Goal: Task Accomplishment & Management: Manage account settings

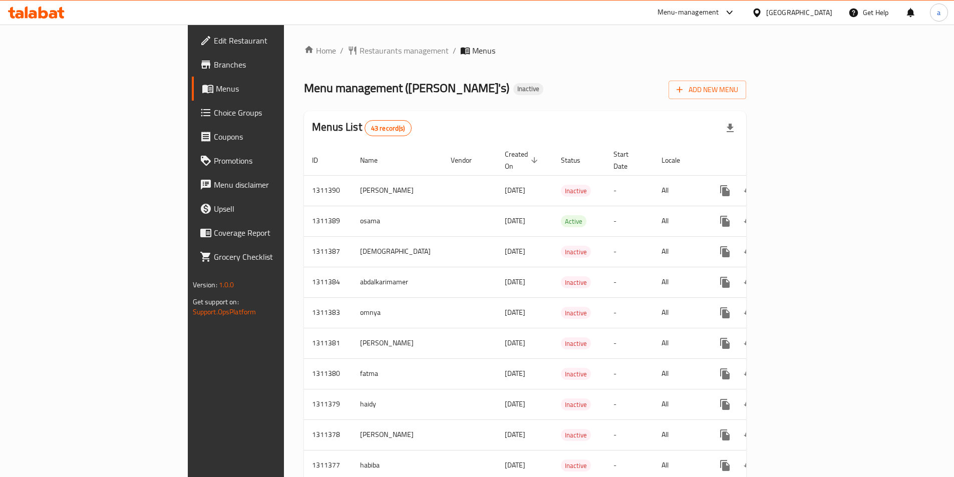
click at [738, 85] on span "Add New Menu" at bounding box center [708, 90] width 62 height 13
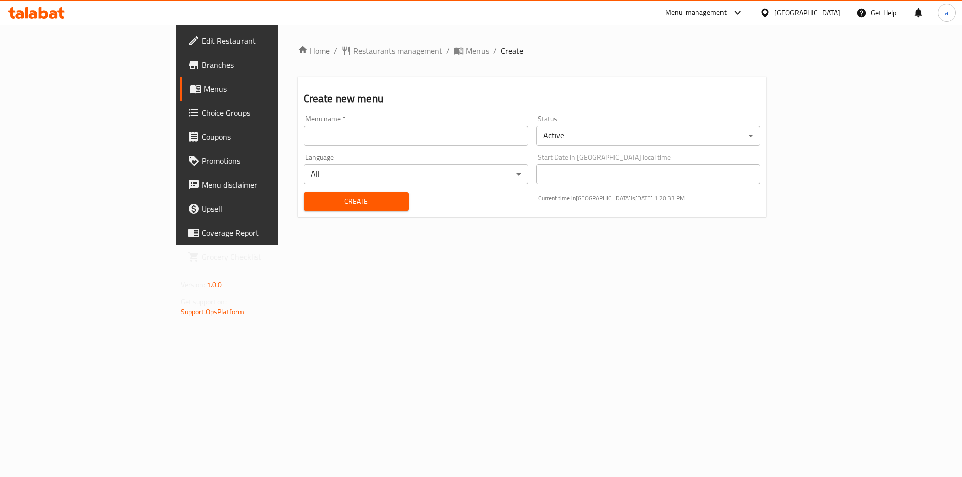
click at [304, 142] on input "text" at bounding box center [416, 136] width 224 height 20
type input "ش"
type input "[PERSON_NAME]"
click at [336, 202] on span "Create" at bounding box center [356, 201] width 89 height 13
click at [466, 53] on span "Menus" at bounding box center [477, 51] width 23 height 12
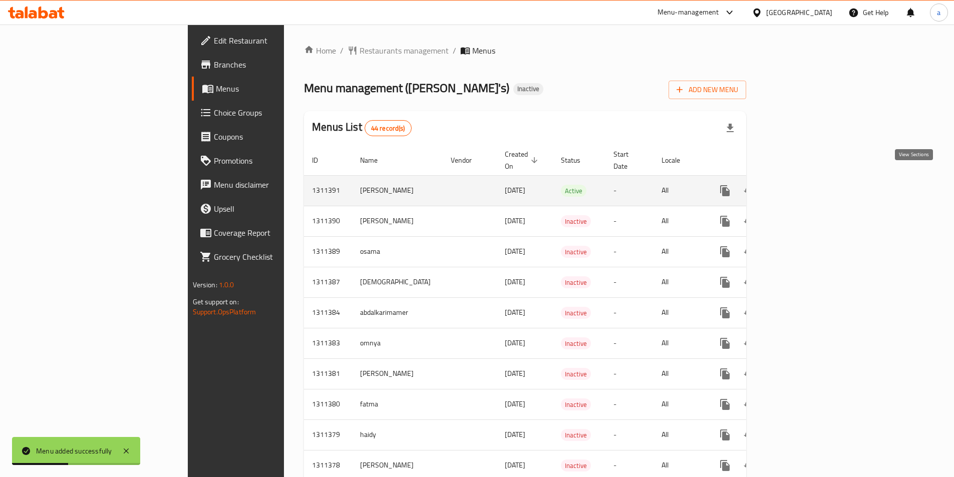
click at [802, 186] on icon "enhanced table" at bounding box center [797, 190] width 9 height 9
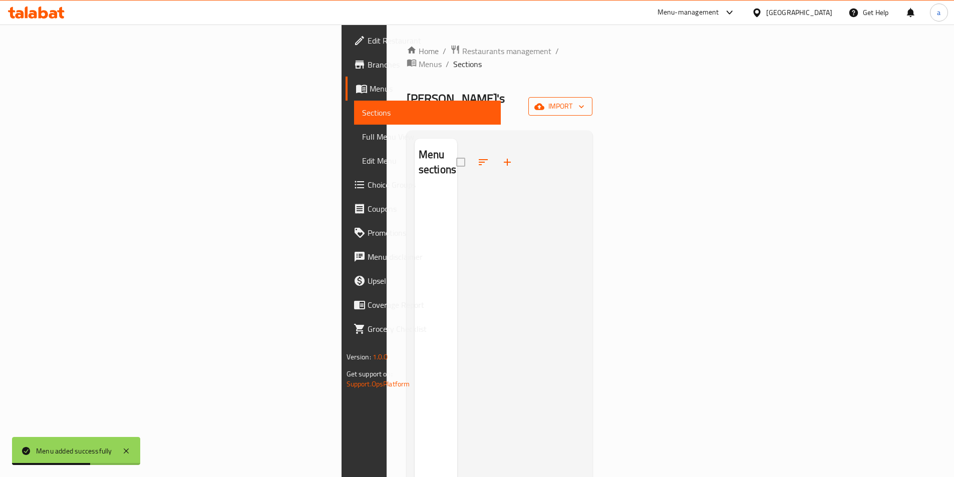
click at [585, 100] on span "import" at bounding box center [561, 106] width 48 height 13
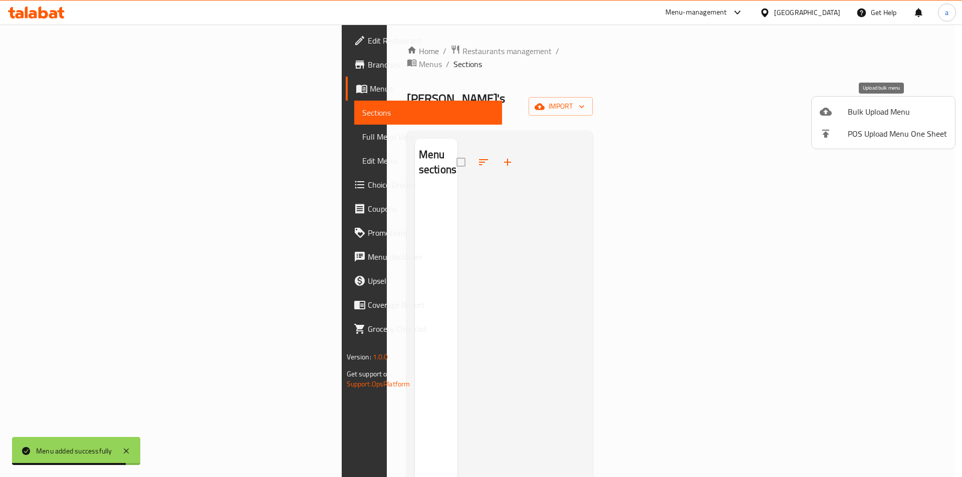
click at [894, 111] on span "Bulk Upload Menu" at bounding box center [897, 112] width 99 height 12
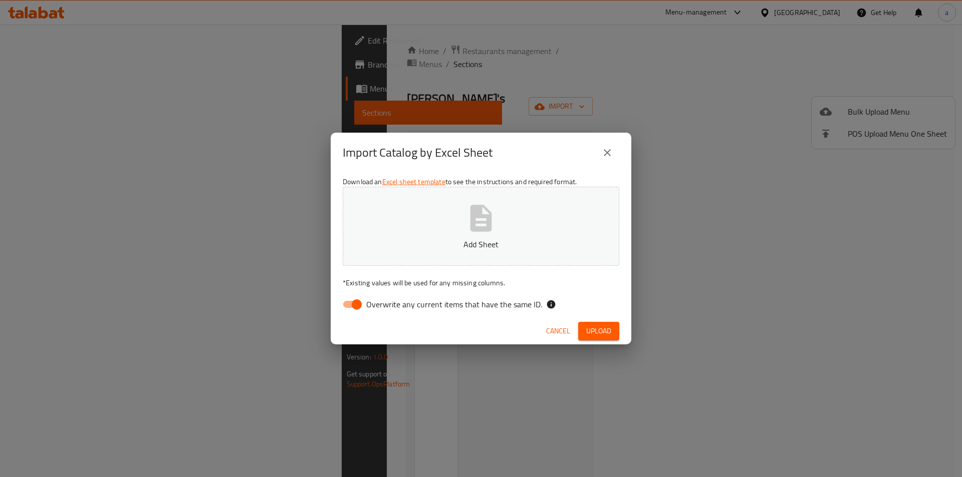
click at [359, 304] on input "Overwrite any current items that have the same ID." at bounding box center [356, 304] width 57 height 19
checkbox input "false"
click at [476, 231] on icon "button" at bounding box center [481, 218] width 22 height 27
click at [601, 331] on span "Upload" at bounding box center [598, 331] width 25 height 13
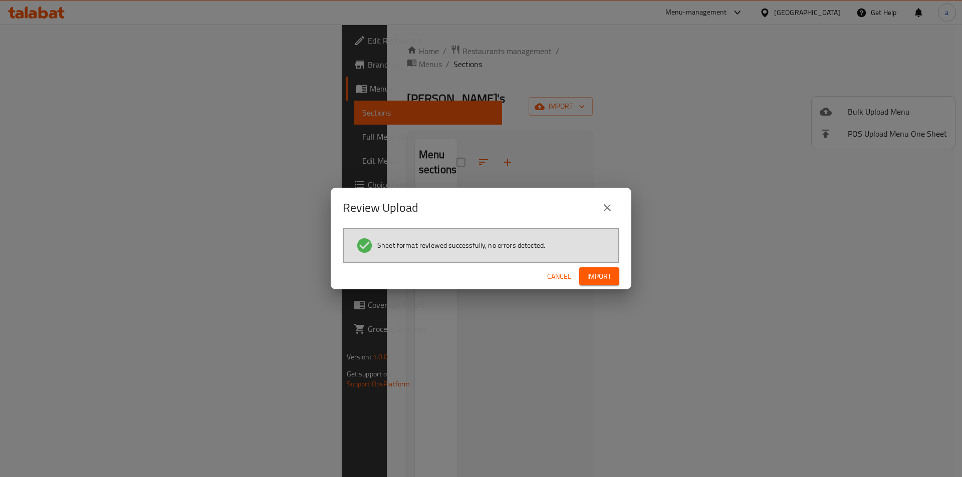
click at [603, 280] on span "Import" at bounding box center [599, 277] width 24 height 13
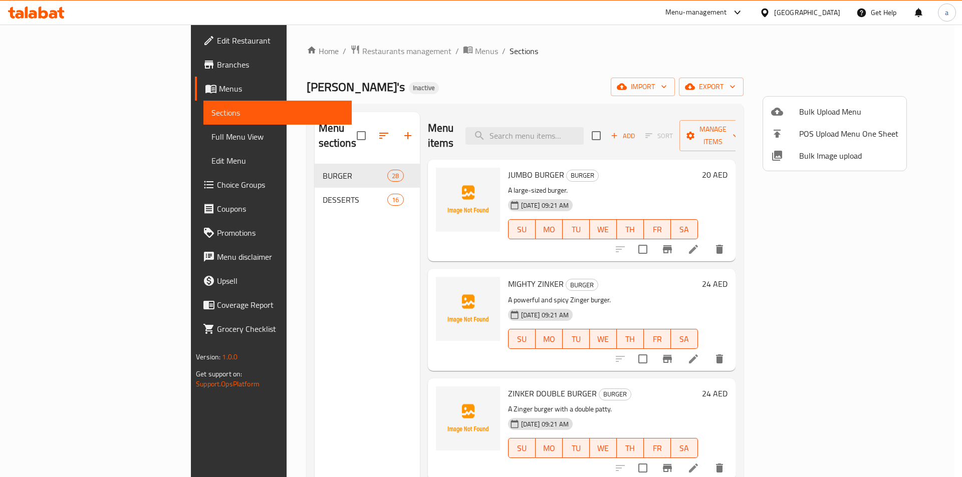
drag, startPoint x: 922, startPoint y: 169, endPoint x: 923, endPoint y: 194, distance: 25.1
click at [923, 194] on div at bounding box center [481, 238] width 962 height 477
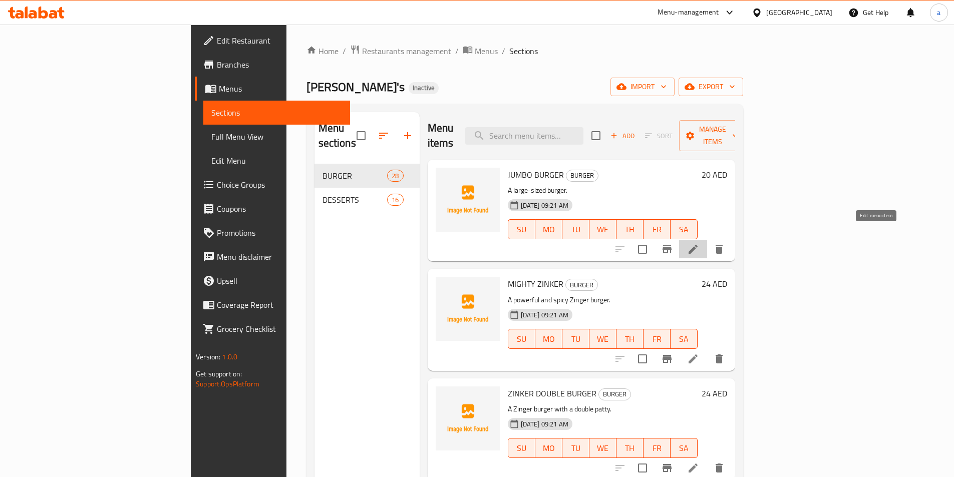
click at [699, 243] on icon at bounding box center [693, 249] width 12 height 12
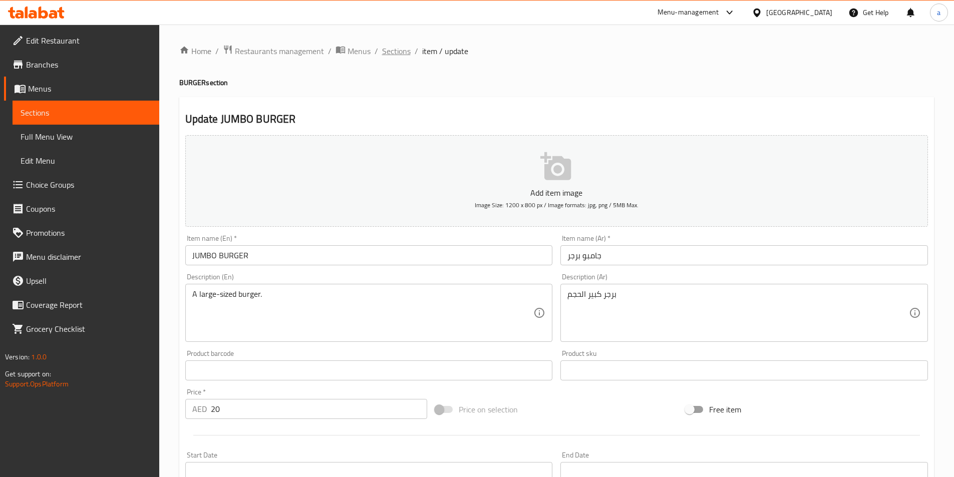
click at [397, 50] on span "Sections" at bounding box center [396, 51] width 29 height 12
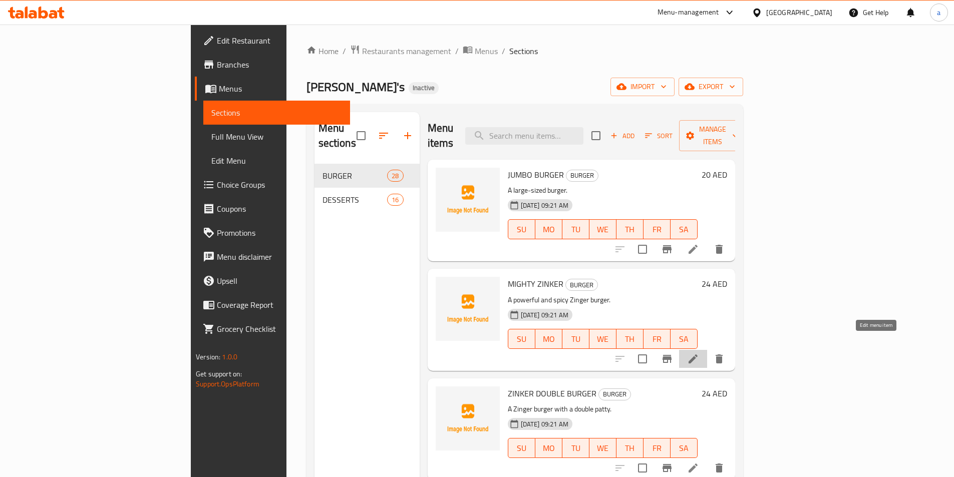
click at [699, 353] on icon at bounding box center [693, 359] width 12 height 12
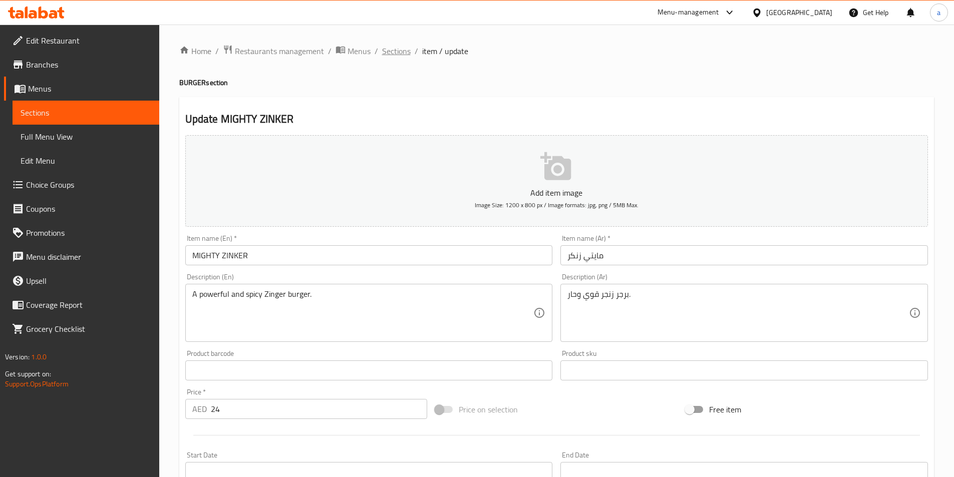
click at [401, 52] on span "Sections" at bounding box center [396, 51] width 29 height 12
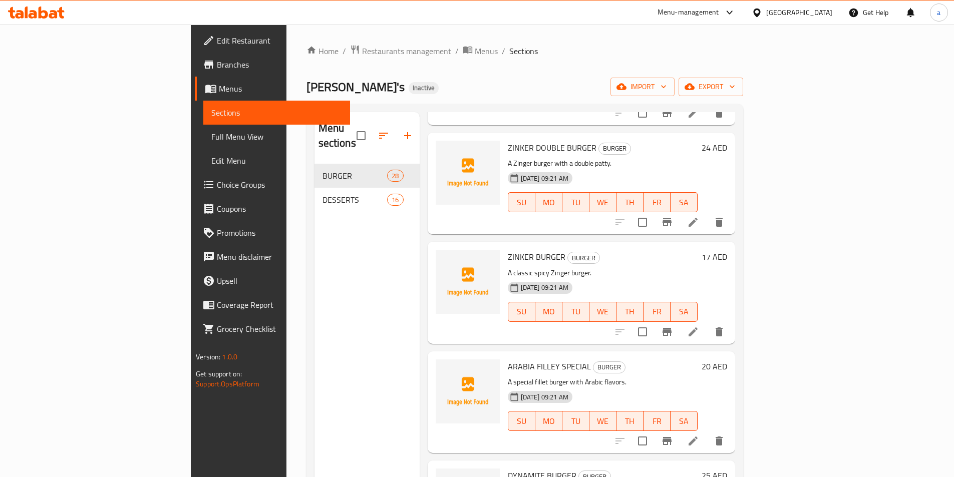
scroll to position [249, 0]
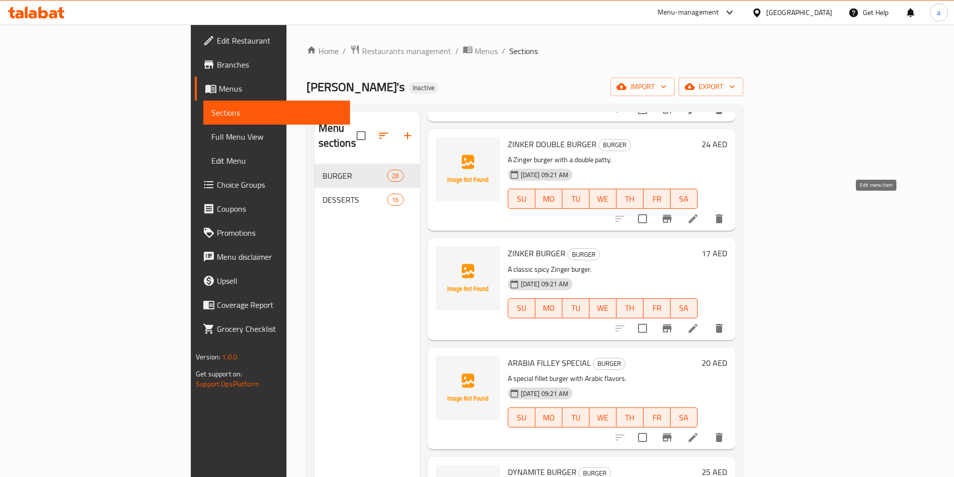
click at [698, 214] on icon at bounding box center [693, 218] width 9 height 9
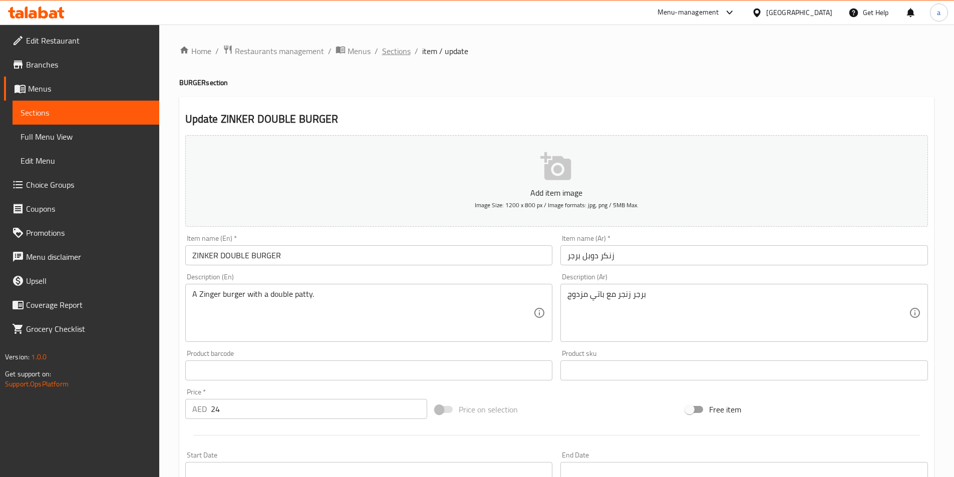
click at [393, 54] on span "Sections" at bounding box center [396, 51] width 29 height 12
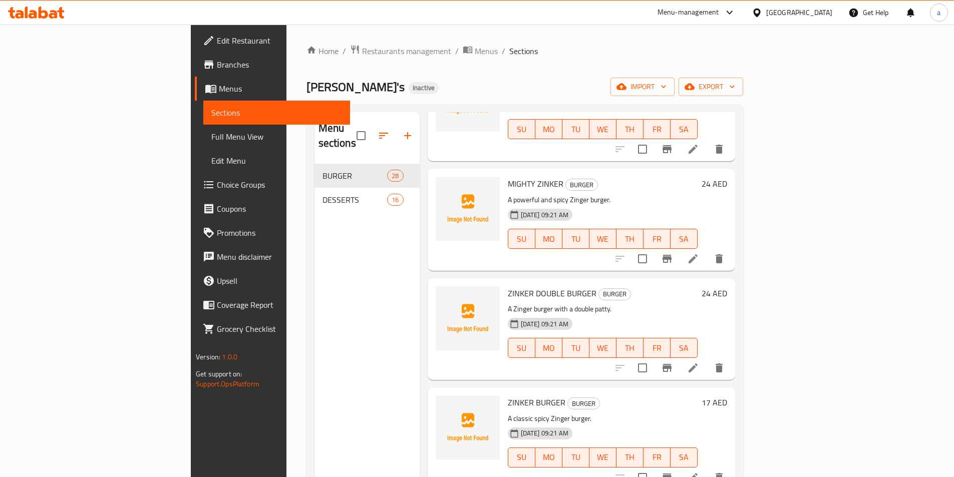
scroll to position [150, 0]
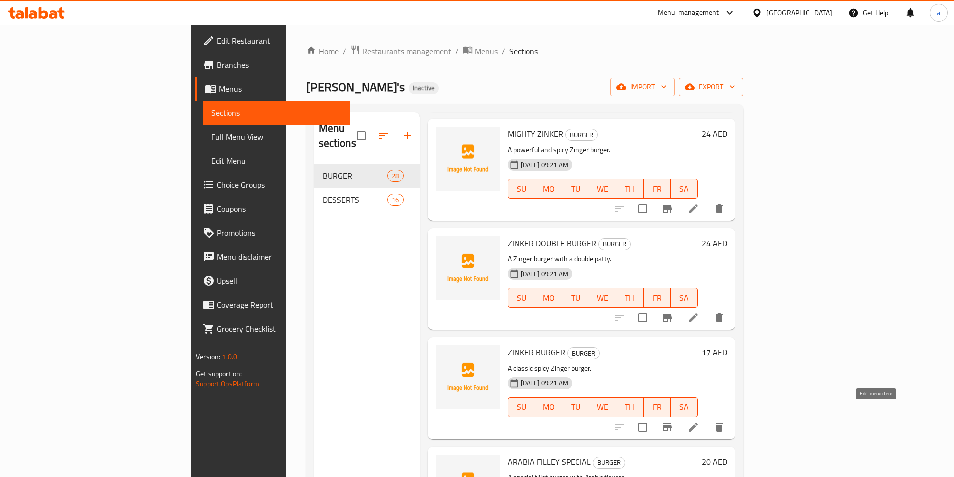
click at [699, 422] on icon at bounding box center [693, 428] width 12 height 12
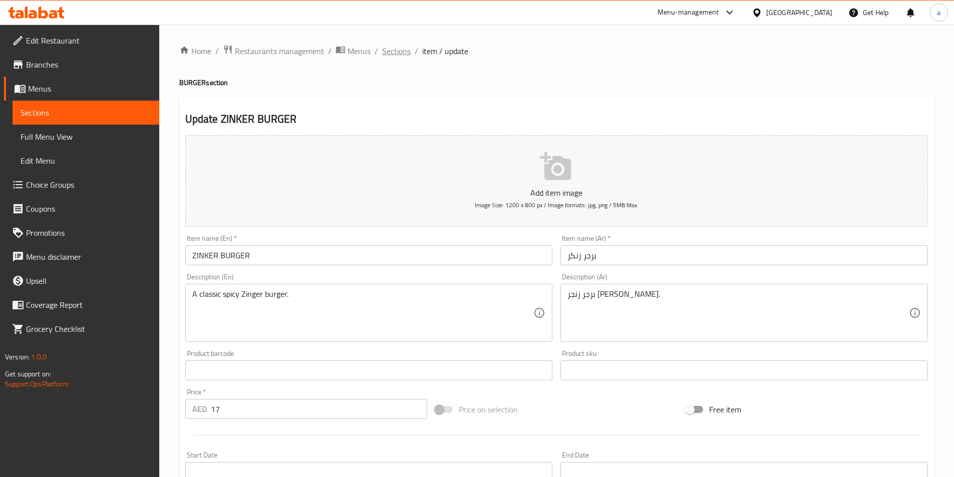
click at [405, 54] on span "Sections" at bounding box center [396, 51] width 29 height 12
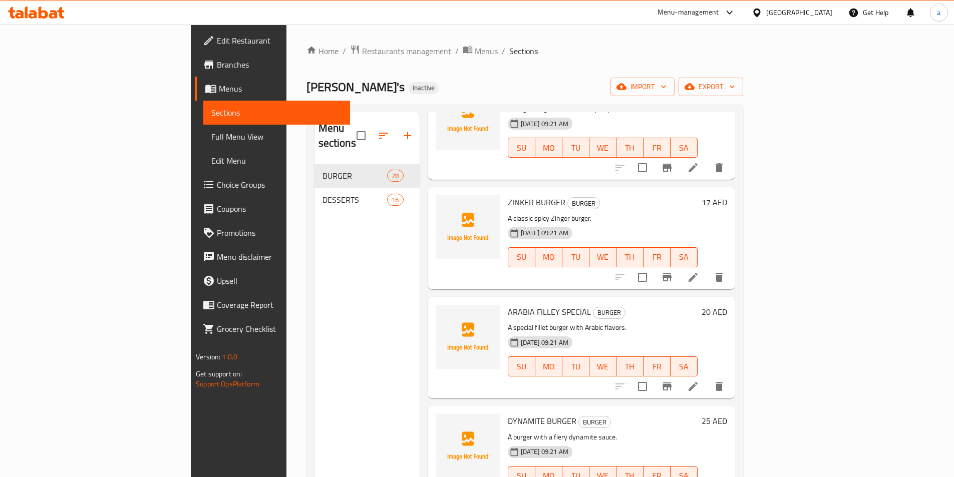
scroll to position [351, 0]
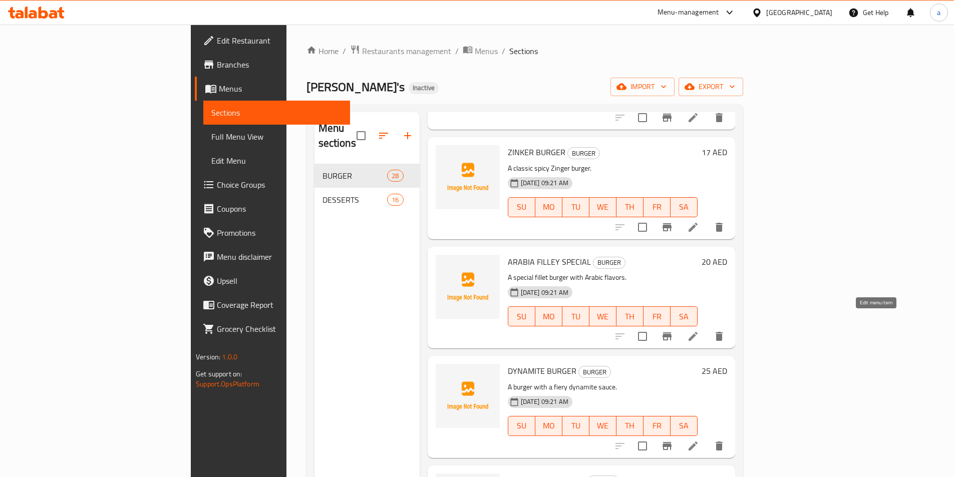
click at [699, 331] on icon at bounding box center [693, 337] width 12 height 12
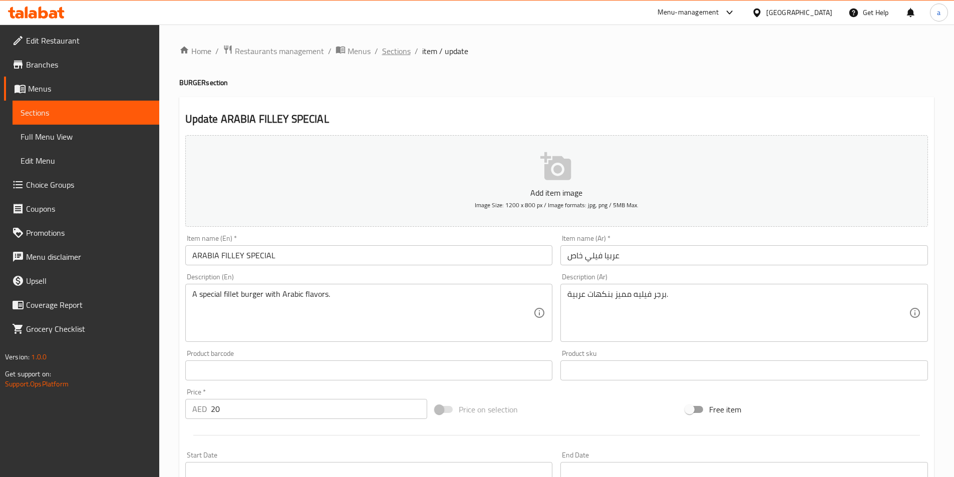
click at [396, 51] on span "Sections" at bounding box center [396, 51] width 29 height 12
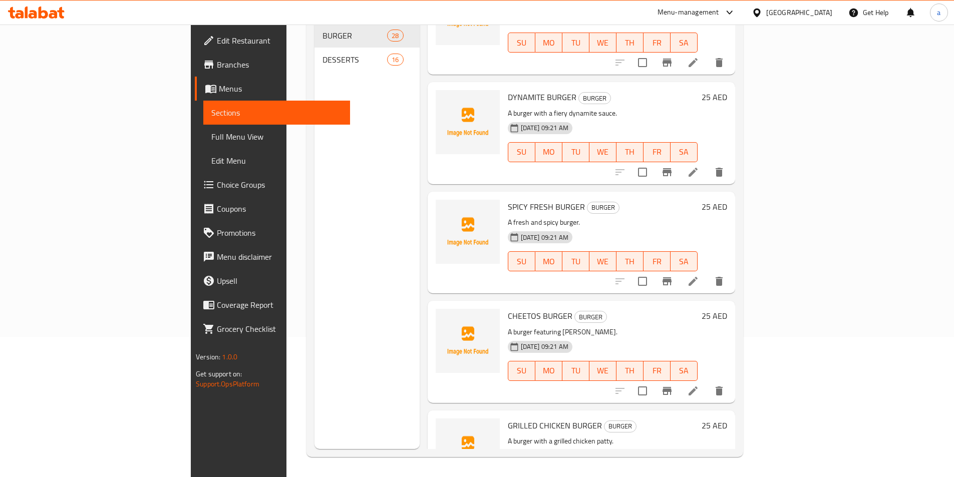
scroll to position [501, 0]
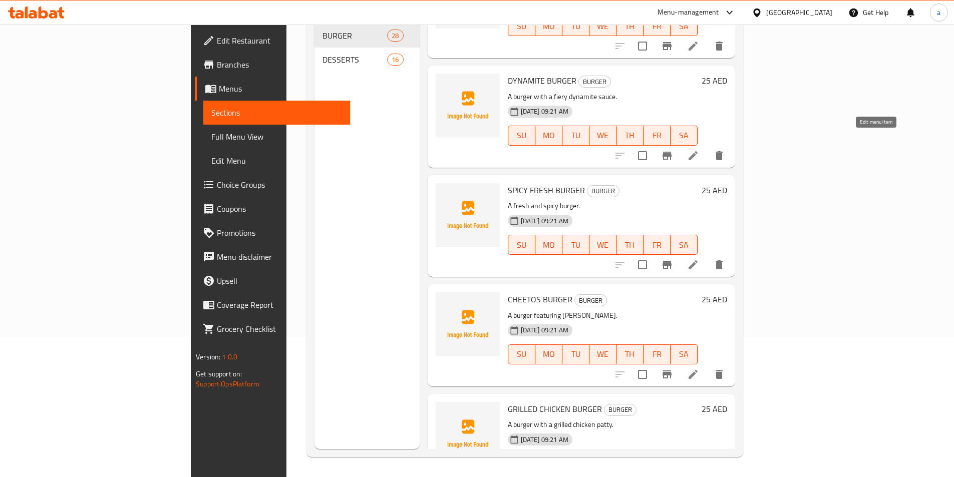
click at [698, 151] on icon at bounding box center [693, 155] width 9 height 9
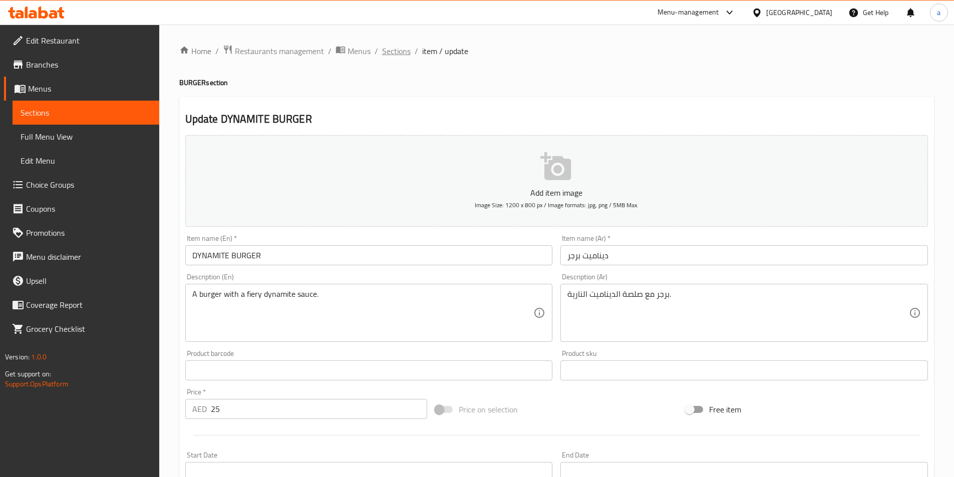
click at [401, 53] on span "Sections" at bounding box center [396, 51] width 29 height 12
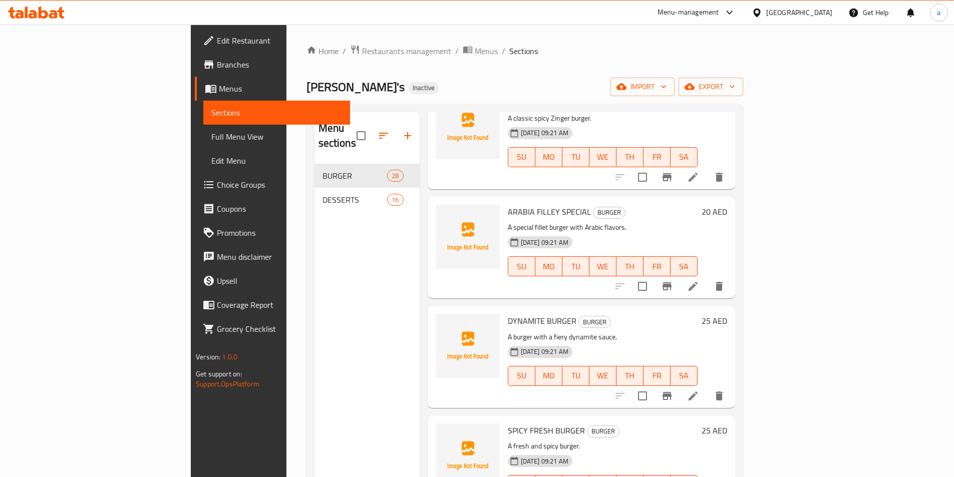
scroll to position [451, 0]
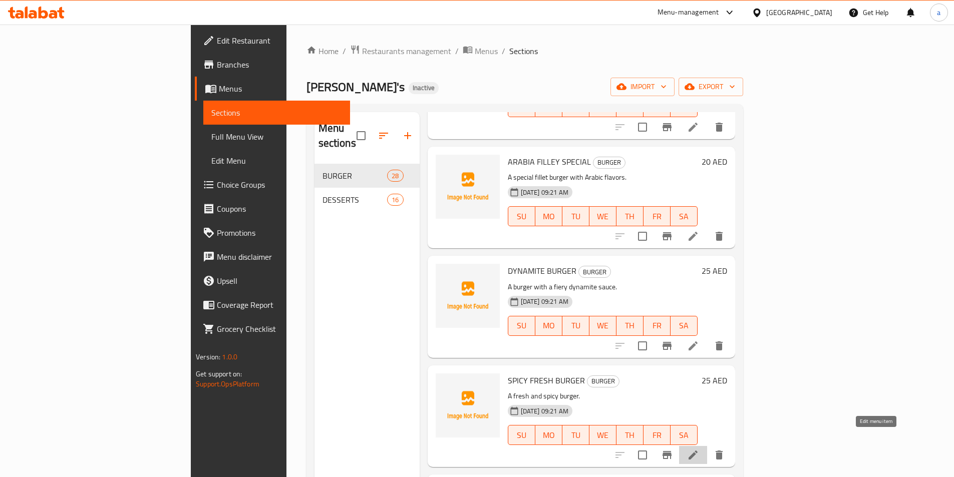
click at [698, 451] on icon at bounding box center [693, 455] width 9 height 9
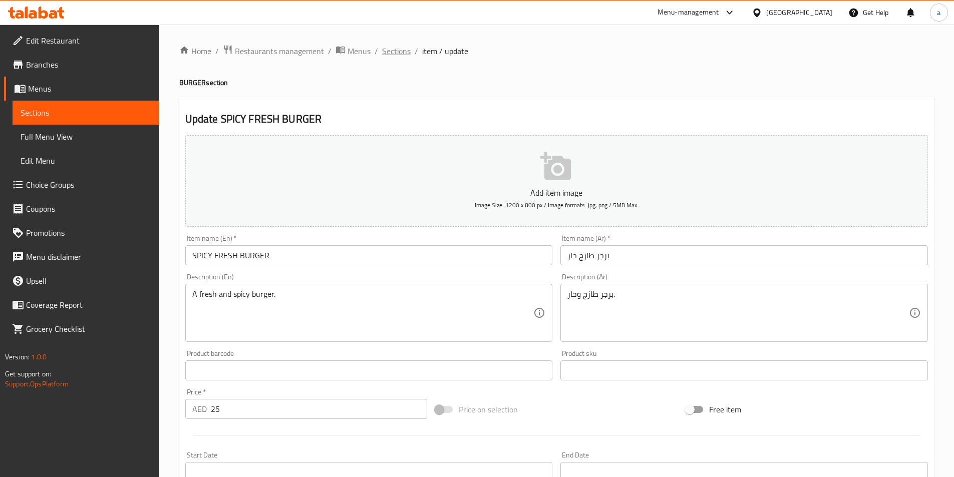
click at [395, 49] on span "Sections" at bounding box center [396, 51] width 29 height 12
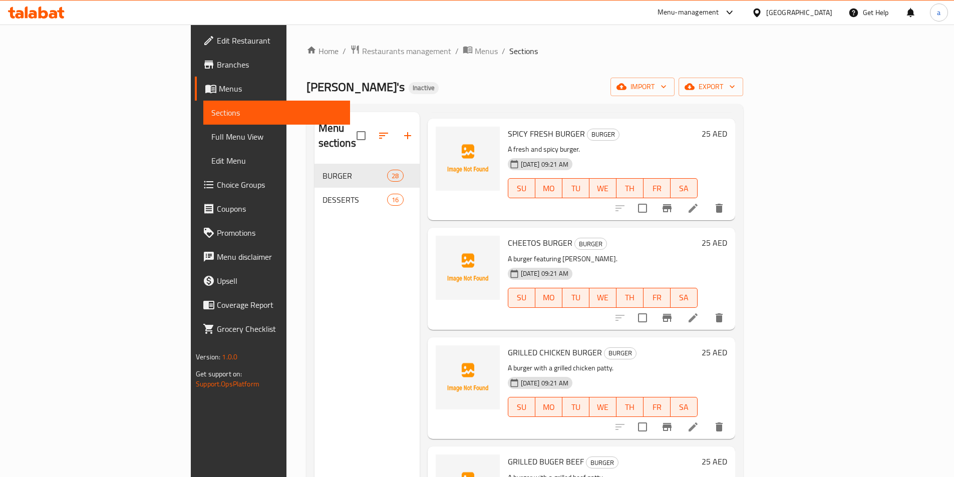
scroll to position [701, 0]
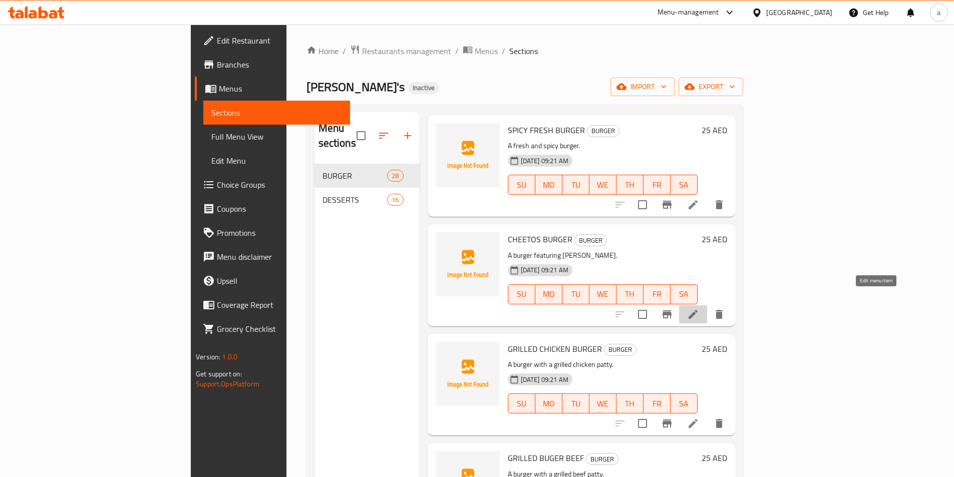
click at [698, 310] on icon at bounding box center [693, 314] width 9 height 9
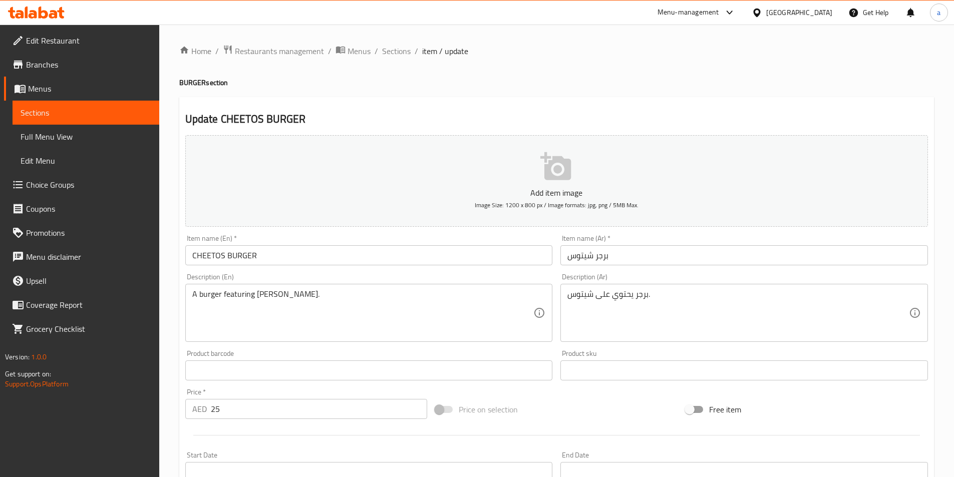
drag, startPoint x: 393, startPoint y: 51, endPoint x: 6, endPoint y: 70, distance: 387.7
click at [393, 51] on span "Sections" at bounding box center [396, 51] width 29 height 12
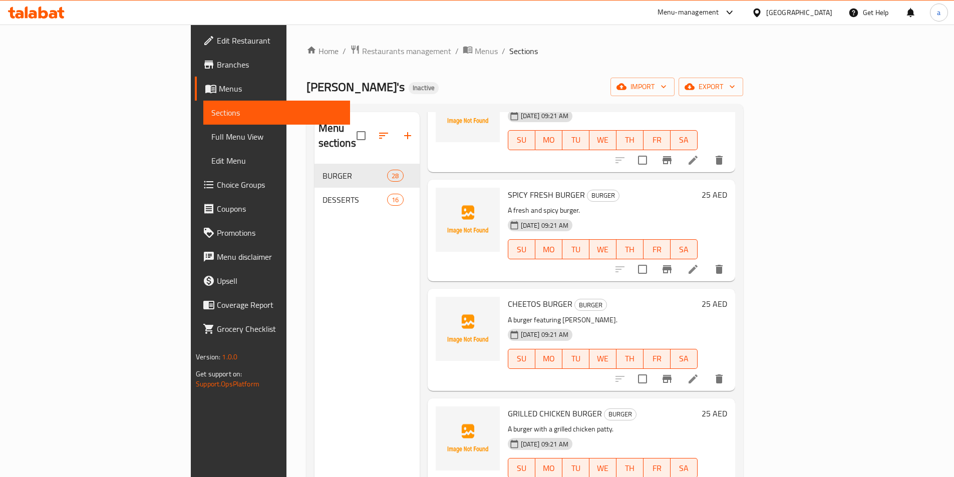
scroll to position [701, 0]
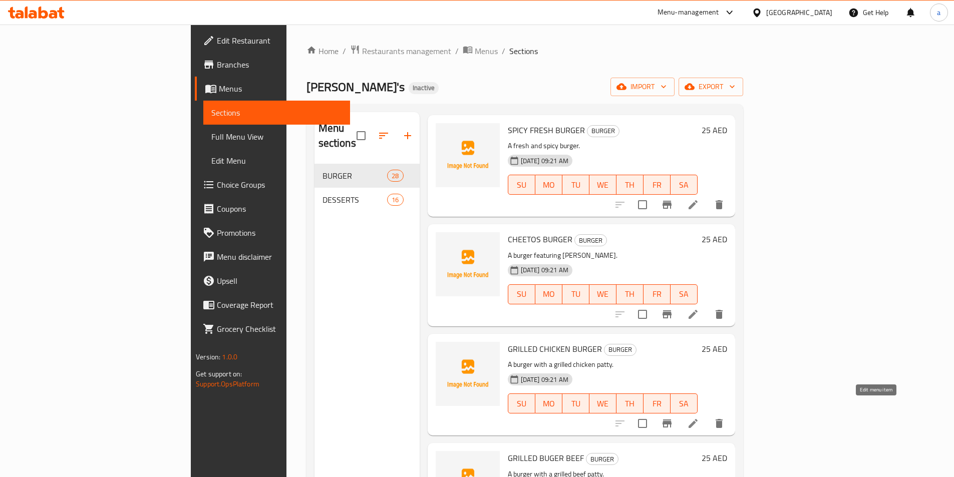
click at [699, 418] on icon at bounding box center [693, 424] width 12 height 12
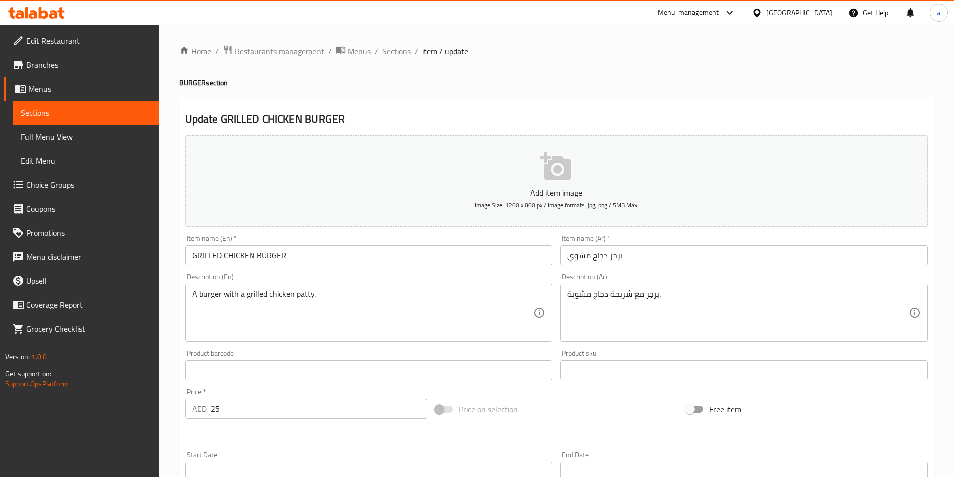
click at [400, 51] on span "Sections" at bounding box center [396, 51] width 29 height 12
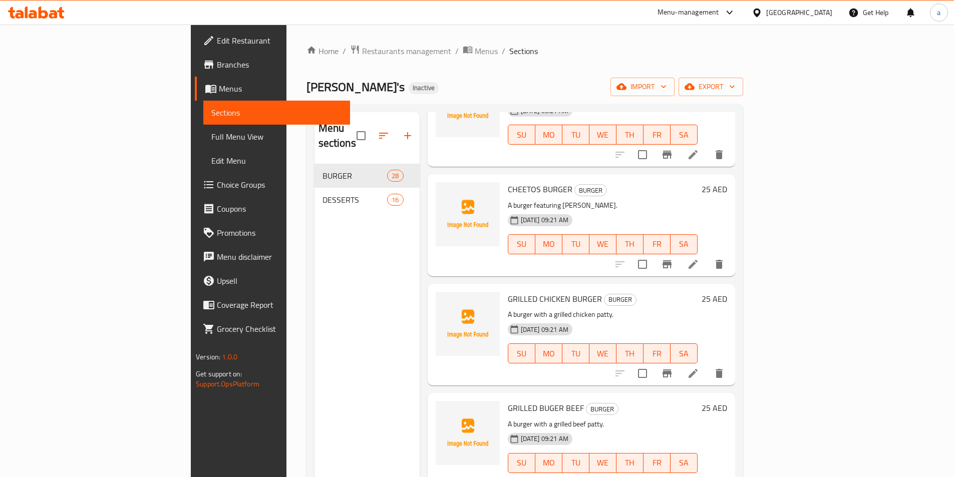
scroll to position [802, 0]
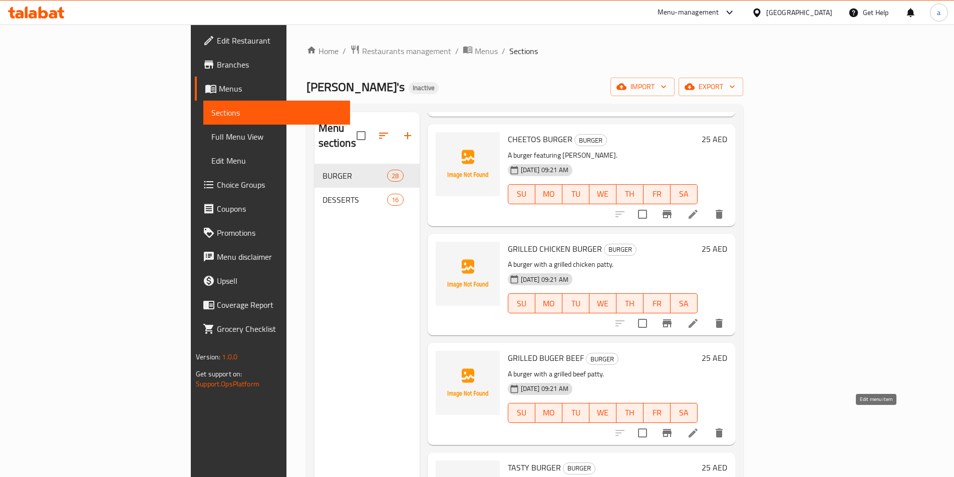
click at [699, 427] on icon at bounding box center [693, 433] width 12 height 12
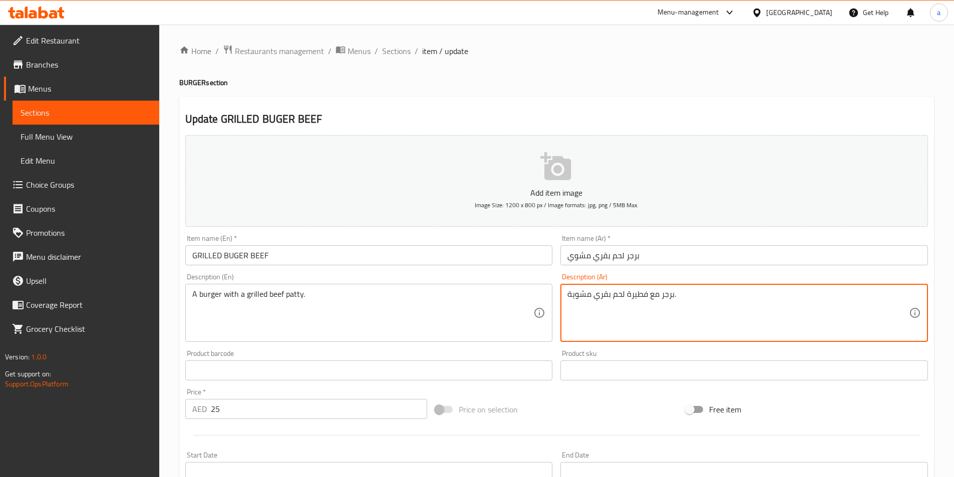
drag, startPoint x: 626, startPoint y: 294, endPoint x: 648, endPoint y: 299, distance: 22.7
click at [648, 299] on textarea "برجر مع فطيرة لحم بقري مشوية." at bounding box center [739, 314] width 342 height 48
type textarea "برجر مع شريحة لحم بقري مشوية."
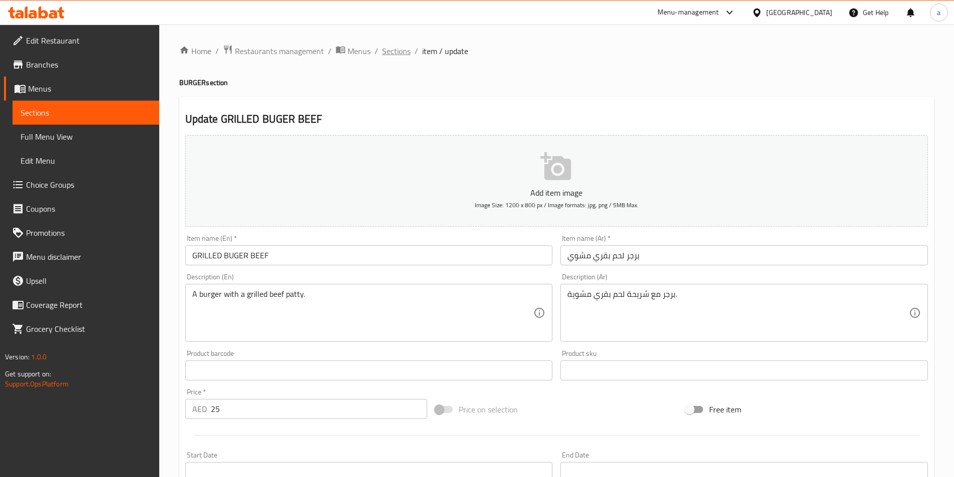
click at [401, 51] on span "Sections" at bounding box center [396, 51] width 29 height 12
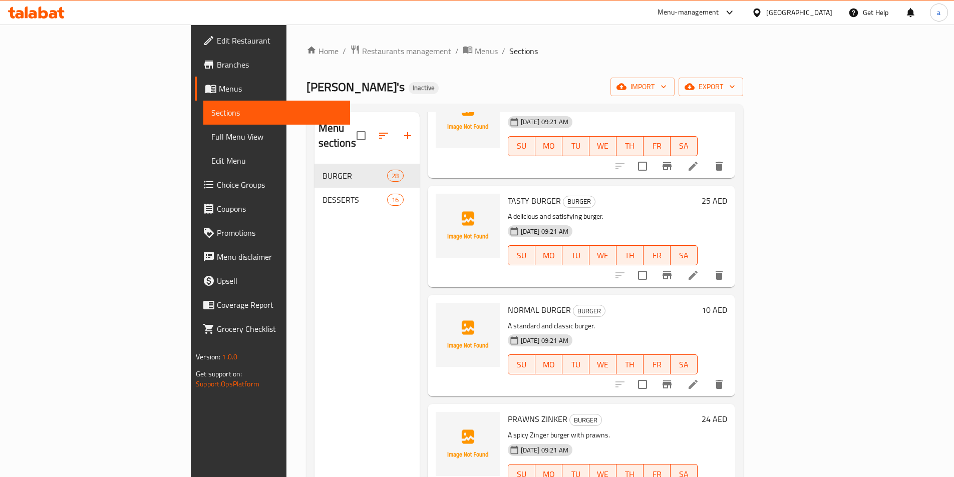
scroll to position [1052, 0]
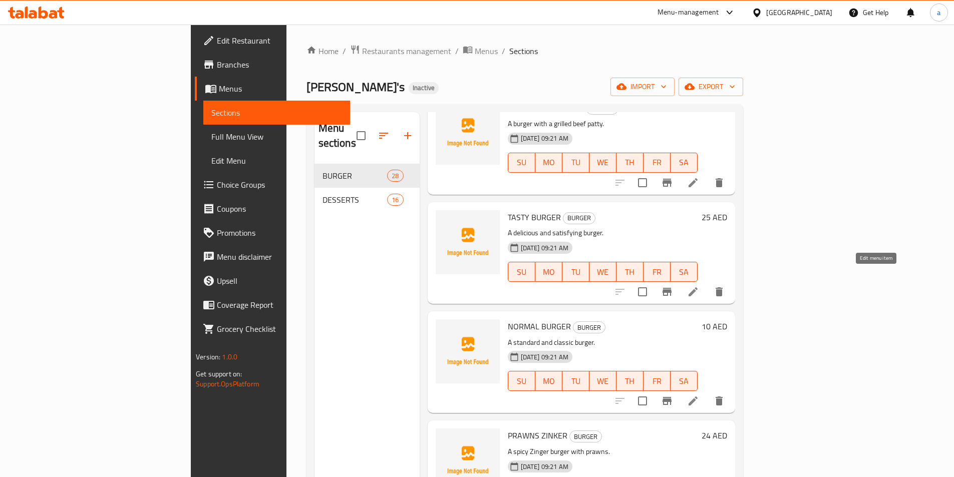
click at [699, 286] on icon at bounding box center [693, 292] width 12 height 12
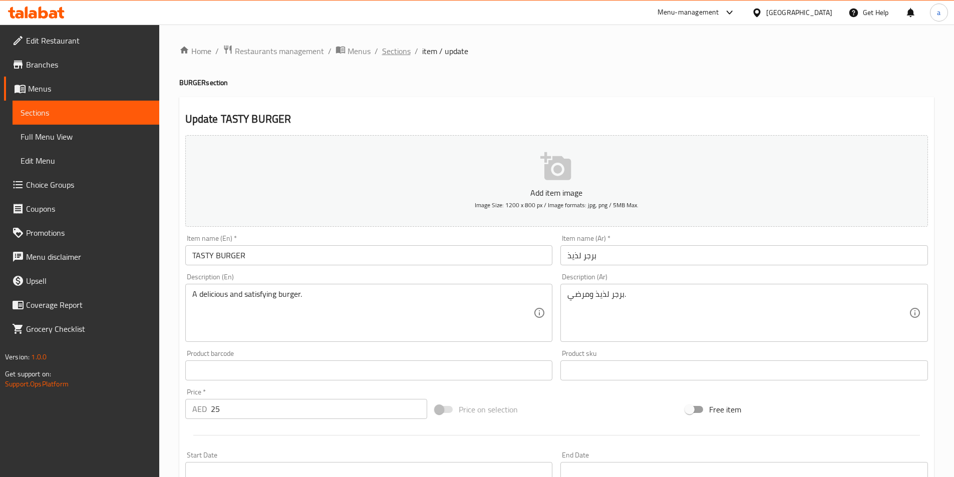
click at [400, 53] on span "Sections" at bounding box center [396, 51] width 29 height 12
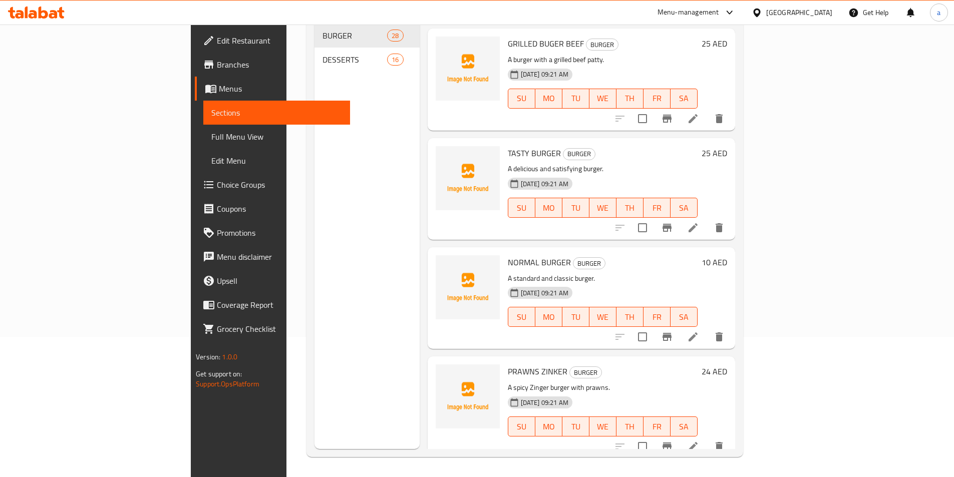
scroll to position [1002, 0]
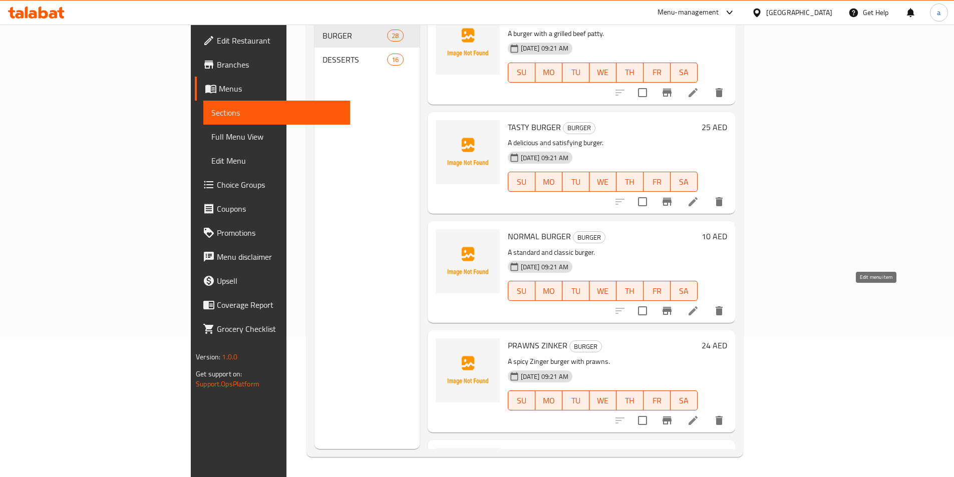
click at [698, 307] on icon at bounding box center [693, 311] width 9 height 9
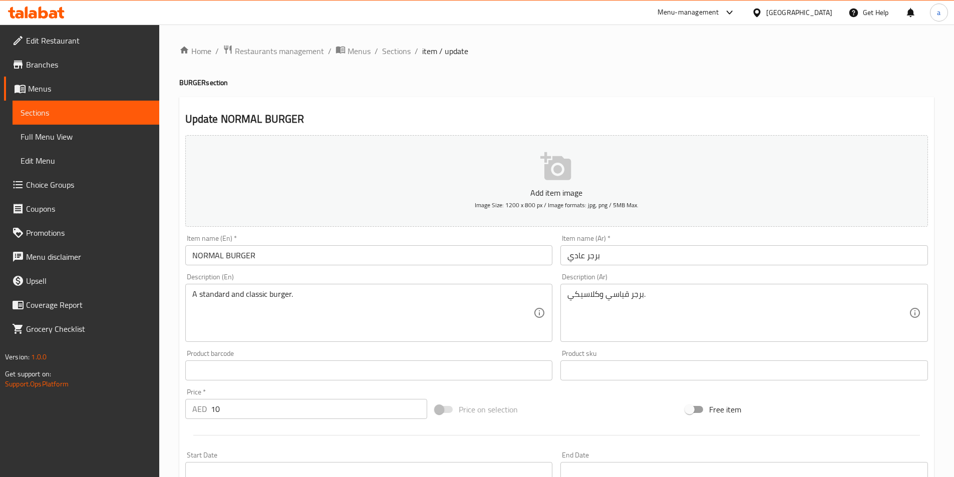
drag, startPoint x: 567, startPoint y: 295, endPoint x: 578, endPoint y: 298, distance: 10.9
click at [578, 298] on div "برجر قياسي وكلاسيكي. Description (Ar)" at bounding box center [745, 313] width 368 height 58
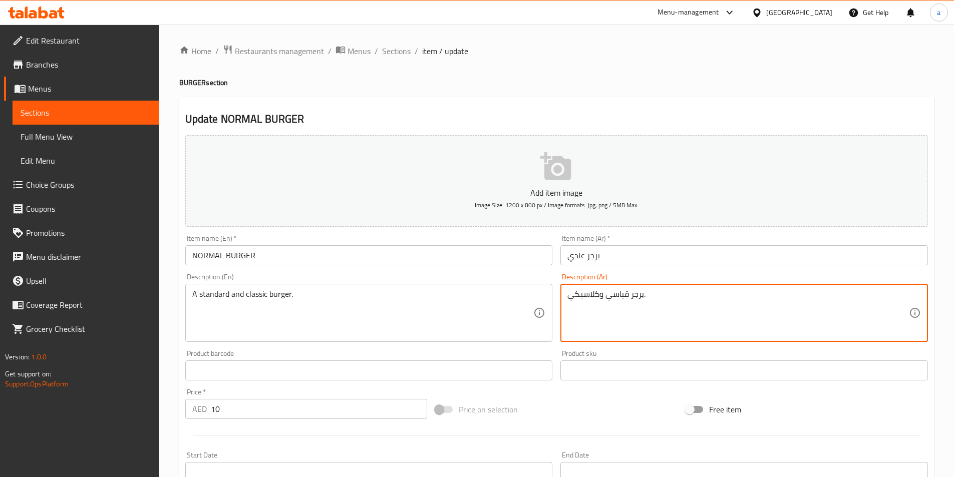
drag, startPoint x: 569, startPoint y: 296, endPoint x: 600, endPoint y: 304, distance: 32.0
click at [600, 304] on textarea "برجر قياسي وكلاسيكي." at bounding box center [739, 314] width 342 height 48
type textarea "برجر قياسي و ستاندرد."
click at [605, 101] on div "Update NORMAL BURGER Add item image Image Size: 1200 x 800 px / Image formats: …" at bounding box center [556, 388] width 755 height 583
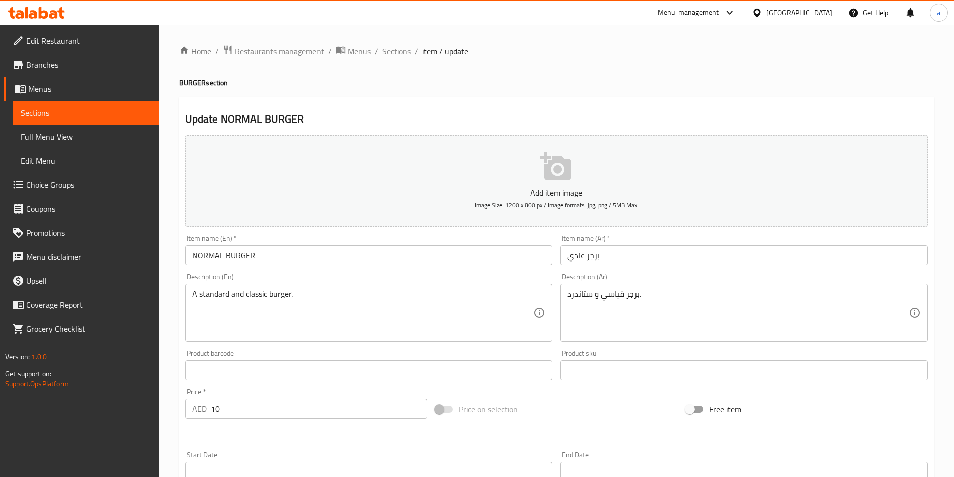
click at [399, 54] on span "Sections" at bounding box center [396, 51] width 29 height 12
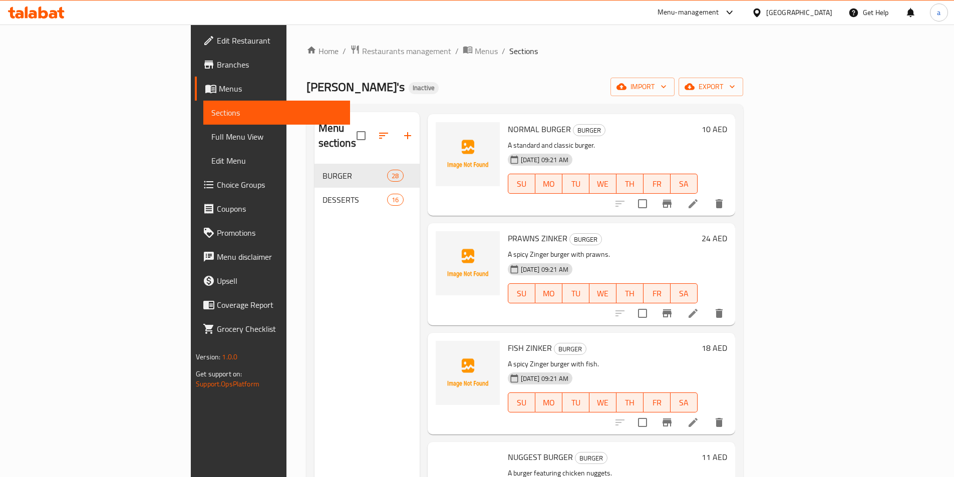
scroll to position [1252, 0]
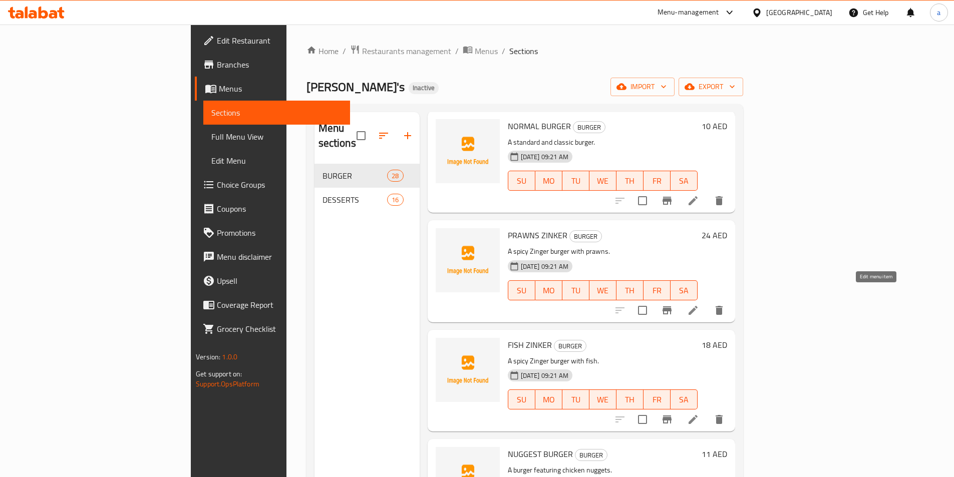
click at [699, 305] on icon at bounding box center [693, 311] width 12 height 12
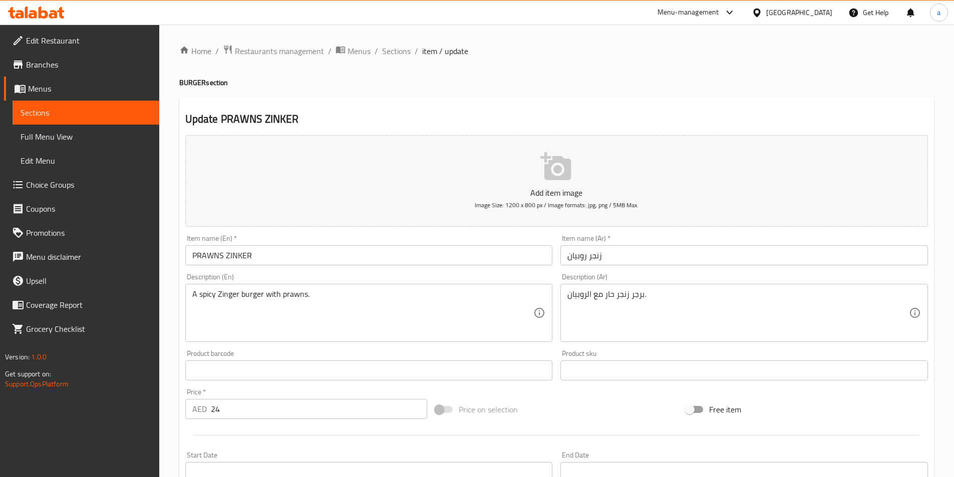
drag, startPoint x: 402, startPoint y: 52, endPoint x: 3, endPoint y: 33, distance: 399.7
click at [402, 52] on span "Sections" at bounding box center [396, 51] width 29 height 12
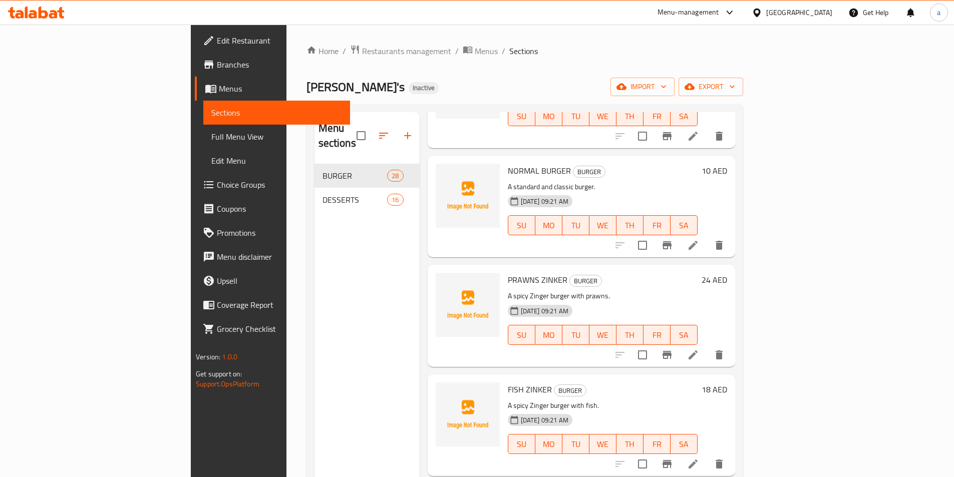
scroll to position [1252, 0]
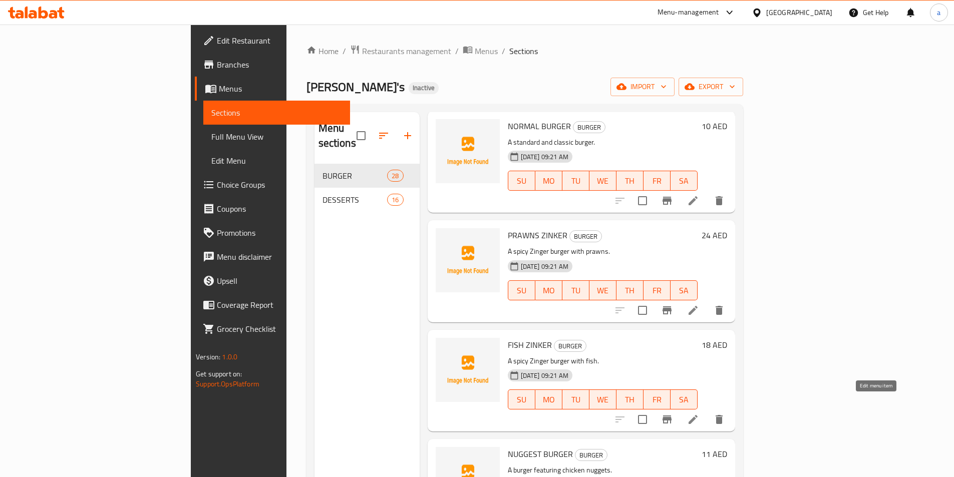
click at [699, 414] on icon at bounding box center [693, 420] width 12 height 12
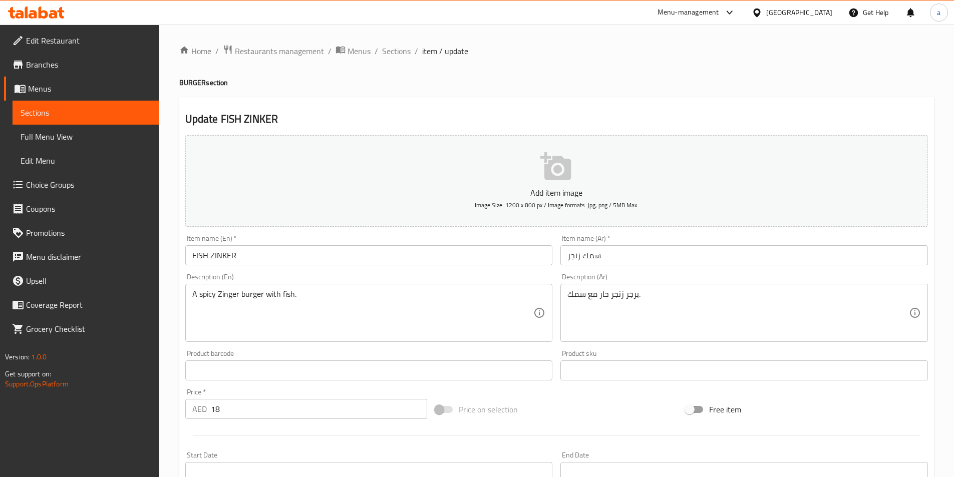
drag, startPoint x: 394, startPoint y: 50, endPoint x: 159, endPoint y: 152, distance: 256.0
click at [394, 50] on span "Sections" at bounding box center [396, 51] width 29 height 12
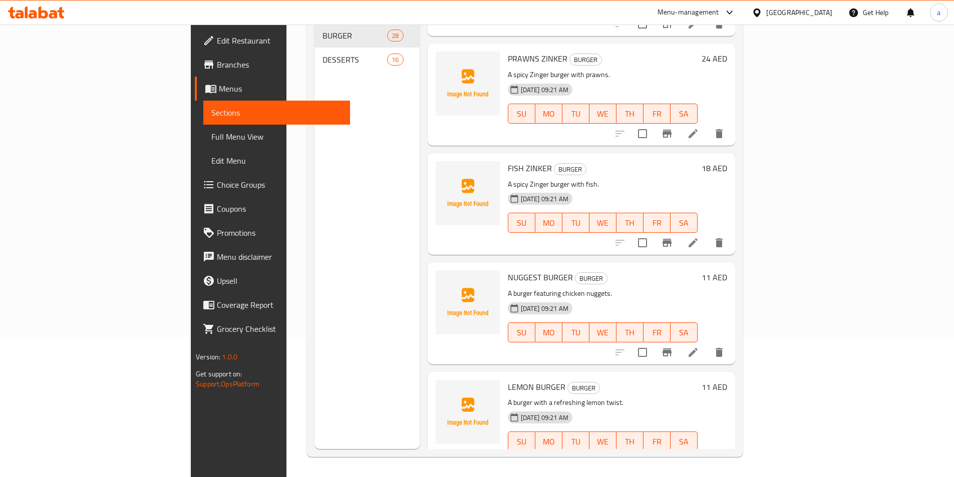
scroll to position [1303, 0]
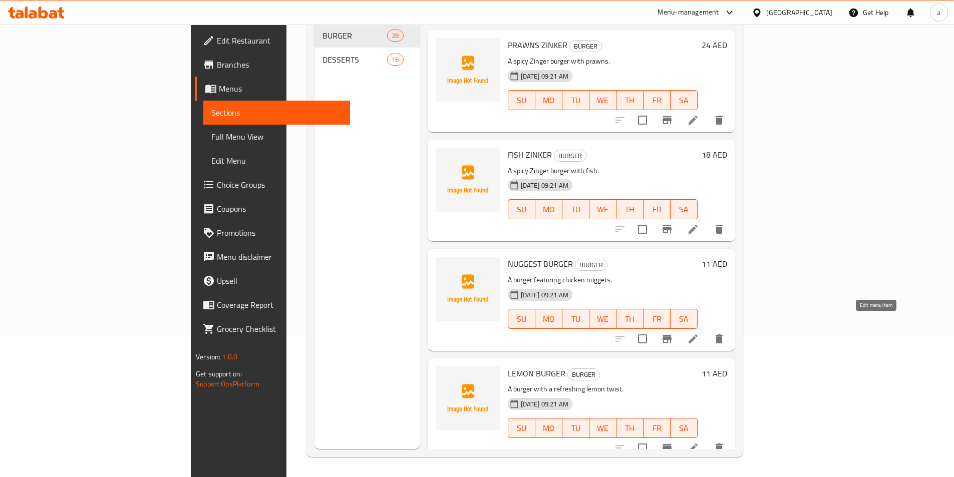
click at [698, 335] on icon at bounding box center [693, 339] width 9 height 9
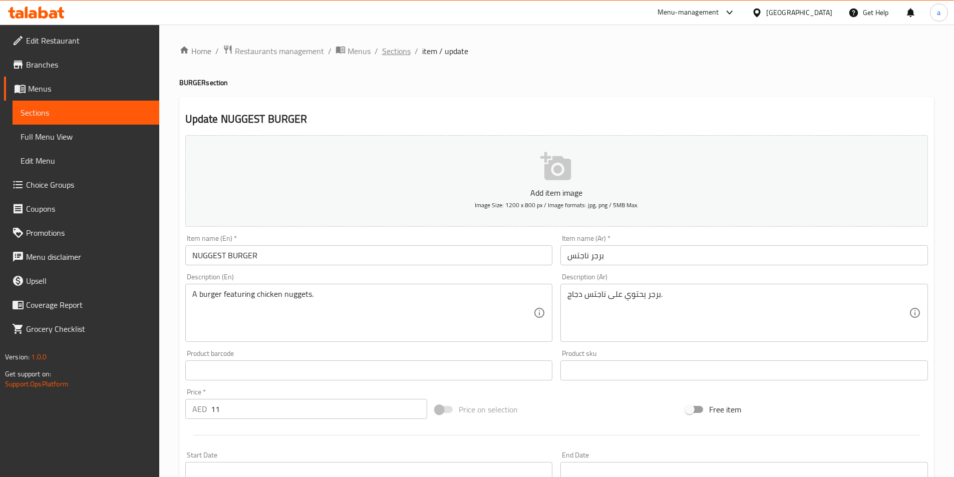
click at [394, 48] on span "Sections" at bounding box center [396, 51] width 29 height 12
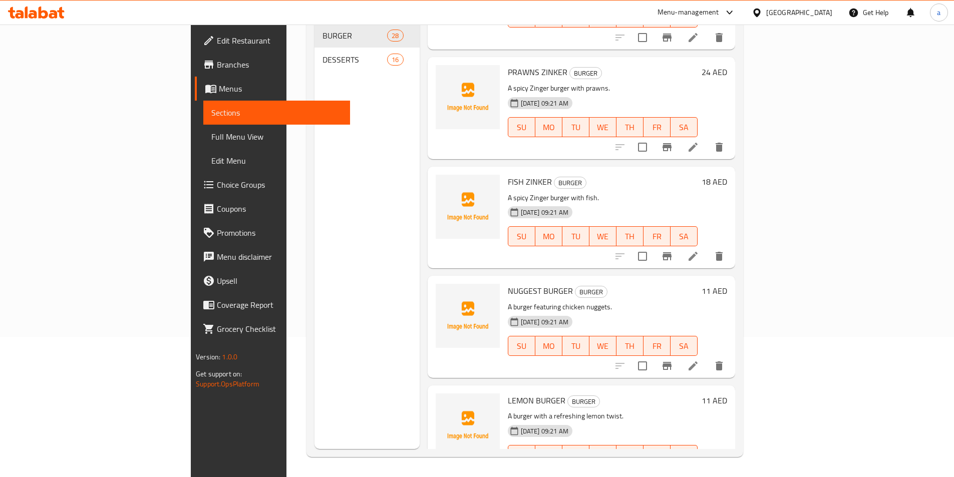
scroll to position [1316, 0]
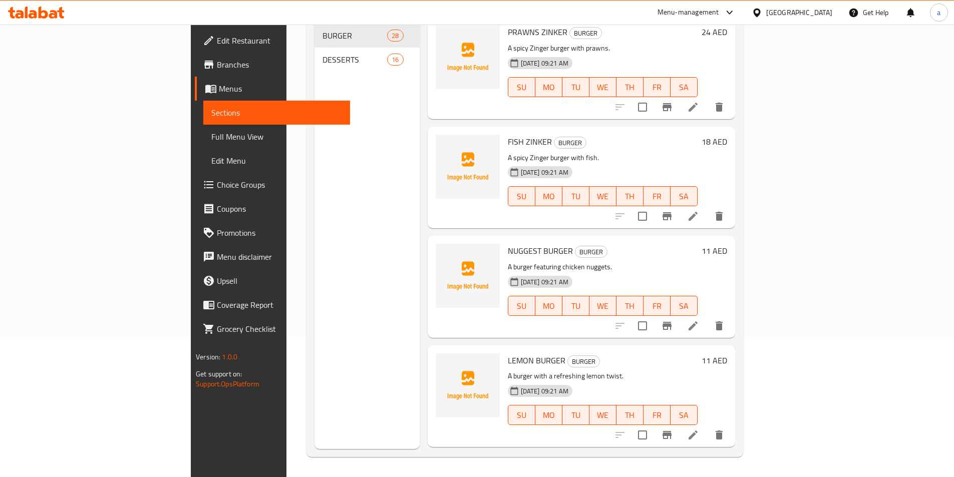
click at [699, 429] on icon at bounding box center [693, 435] width 12 height 12
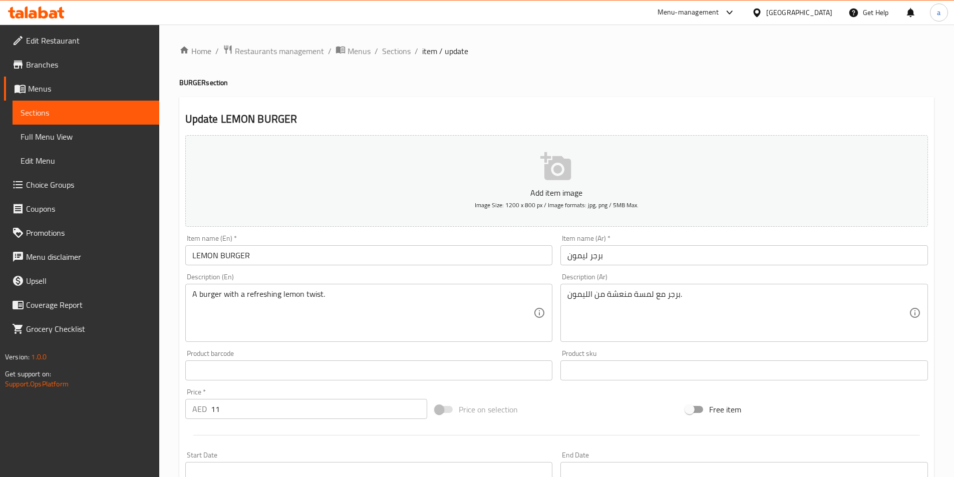
drag, startPoint x: 567, startPoint y: 295, endPoint x: 617, endPoint y: 297, distance: 50.1
click at [617, 297] on div "برجر مع لمسة منعشة من الليمون. Description (Ar)" at bounding box center [745, 313] width 368 height 58
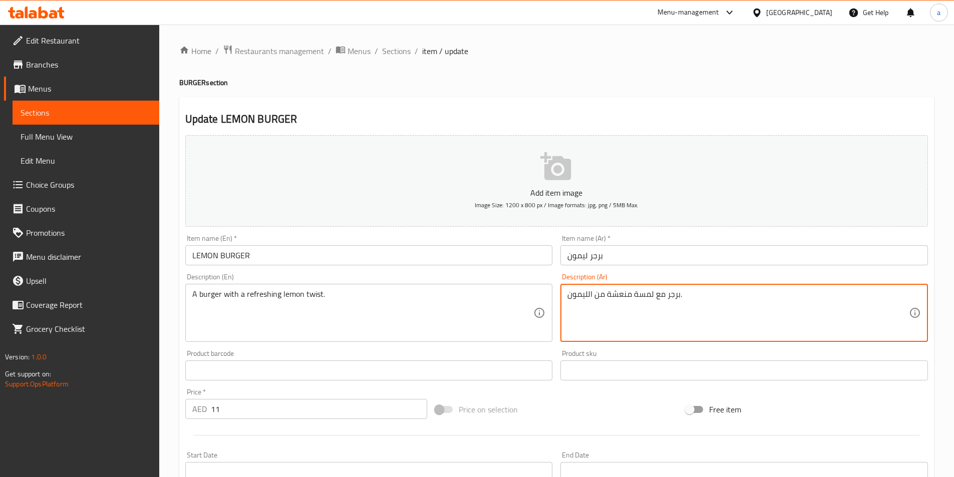
drag, startPoint x: 572, startPoint y: 297, endPoint x: 682, endPoint y: 305, distance: 111.0
click at [682, 305] on textarea "برجر مع لمسة منعشة من الليمون." at bounding box center [739, 314] width 342 height 48
paste textarea "كهة الليمون المنعشة"
type textarea "برجر مع نكهة الليمون المنعشة."
click at [503, 95] on div "Home / Restaurants management / Menus / Sections / item / update BURGER section…" at bounding box center [556, 366] width 755 height 643
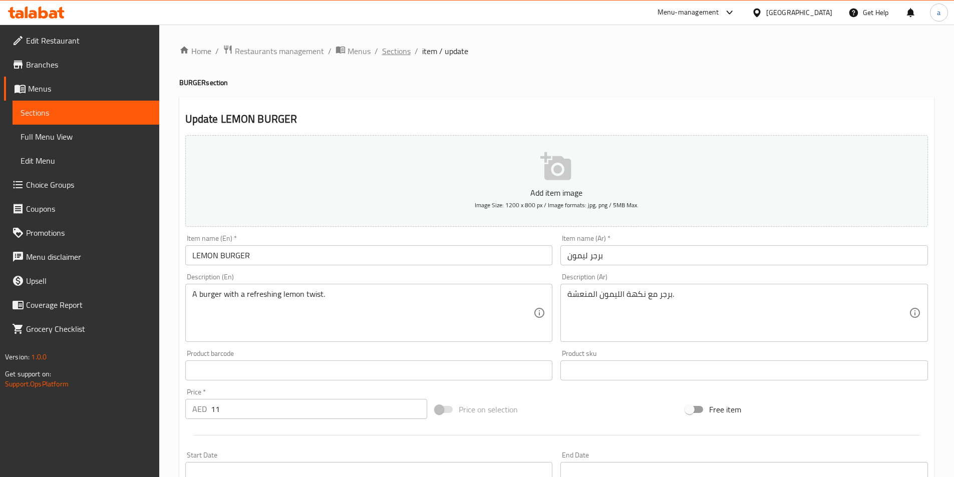
click at [395, 51] on span "Sections" at bounding box center [396, 51] width 29 height 12
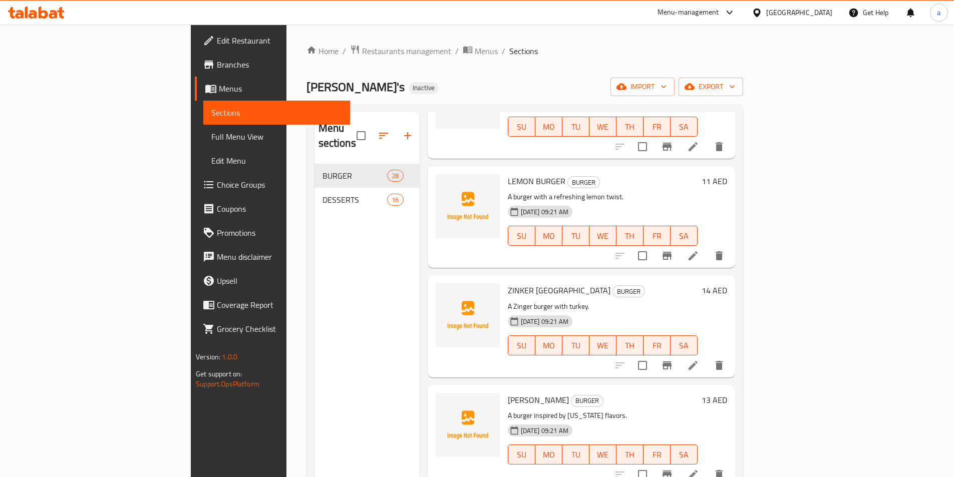
scroll to position [1653, 0]
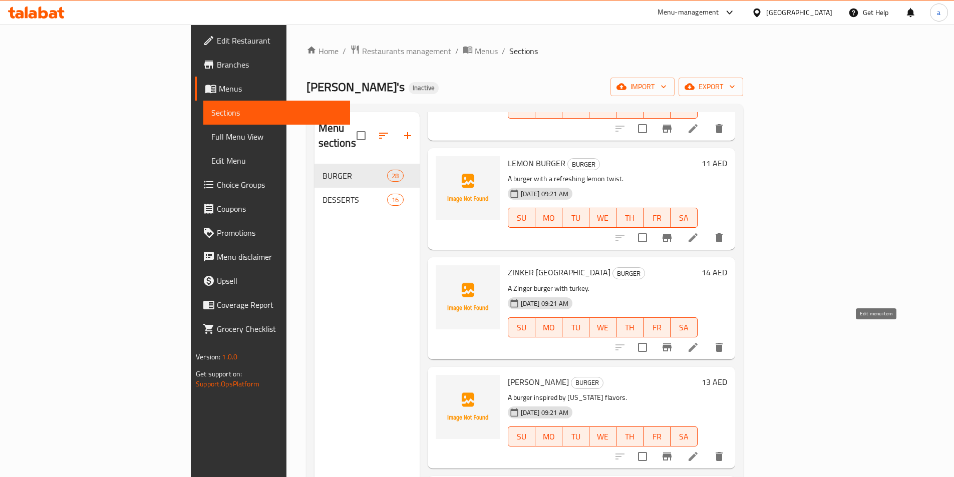
click at [698, 343] on icon at bounding box center [693, 347] width 9 height 9
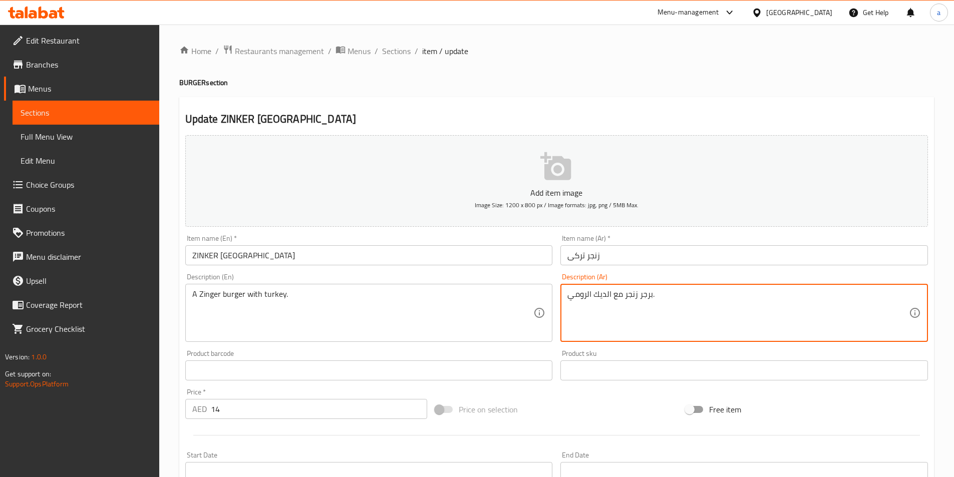
click at [569, 297] on textarea "برجر زنجر مع الديك الرومي." at bounding box center [739, 314] width 342 height 48
click at [569, 296] on textarea "برجر زنجر مع الديك الرومي." at bounding box center [739, 314] width 342 height 48
drag, startPoint x: 569, startPoint y: 296, endPoint x: 578, endPoint y: 295, distance: 8.6
click at [578, 295] on textarea "برجر زنجر مع الديك الرومي." at bounding box center [739, 314] width 342 height 48
click at [645, 328] on textarea "برجر زنجر مع الديك الرومي." at bounding box center [739, 314] width 342 height 48
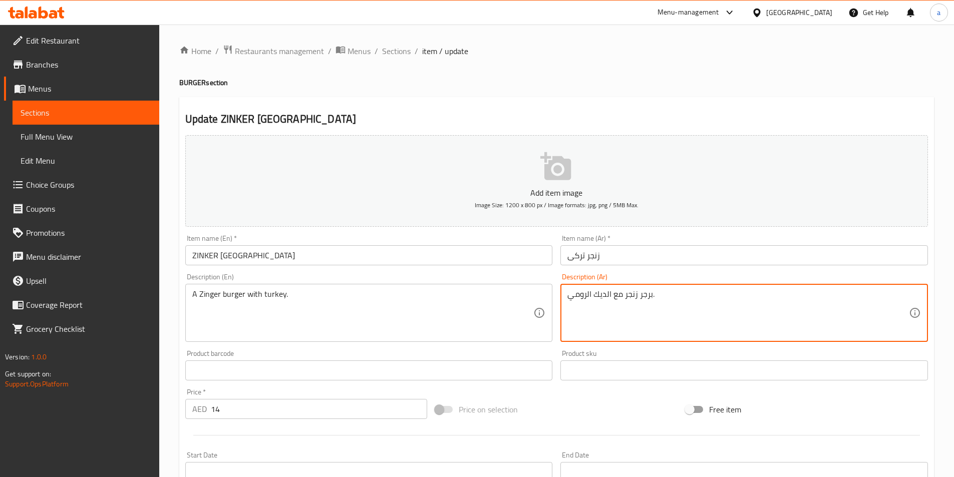
drag, startPoint x: 570, startPoint y: 295, endPoint x: 611, endPoint y: 303, distance: 41.3
click at [611, 303] on textarea "برجر زنجر مع الديك الرومي." at bounding box center [739, 314] width 342 height 48
paste textarea "لحم"
type textarea "برجر زنجر مع لحم [PERSON_NAME]."
click at [528, 83] on h4 "BURGER section" at bounding box center [556, 83] width 755 height 10
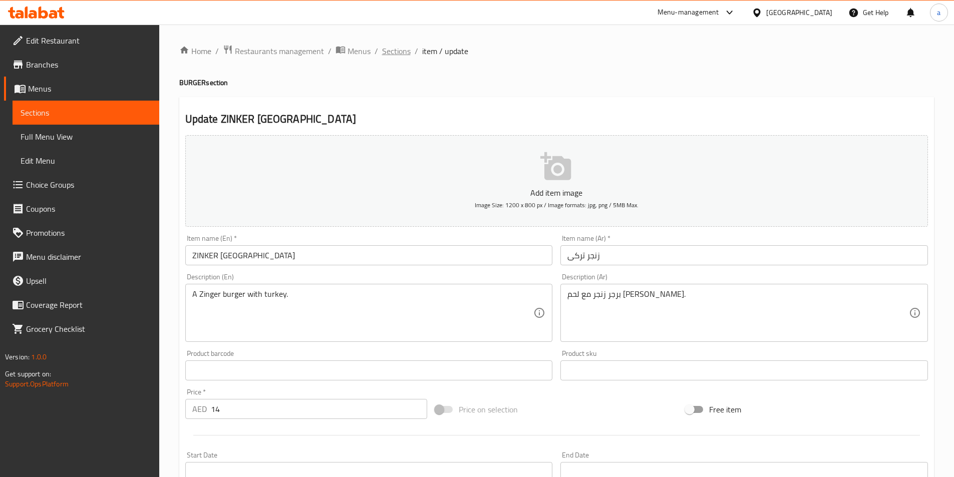
click at [401, 52] on span "Sections" at bounding box center [396, 51] width 29 height 12
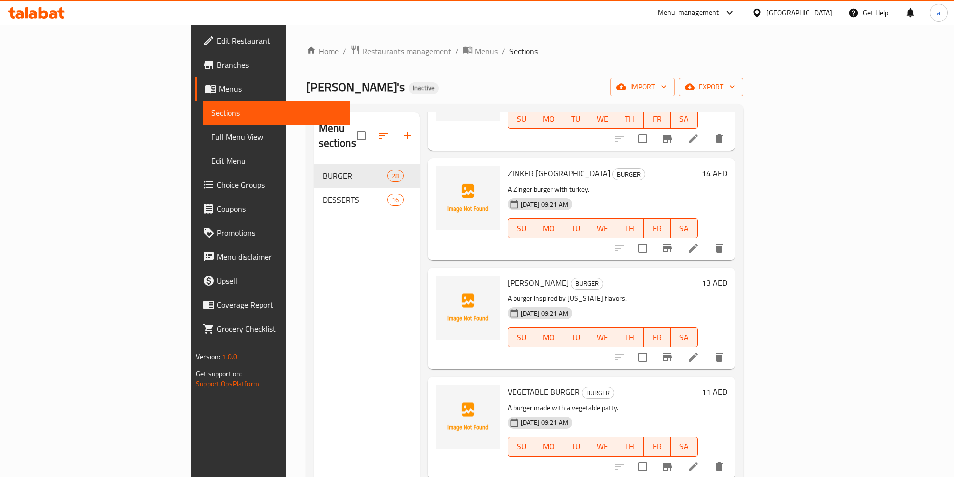
scroll to position [1753, 0]
click at [699, 351] on icon at bounding box center [693, 357] width 12 height 12
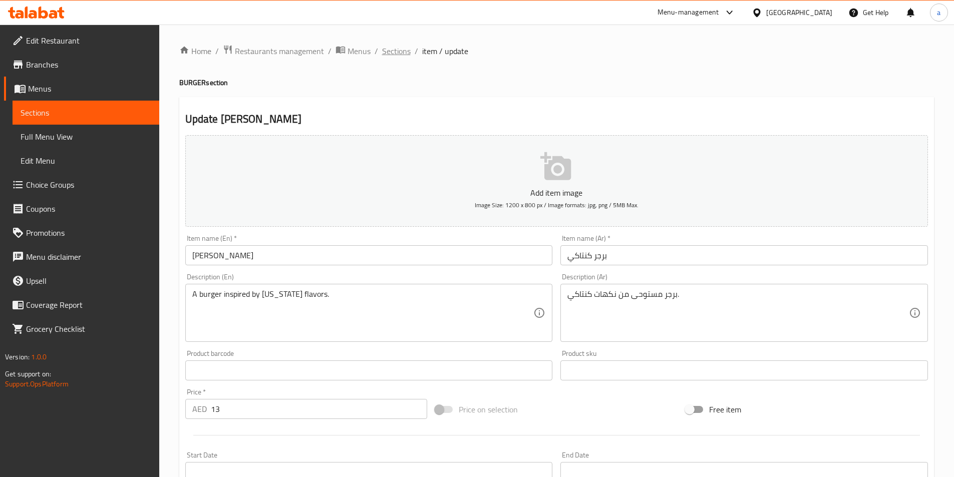
click at [395, 51] on span "Sections" at bounding box center [396, 51] width 29 height 12
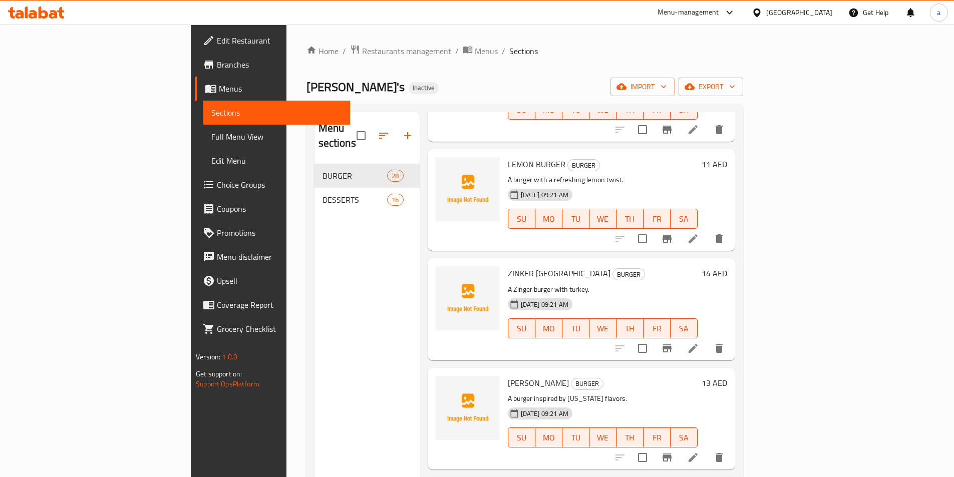
scroll to position [1753, 0]
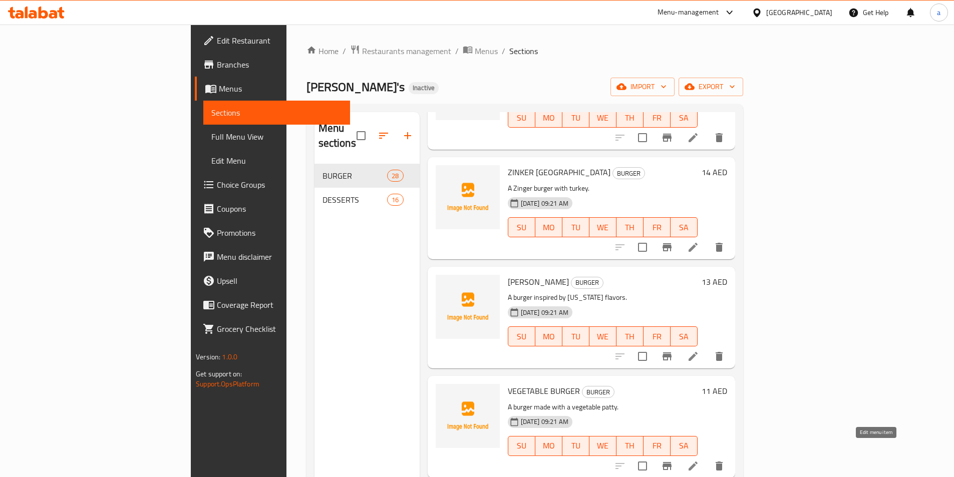
click at [699, 460] on icon at bounding box center [693, 466] width 12 height 12
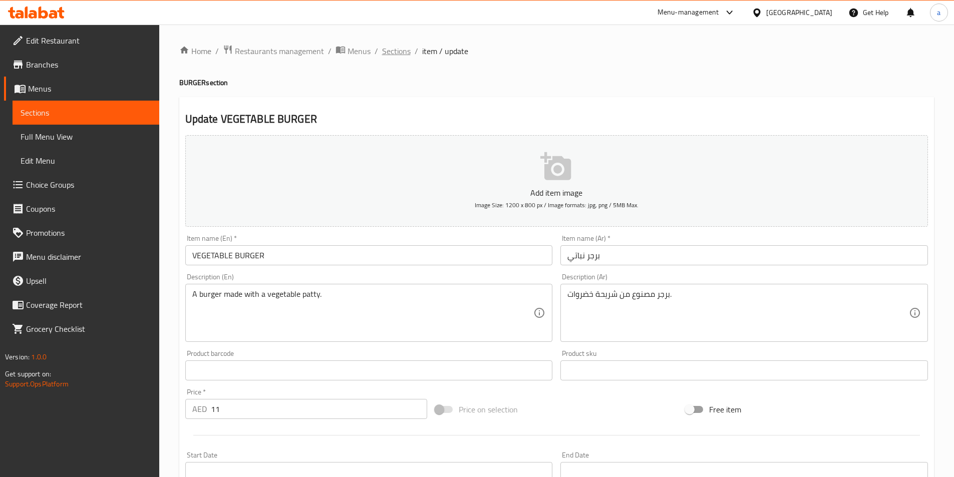
click at [397, 48] on span "Sections" at bounding box center [396, 51] width 29 height 12
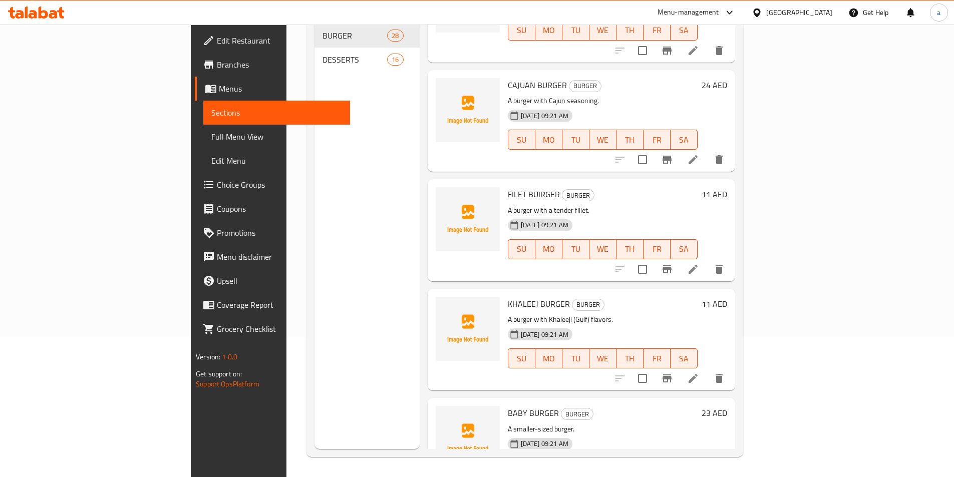
scroll to position [2011, 0]
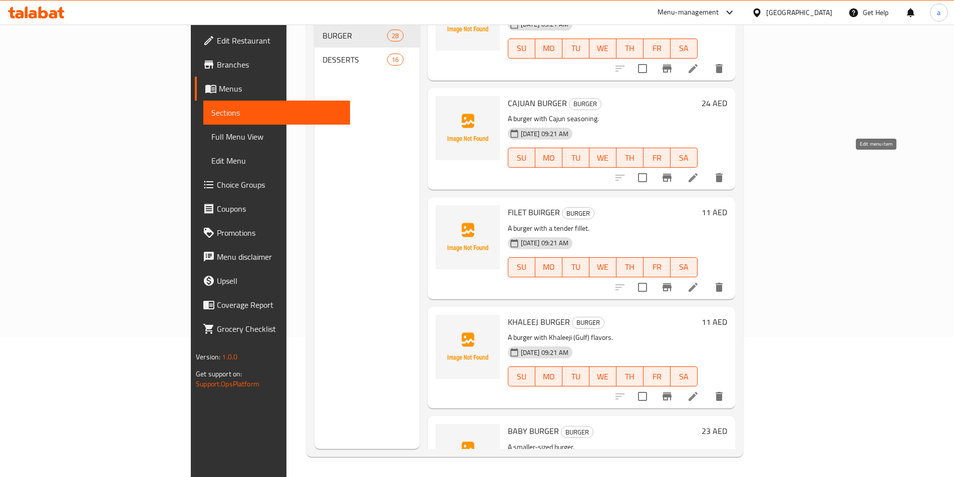
click at [699, 172] on icon at bounding box center [693, 178] width 12 height 12
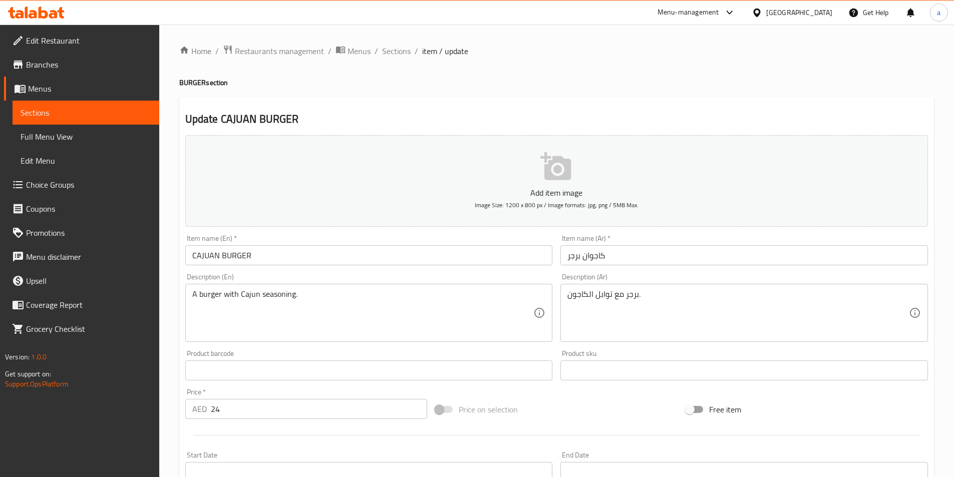
drag, startPoint x: 392, startPoint y: 51, endPoint x: 14, endPoint y: 196, distance: 404.9
click at [392, 51] on span "Sections" at bounding box center [396, 51] width 29 height 12
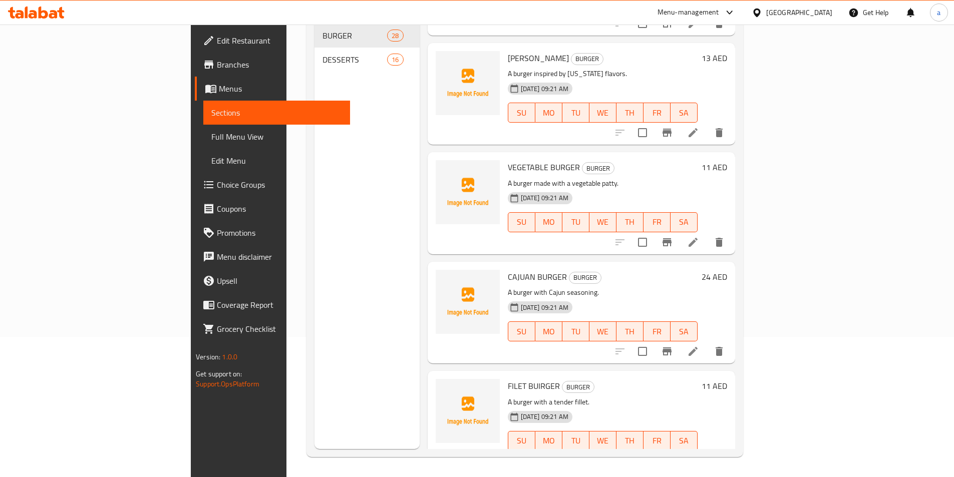
scroll to position [1854, 0]
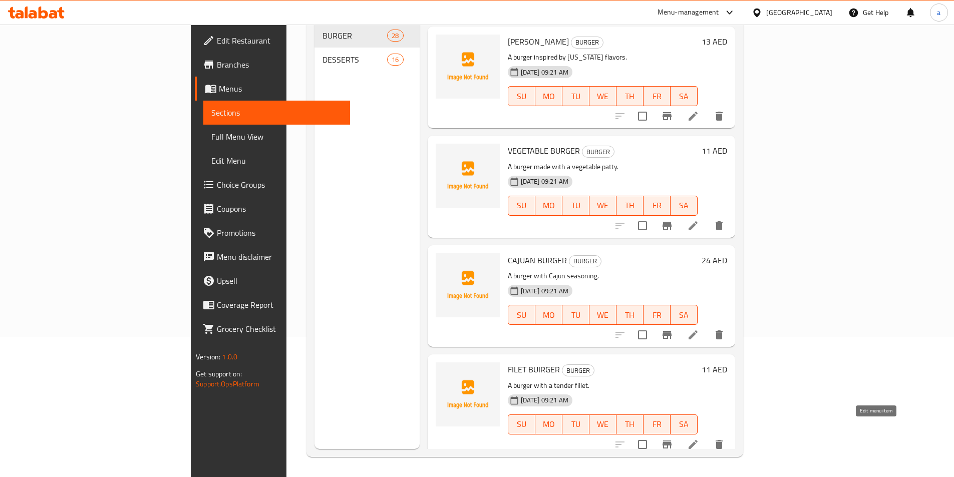
click at [699, 439] on icon at bounding box center [693, 445] width 12 height 12
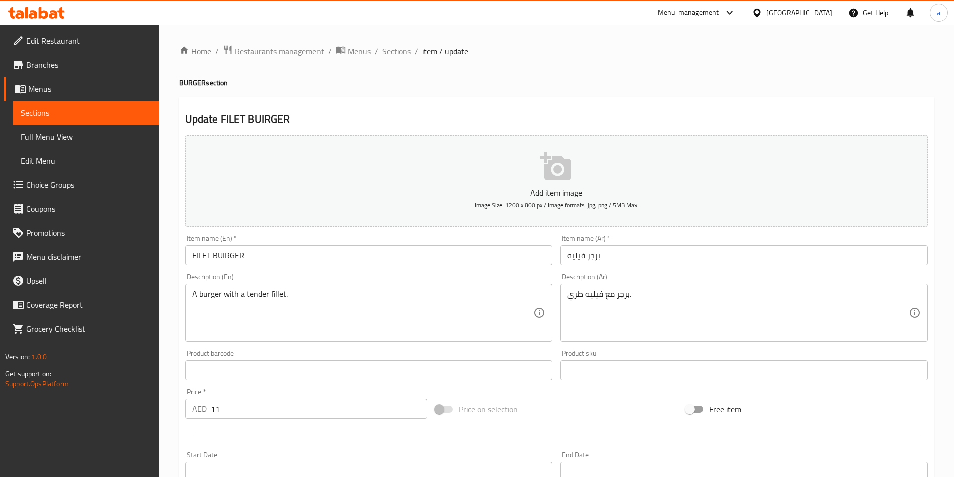
drag, startPoint x: 389, startPoint y: 53, endPoint x: 24, endPoint y: 66, distance: 366.0
click at [389, 53] on span "Sections" at bounding box center [396, 51] width 29 height 12
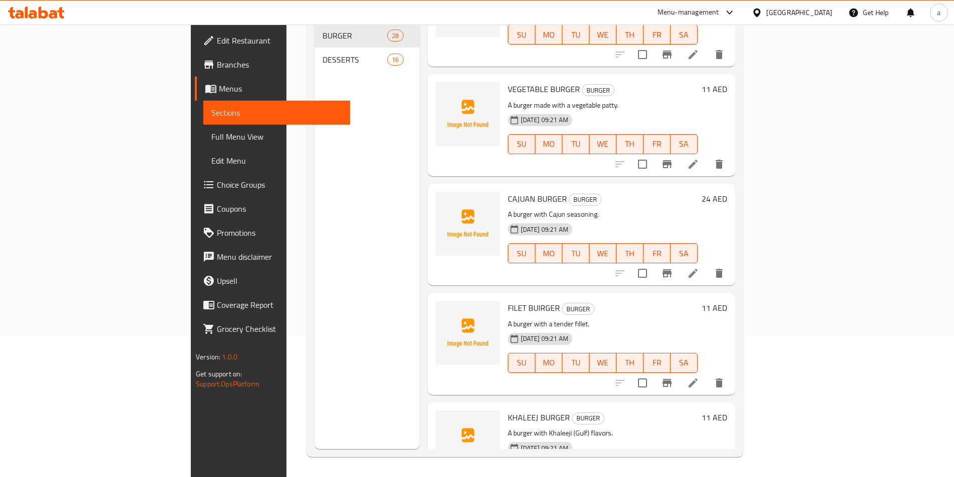
scroll to position [2054, 0]
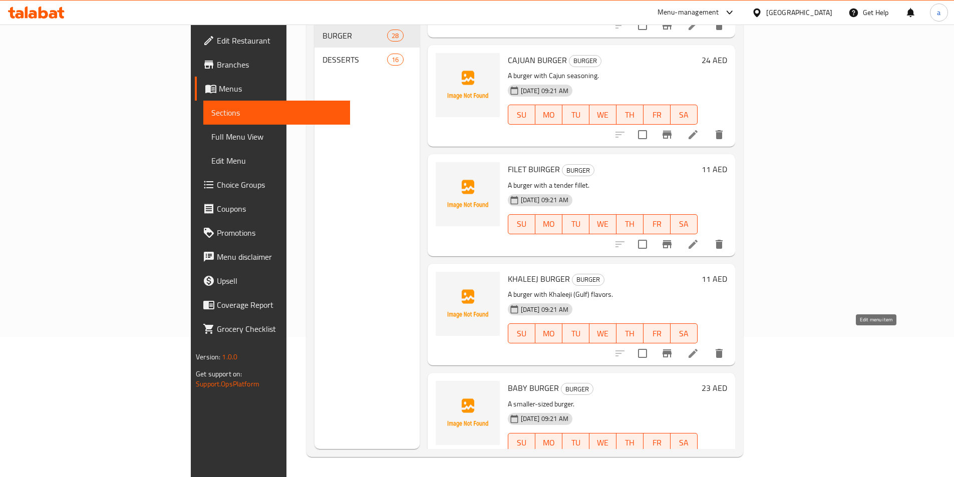
click at [699, 348] on icon at bounding box center [693, 354] width 12 height 12
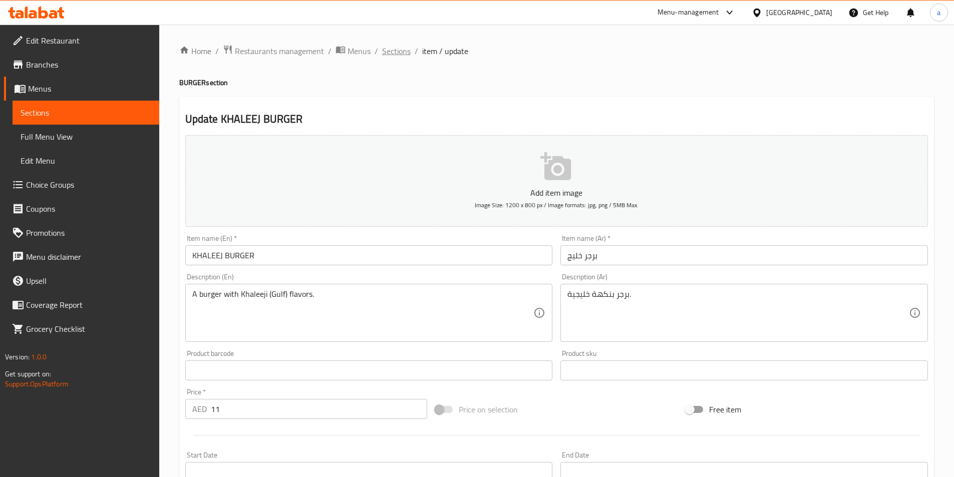
click at [391, 54] on span "Sections" at bounding box center [396, 51] width 29 height 12
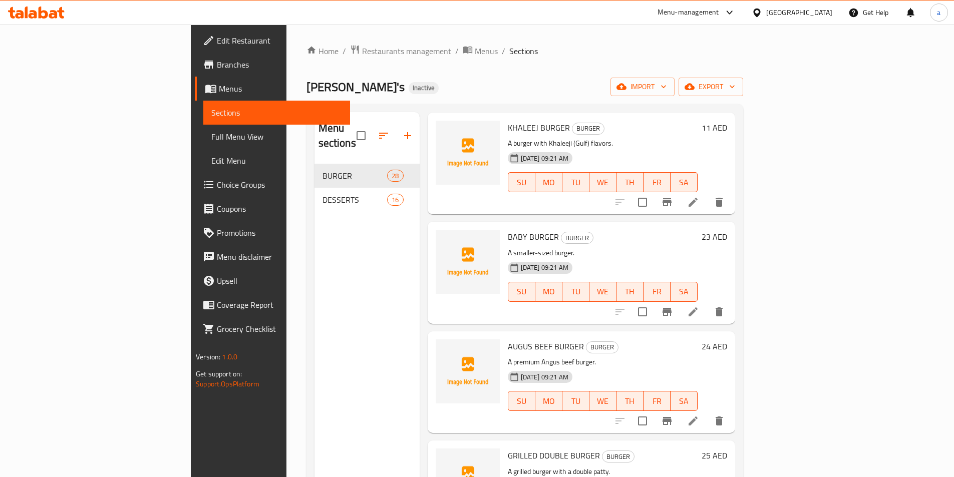
scroll to position [2355, 0]
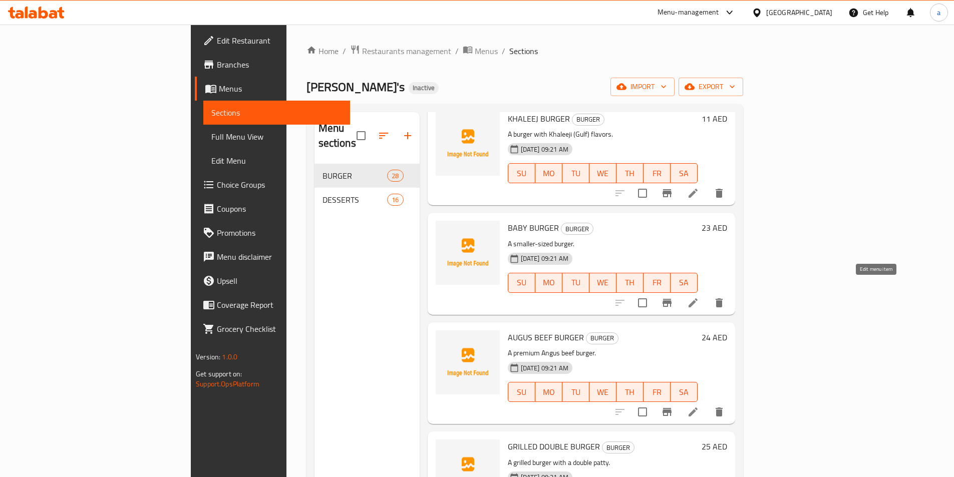
click at [699, 297] on icon at bounding box center [693, 303] width 12 height 12
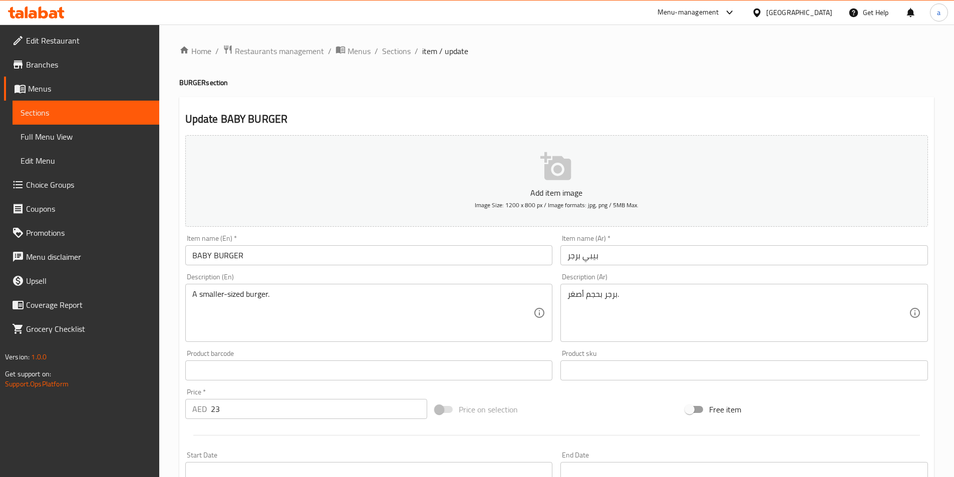
drag, startPoint x: 400, startPoint y: 48, endPoint x: 19, endPoint y: 56, distance: 381.8
click at [400, 48] on span "Sections" at bounding box center [396, 51] width 29 height 12
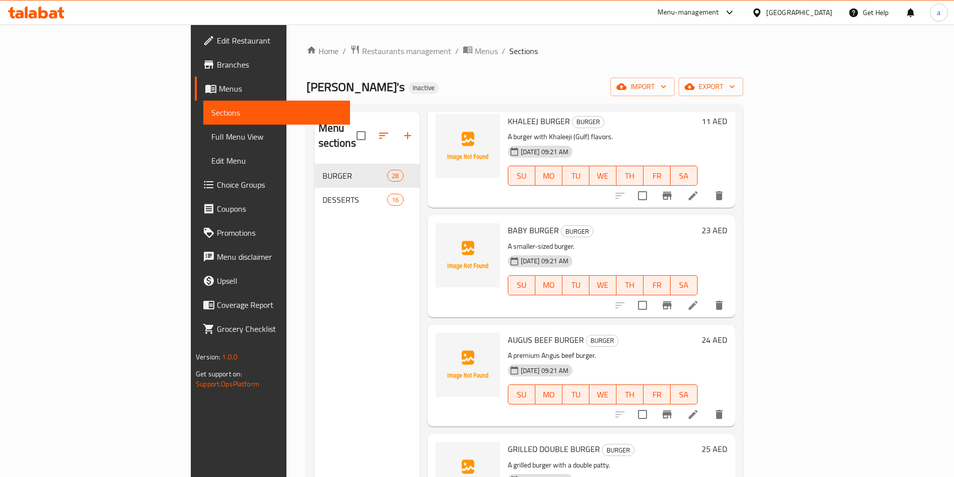
scroll to position [2355, 0]
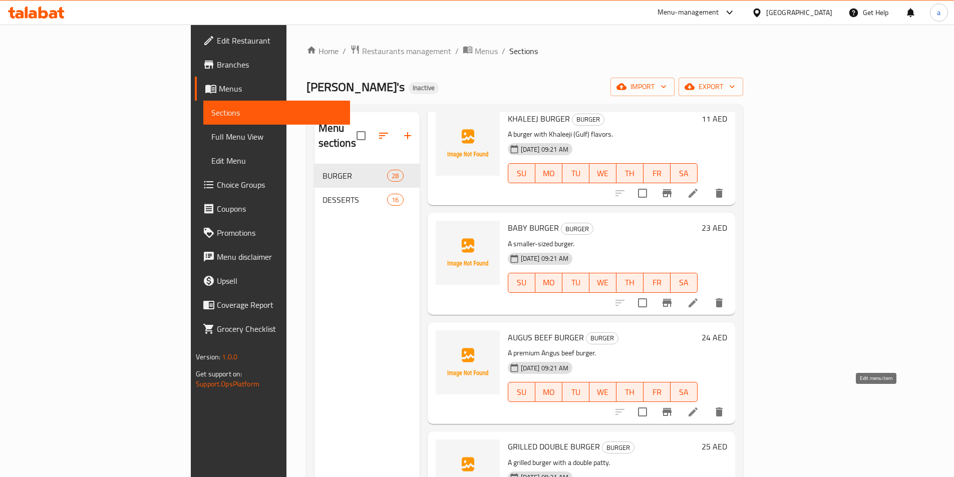
click at [699, 406] on icon at bounding box center [693, 412] width 12 height 12
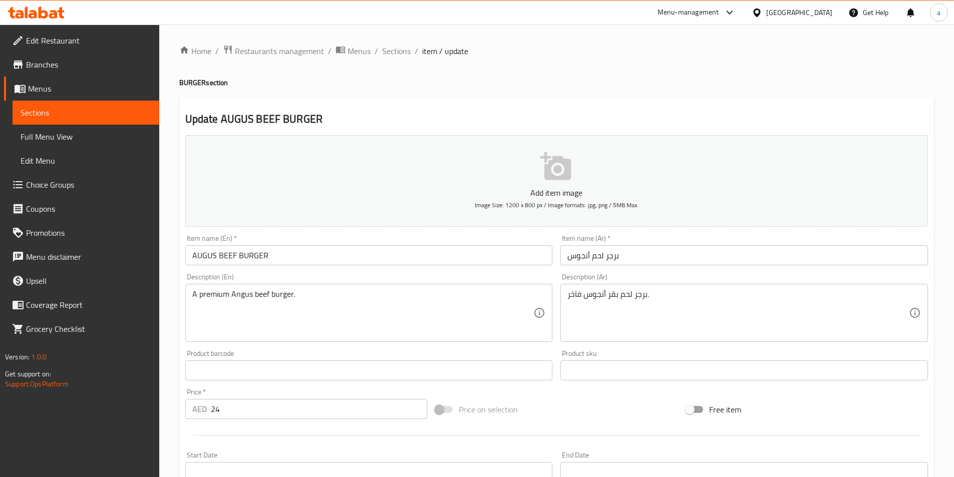
click at [397, 49] on span "Sections" at bounding box center [396, 51] width 29 height 12
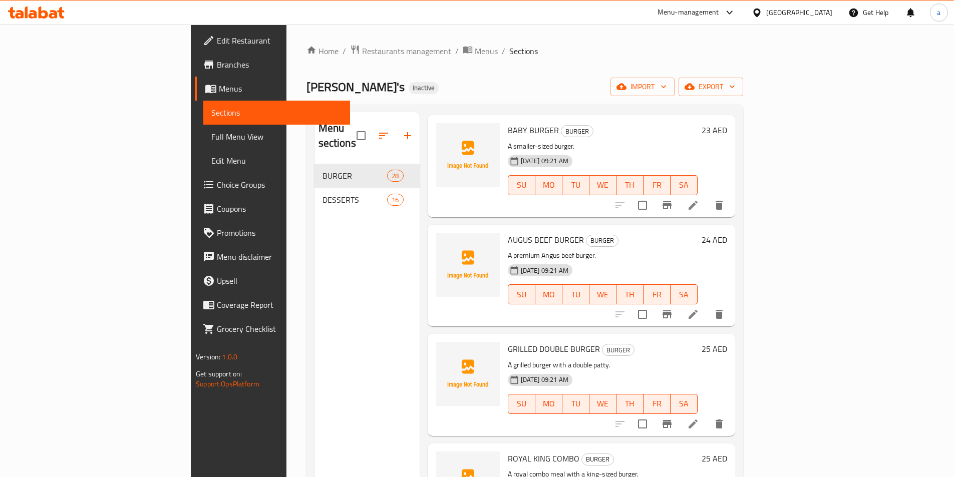
scroll to position [2455, 0]
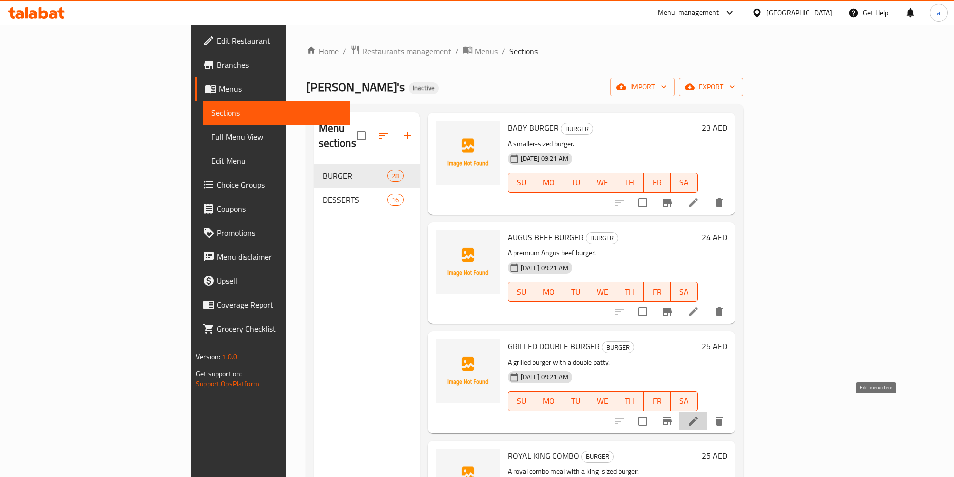
click at [698, 417] on icon at bounding box center [693, 421] width 9 height 9
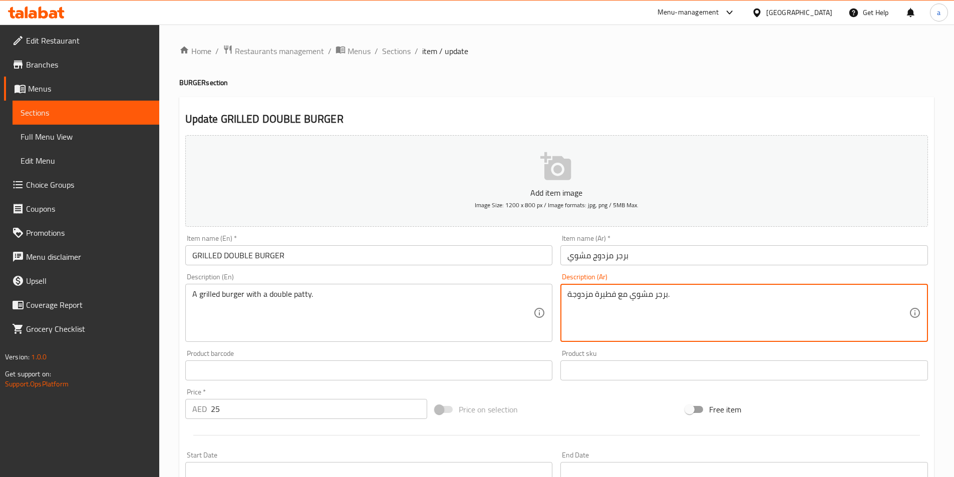
click at [595, 295] on textarea "برجر مشوي مع فطيرة مزدوجة." at bounding box center [739, 314] width 342 height 48
drag, startPoint x: 595, startPoint y: 295, endPoint x: 610, endPoint y: 297, distance: 15.2
click at [610, 297] on textarea "برجر مشوي مع فطيرة مزدوجة." at bounding box center [739, 314] width 342 height 48
click at [615, 321] on textarea "برجر مشوي مع فطيرة مزدوجة." at bounding box center [739, 314] width 342 height 48
click at [688, 302] on textarea "برجر مشوي مع فطيرة مزدوجة." at bounding box center [739, 314] width 342 height 48
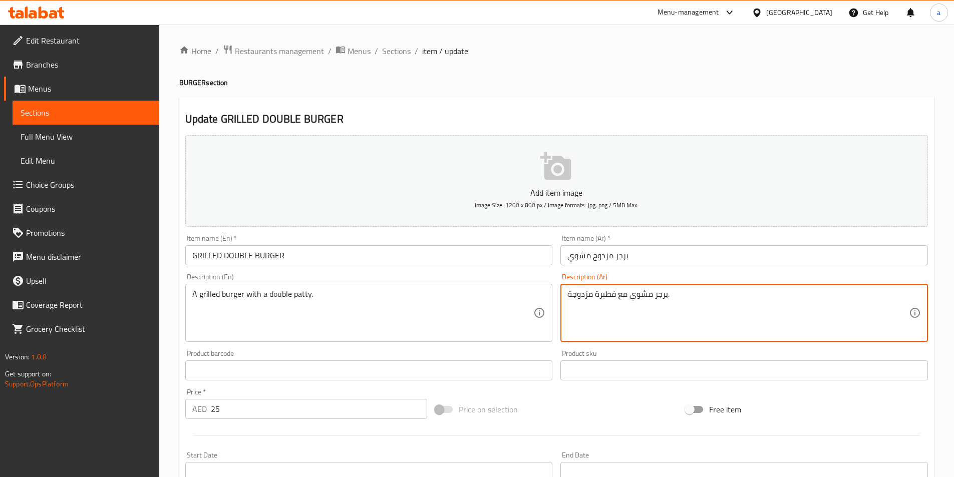
click at [597, 325] on textarea "برجر مشوي مع فطيرة مزدوجة." at bounding box center [739, 314] width 342 height 48
drag, startPoint x: 597, startPoint y: 295, endPoint x: 618, endPoint y: 303, distance: 22.0
click at [618, 303] on textarea "برجر مشوي مع فطيرة مزدوجة." at bounding box center [739, 314] width 342 height 48
click at [617, 296] on textarea "برجر مشوي معشريحة مزدوجة." at bounding box center [739, 314] width 342 height 48
type textarea "برجر مشوي مع شريحة مزدوجة."
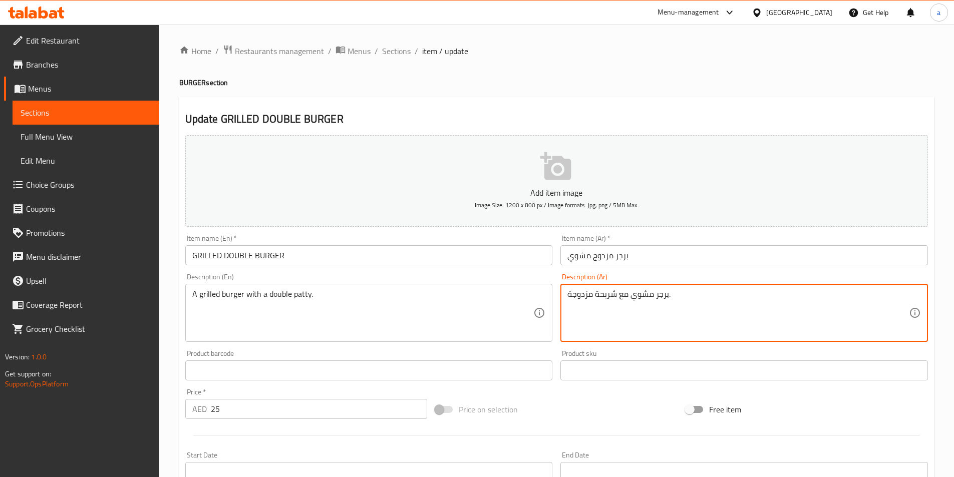
click at [651, 62] on div "Home / Restaurants management / Menus / Sections / item / update BURGER section…" at bounding box center [556, 366] width 755 height 643
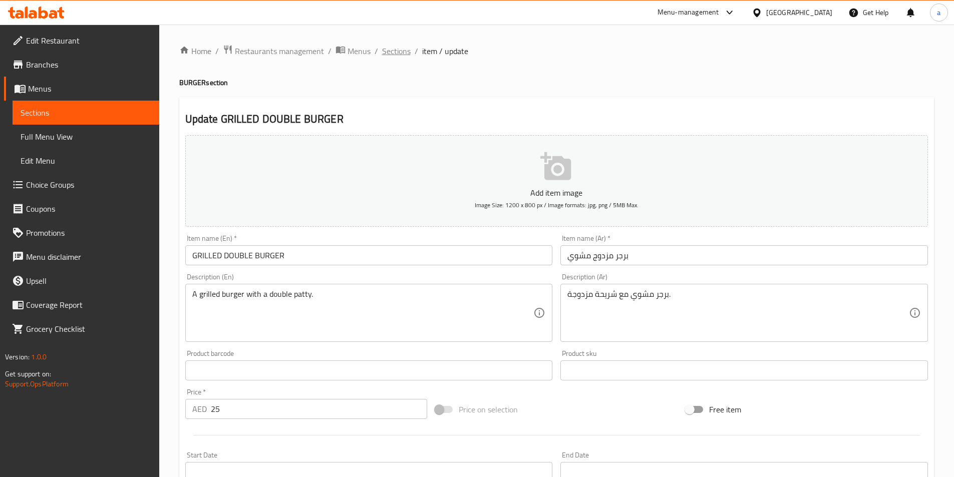
click at [391, 55] on span "Sections" at bounding box center [396, 51] width 29 height 12
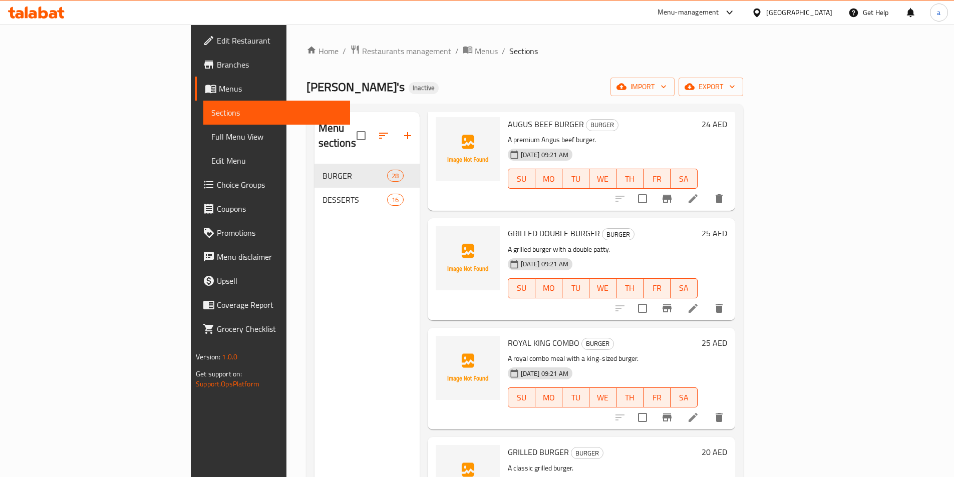
scroll to position [2612, 0]
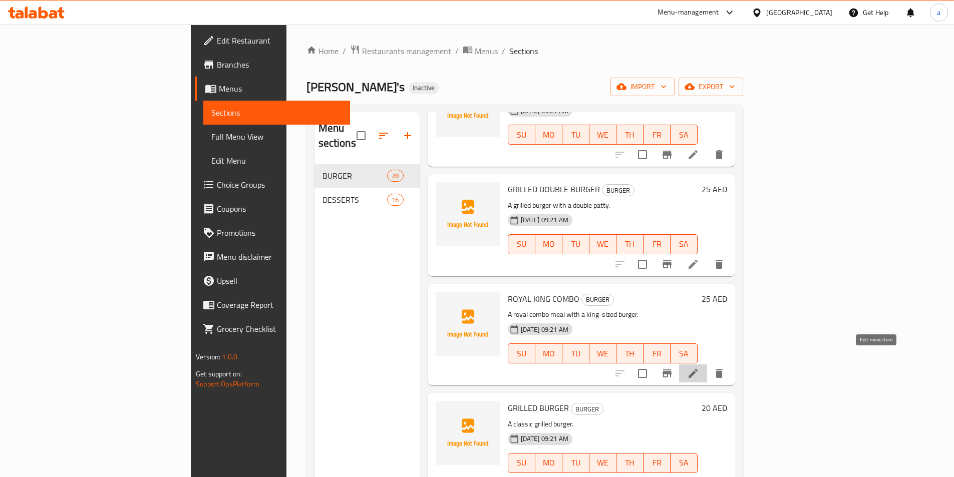
click at [699, 368] on icon at bounding box center [693, 374] width 12 height 12
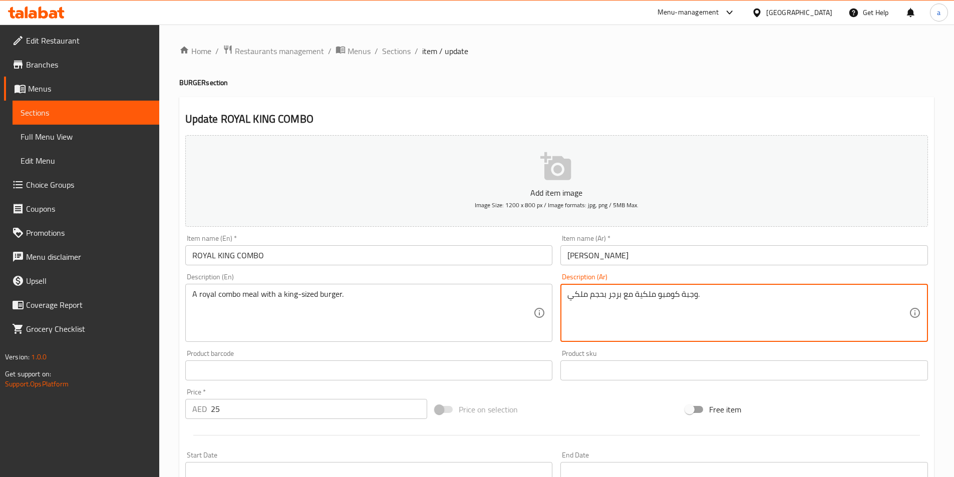
click at [568, 297] on textarea "وجبة كومبو ملكية مع برجر بحجم ملكي." at bounding box center [739, 314] width 342 height 48
paste textarea "كبير الحجم"
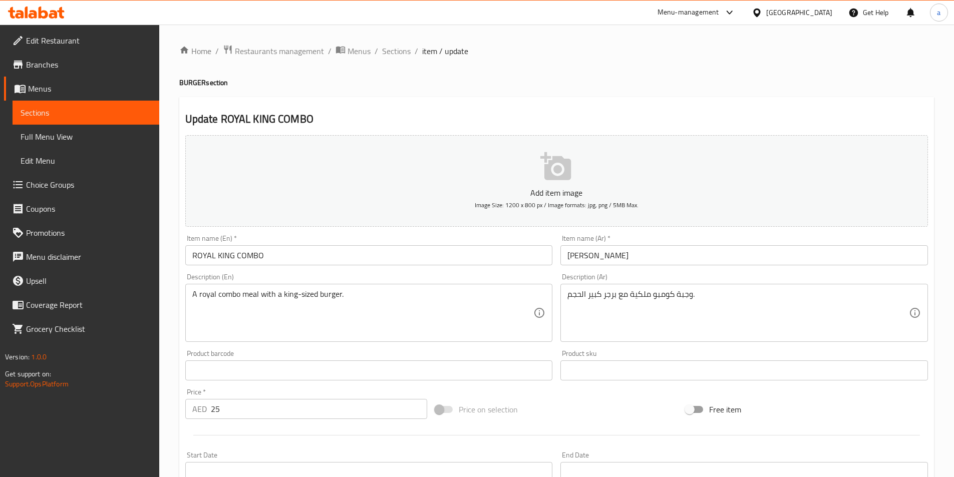
click at [582, 294] on textarea "وجبة كومبو ملكية مع برجر كبير الحجم." at bounding box center [739, 314] width 342 height 48
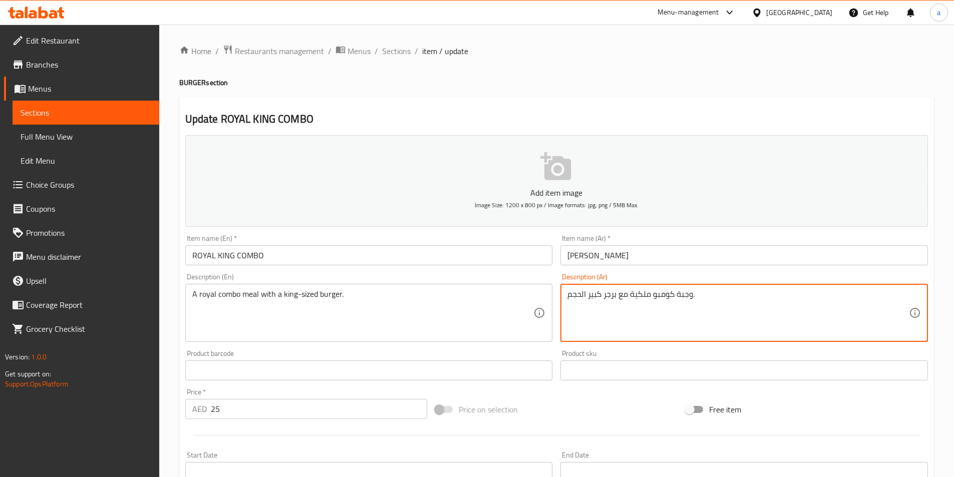
click at [582, 294] on textarea "وجبة كومبو ملكية مع برجر كبير الحجم." at bounding box center [739, 314] width 342 height 48
click at [590, 308] on textarea "وجبة كومبو ملكية مع برجر كبير الحجم." at bounding box center [739, 314] width 342 height 48
drag, startPoint x: 763, startPoint y: 306, endPoint x: 765, endPoint y: 340, distance: 33.6
click at [765, 340] on div "وجبة كومبو ملكية مع برجر كبير الحجم. Description (Ar)" at bounding box center [745, 313] width 368 height 58
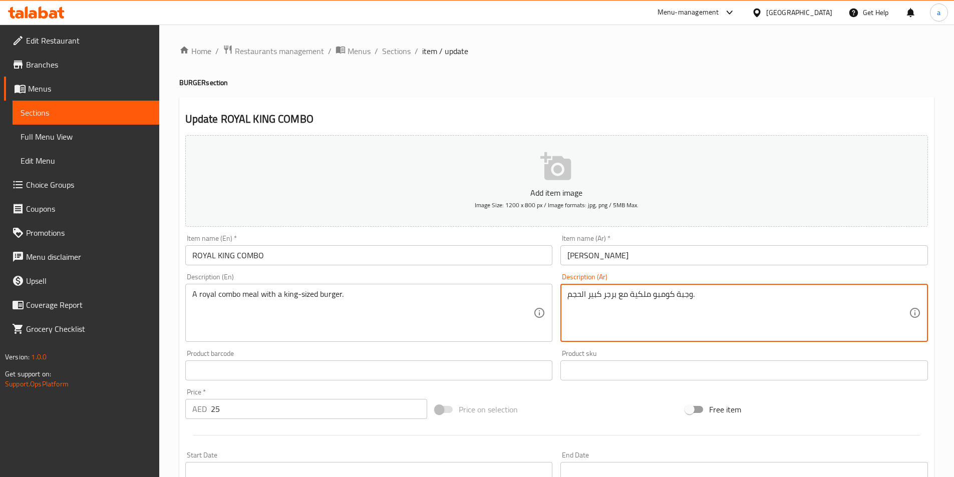
click at [732, 339] on div "وجبة كومبو ملكية مع برجر كبير الحجم. Description (Ar)" at bounding box center [745, 313] width 368 height 58
click at [703, 332] on textarea "وجبة كومبو ملكية مع برجر كبير الحجم." at bounding box center [739, 314] width 342 height 48
click at [652, 325] on textarea "وجبة كومبو ملكية مع برجر كبير الحجم." at bounding box center [739, 314] width 342 height 48
click at [582, 294] on textarea "وجبة كومبو ملكية مع برجر كبير الحجم." at bounding box center [739, 314] width 342 height 48
drag, startPoint x: 582, startPoint y: 294, endPoint x: 602, endPoint y: 300, distance: 21.1
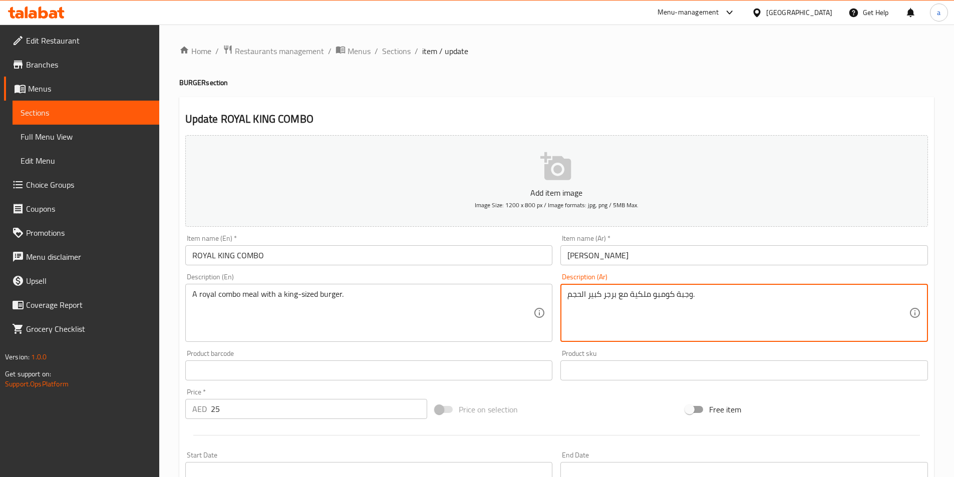
click at [602, 300] on textarea "وجبة كومبو ملكية مع برجر كبير الحجم." at bounding box center [739, 314] width 342 height 48
click at [566, 295] on div "وجبة كومبو ملكية مع برجر حجم. Description (Ar)" at bounding box center [745, 313] width 368 height 58
click at [569, 295] on textarea "وجبة كومبو ملكية مع برجر حجم." at bounding box center [739, 314] width 342 height 48
click at [683, 295] on textarea "وجبة كومبو ملكية مع برجر حجم." at bounding box center [739, 314] width 342 height 48
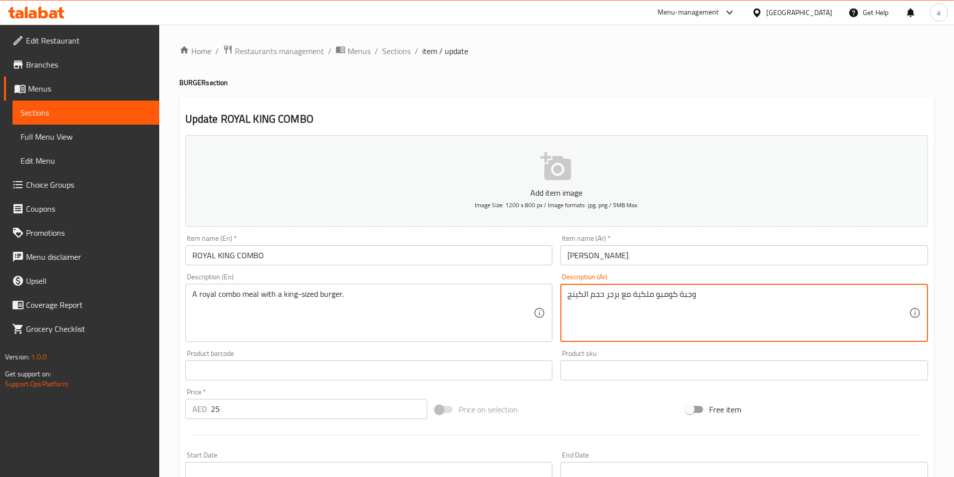
click at [685, 329] on textarea "وجبة كومبو ملكية مع برجر حجم الكينج" at bounding box center [739, 314] width 342 height 48
click at [720, 334] on textarea "وجبة كومبو ملكية مع برجر حجم الكينج" at bounding box center [739, 314] width 342 height 48
type textarea "وجبة كومبو ملكية مع برجر حجم الكينج"
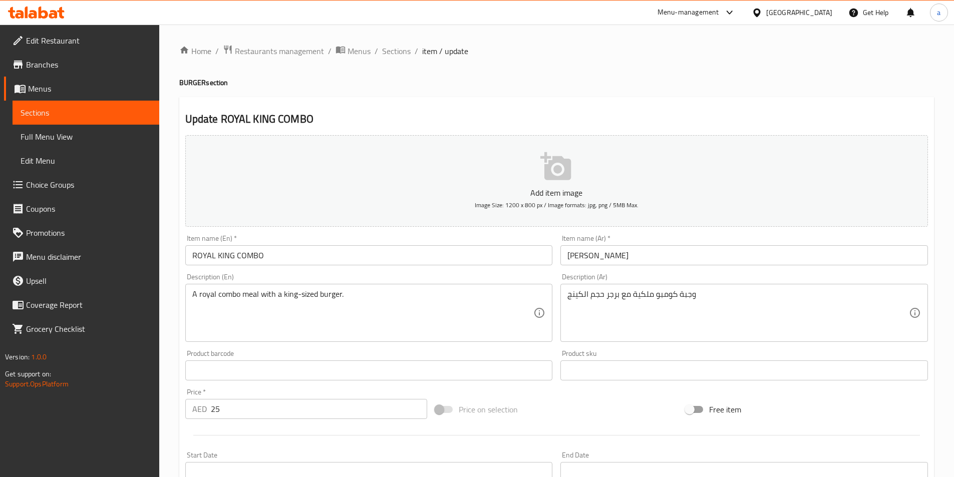
click at [646, 68] on div "Home / Restaurants management / Menus / Sections / item / update BURGER section…" at bounding box center [556, 366] width 755 height 643
click at [396, 51] on span "Sections" at bounding box center [396, 51] width 29 height 12
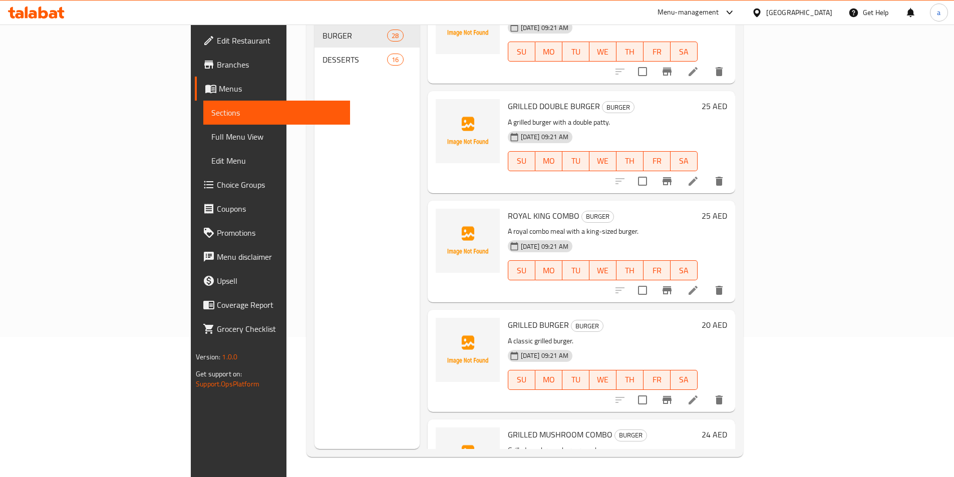
scroll to position [2612, 0]
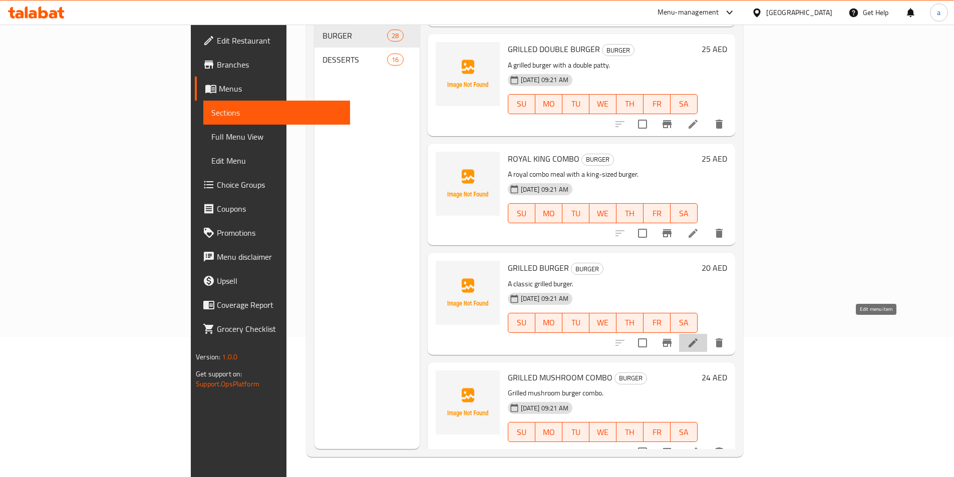
click at [699, 337] on icon at bounding box center [693, 343] width 12 height 12
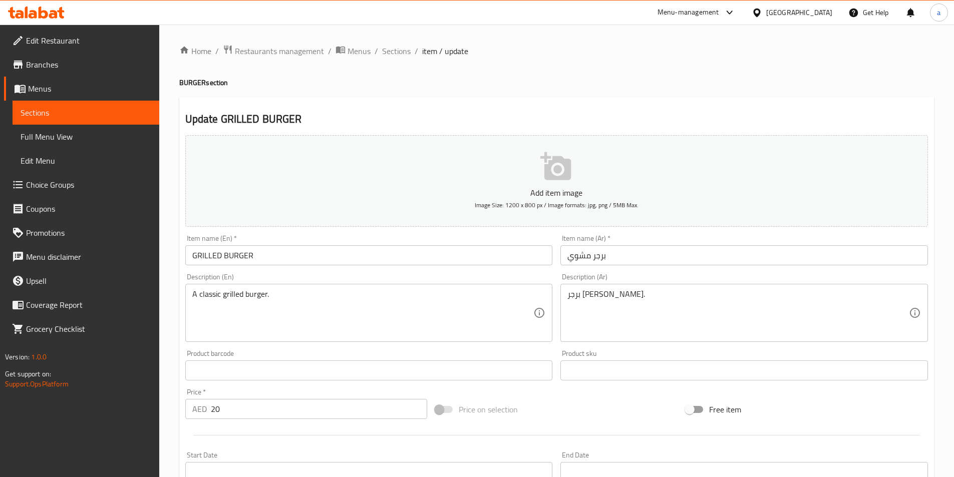
drag, startPoint x: 398, startPoint y: 49, endPoint x: 17, endPoint y: 131, distance: 390.6
click at [398, 49] on span "Sections" at bounding box center [396, 51] width 29 height 12
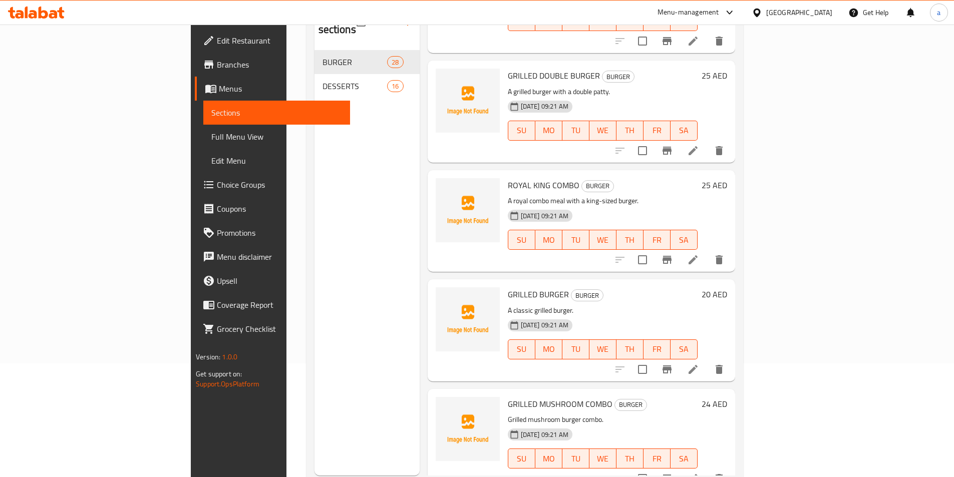
scroll to position [140, 0]
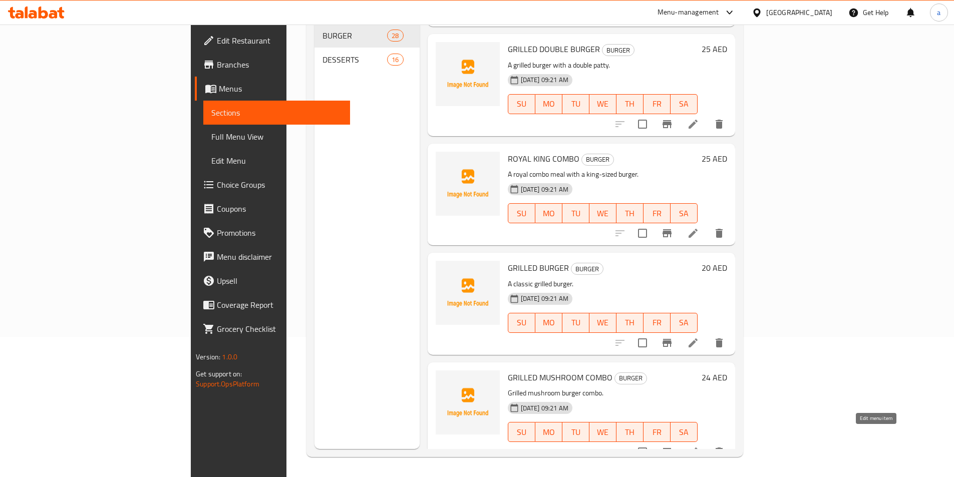
click at [699, 446] on icon at bounding box center [693, 452] width 12 height 12
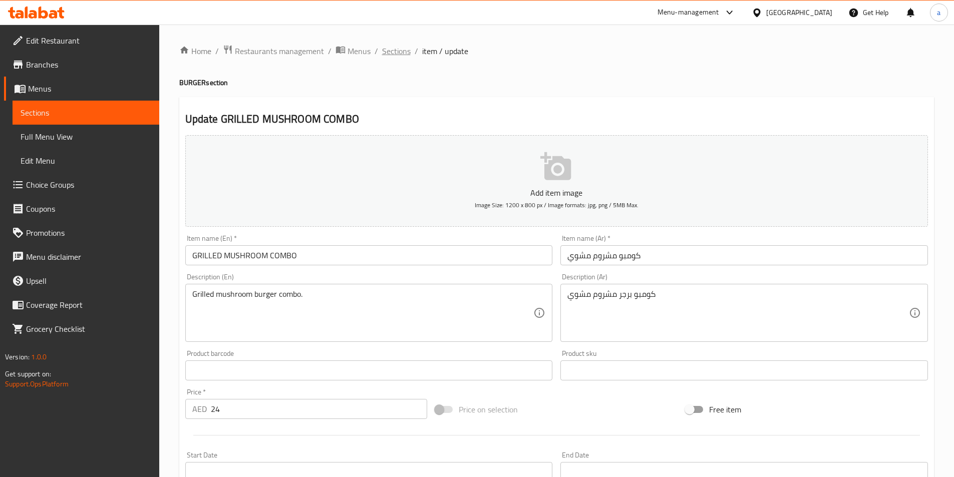
click at [396, 54] on span "Sections" at bounding box center [396, 51] width 29 height 12
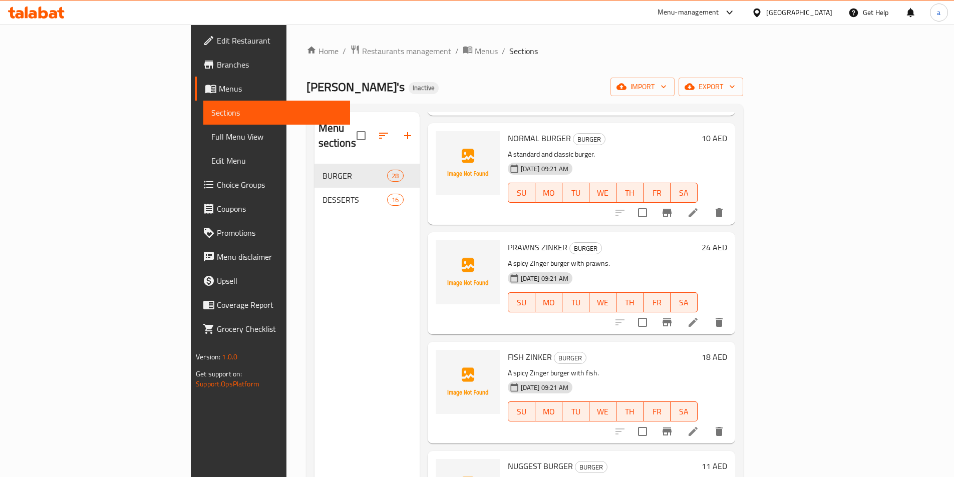
scroll to position [1294, 0]
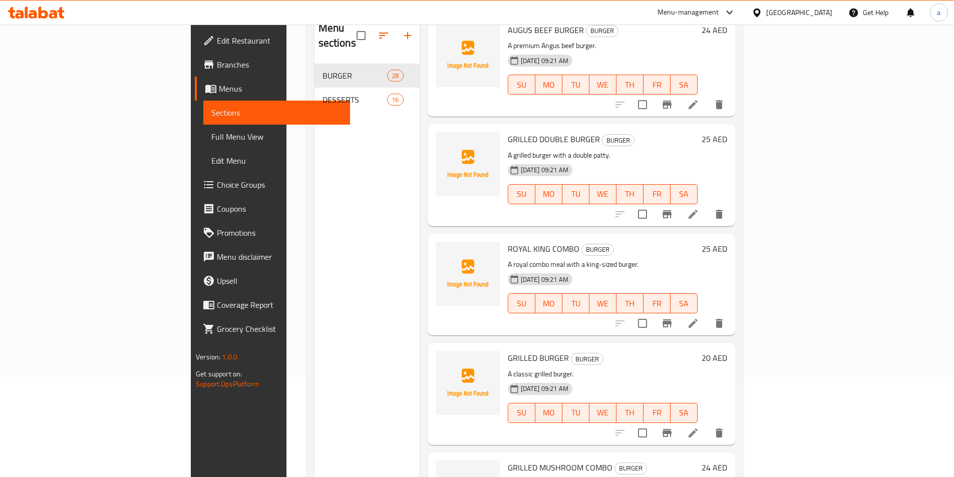
scroll to position [40, 0]
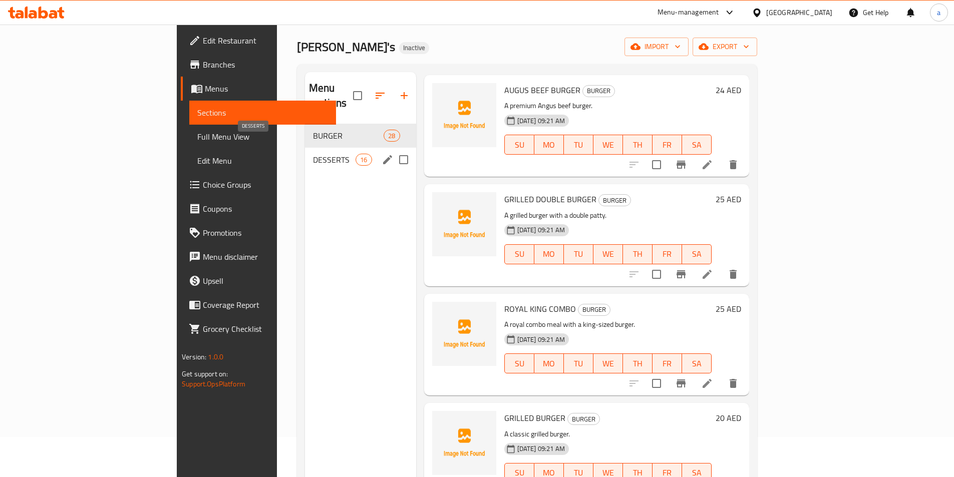
click at [313, 154] on span "DESSERTS" at bounding box center [334, 160] width 43 height 12
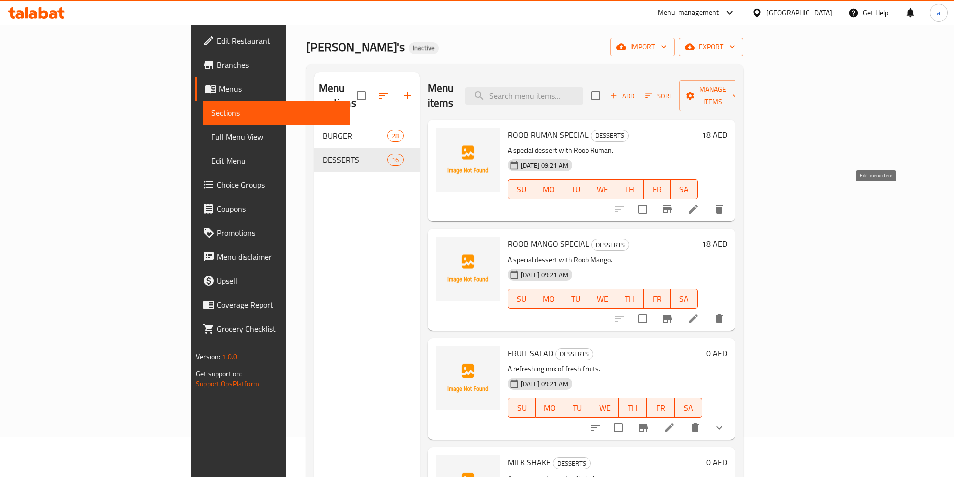
click at [698, 205] on icon at bounding box center [693, 209] width 9 height 9
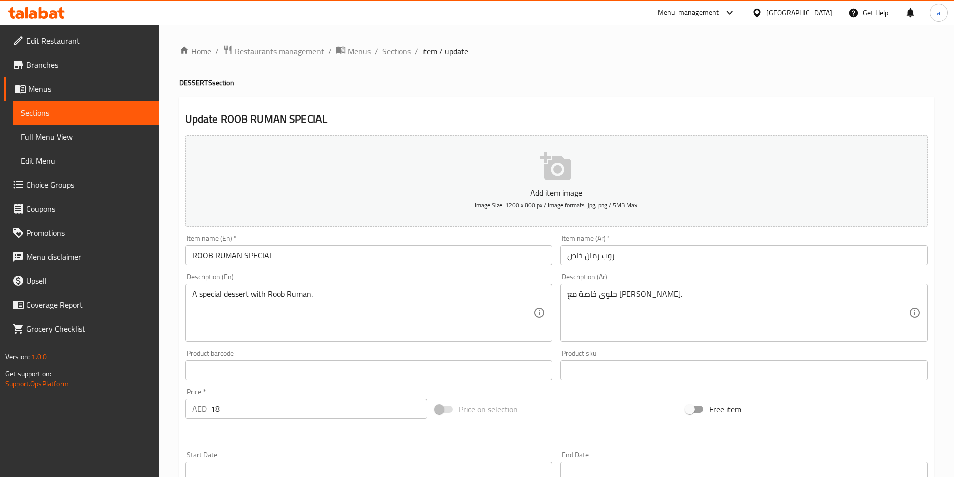
click at [400, 50] on span "Sections" at bounding box center [396, 51] width 29 height 12
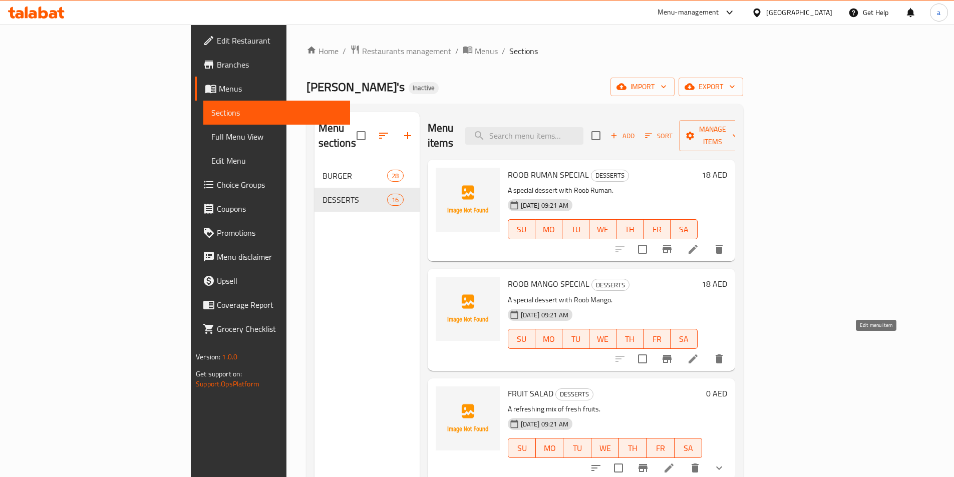
click at [699, 353] on icon at bounding box center [693, 359] width 12 height 12
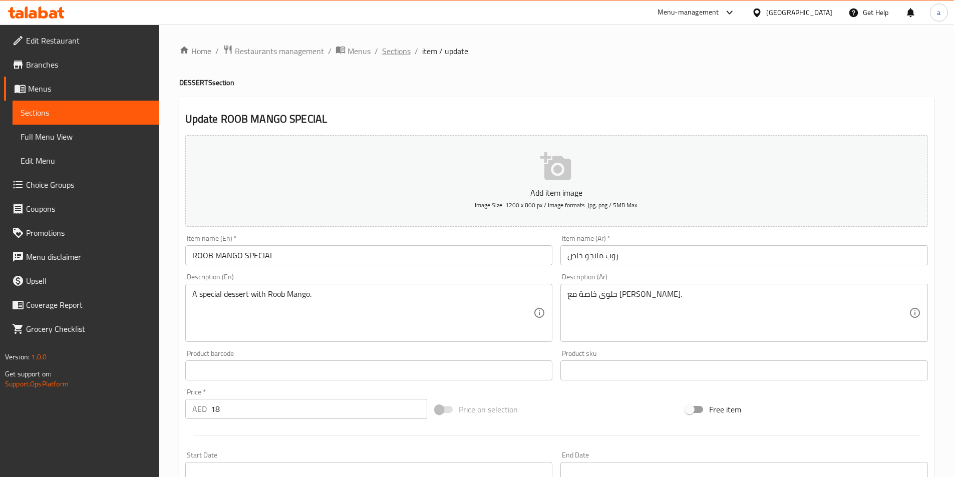
click at [393, 50] on span "Sections" at bounding box center [396, 51] width 29 height 12
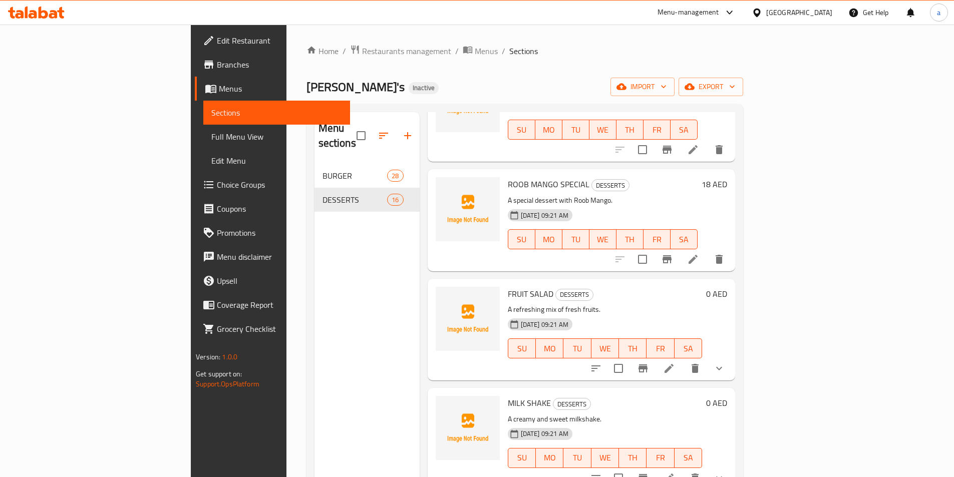
scroll to position [100, 0]
click at [675, 362] on icon at bounding box center [669, 368] width 12 height 12
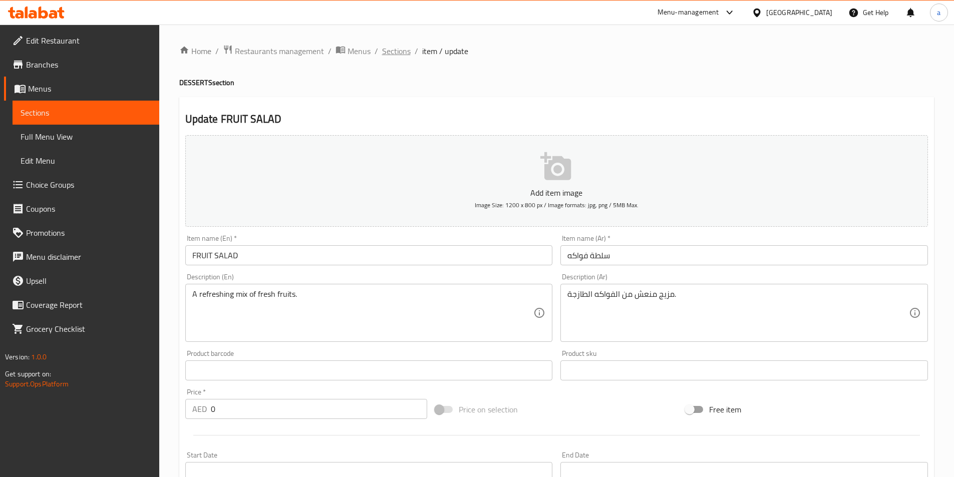
click at [394, 51] on span "Sections" at bounding box center [396, 51] width 29 height 12
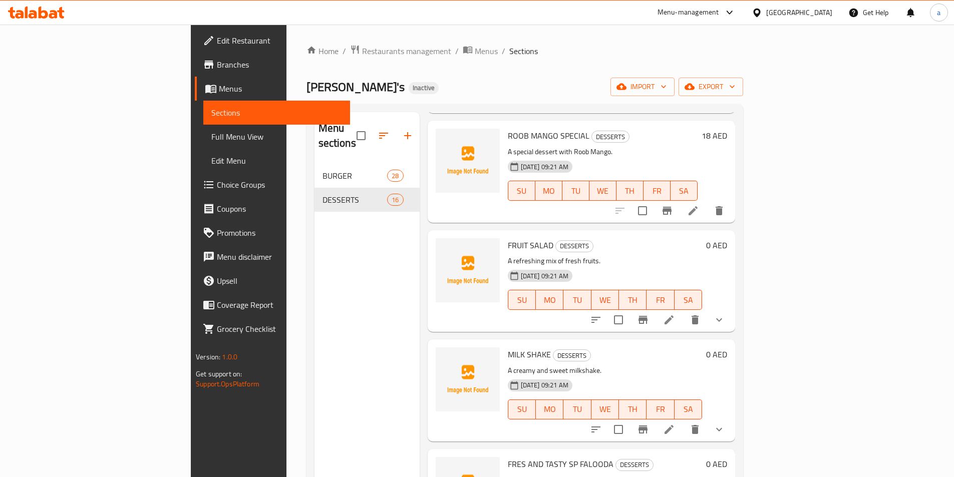
scroll to position [200, 0]
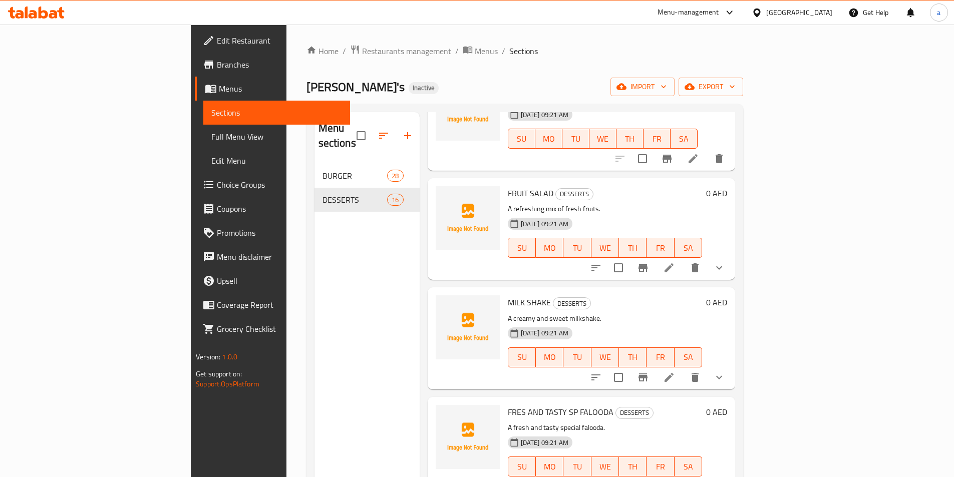
click at [675, 372] on icon at bounding box center [669, 378] width 12 height 12
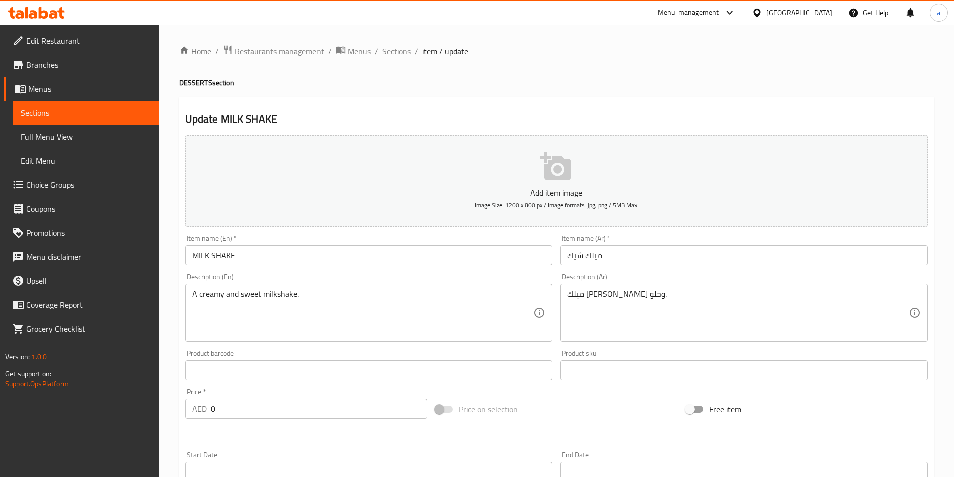
click at [405, 53] on span "Sections" at bounding box center [396, 51] width 29 height 12
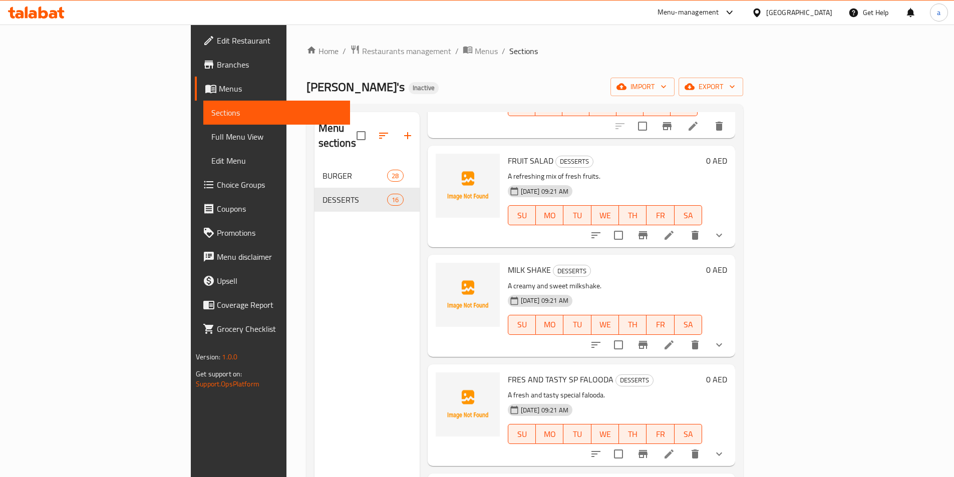
scroll to position [250, 0]
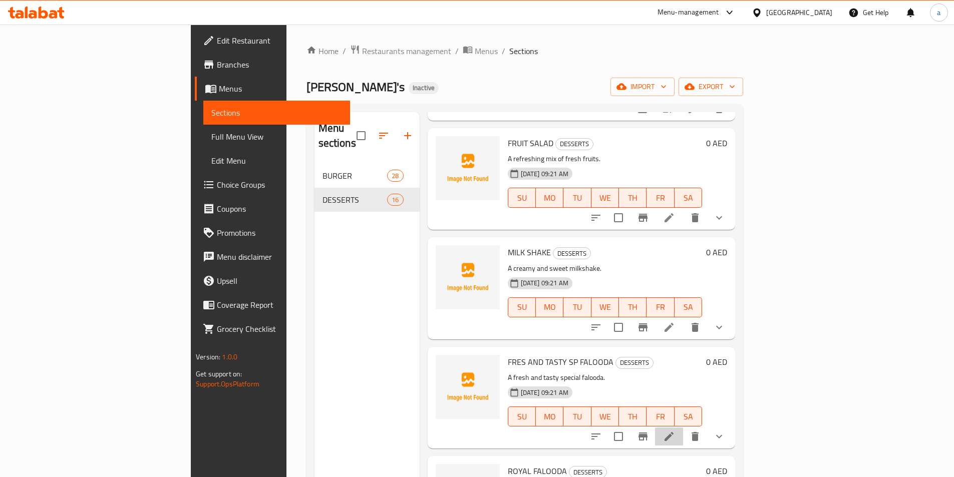
click at [683, 428] on li at bounding box center [669, 437] width 28 height 18
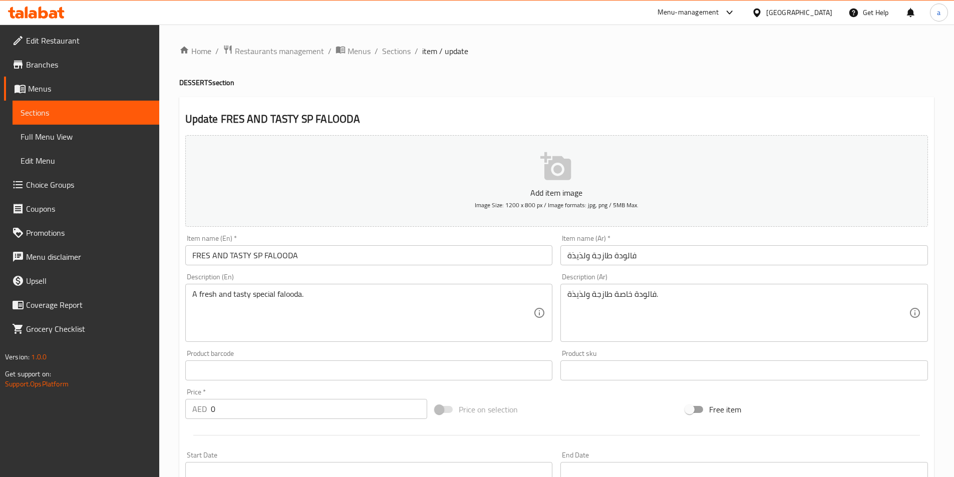
drag, startPoint x: 404, startPoint y: 51, endPoint x: 294, endPoint y: 74, distance: 113.1
click at [404, 51] on span "Sections" at bounding box center [396, 51] width 29 height 12
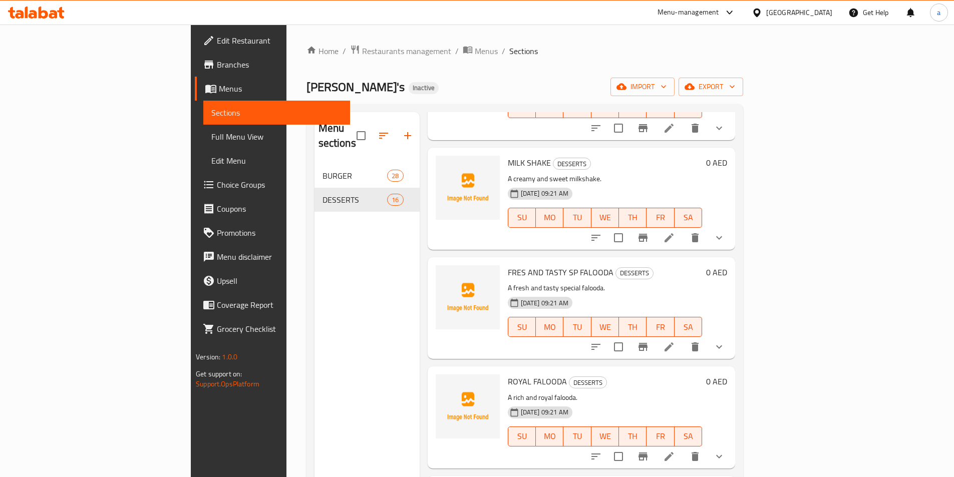
scroll to position [351, 0]
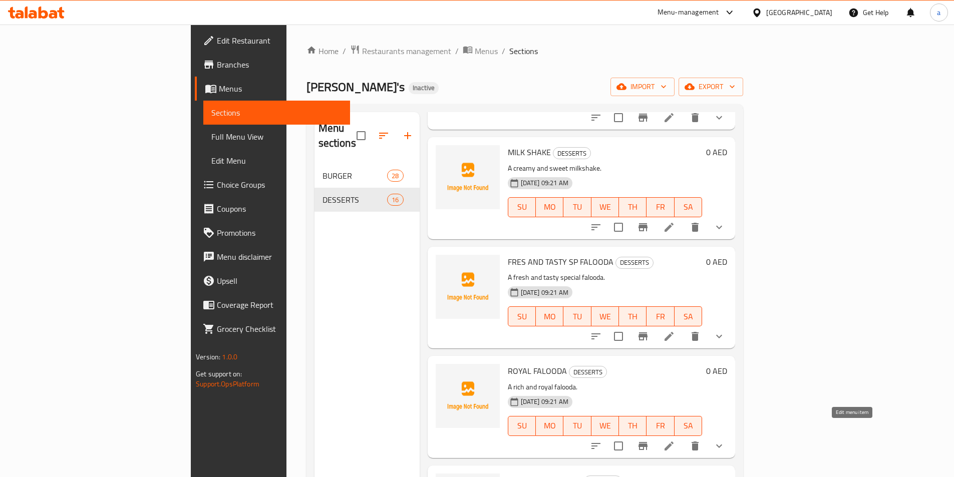
click at [675, 440] on icon at bounding box center [669, 446] width 12 height 12
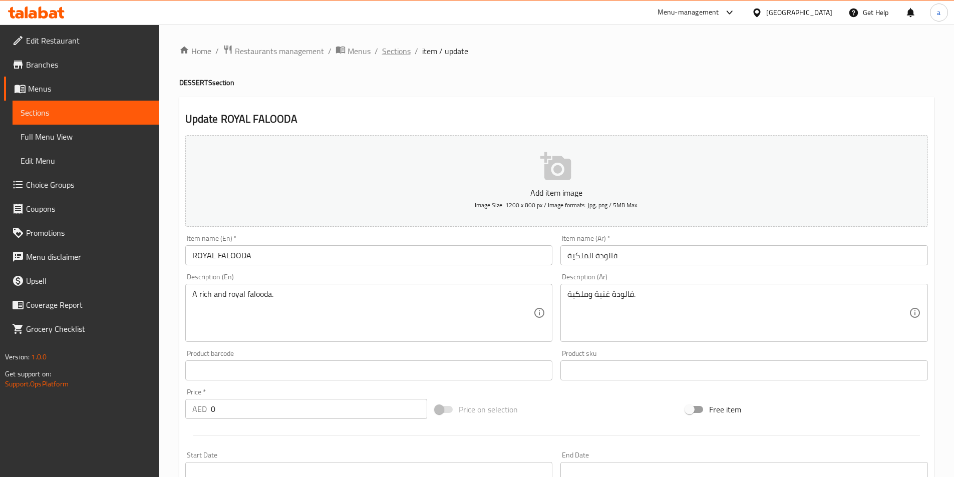
click at [396, 50] on span "Sections" at bounding box center [396, 51] width 29 height 12
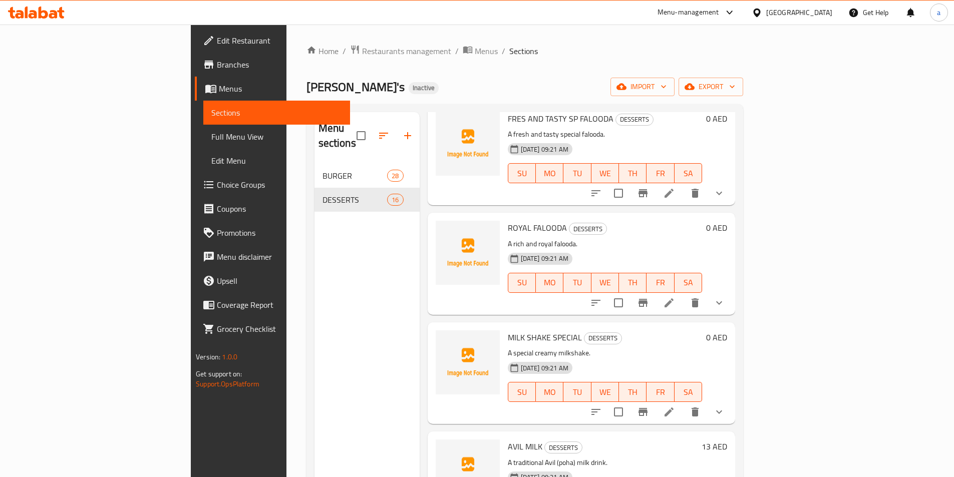
scroll to position [551, 0]
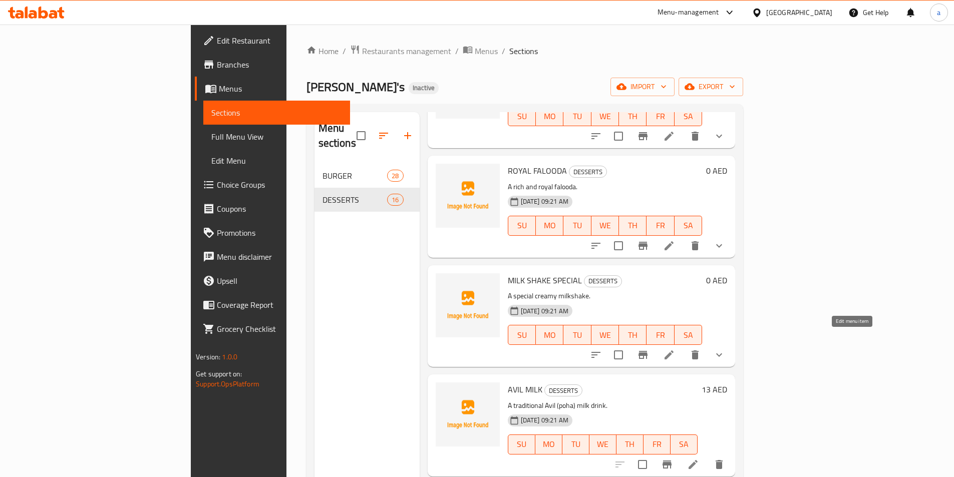
click at [675, 349] on icon at bounding box center [669, 355] width 12 height 12
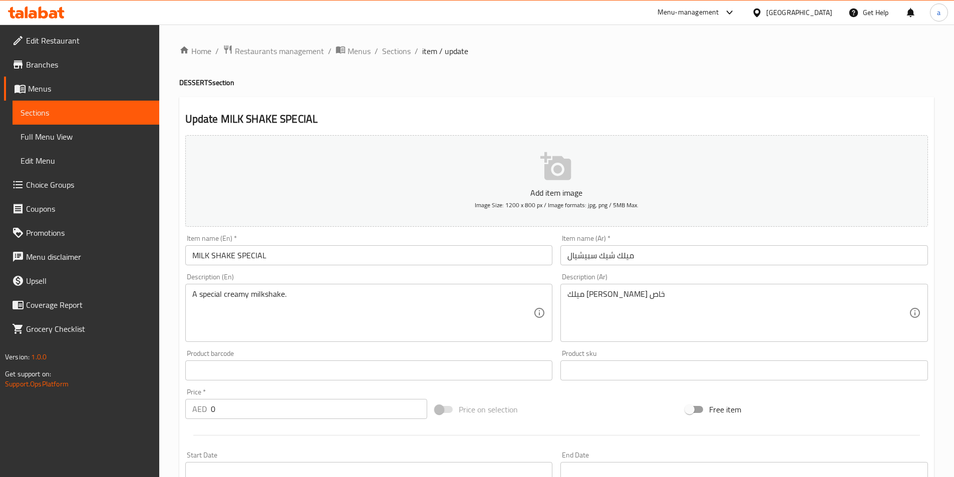
drag, startPoint x: 392, startPoint y: 53, endPoint x: 27, endPoint y: 24, distance: 366.3
click at [392, 53] on span "Sections" at bounding box center [396, 51] width 29 height 12
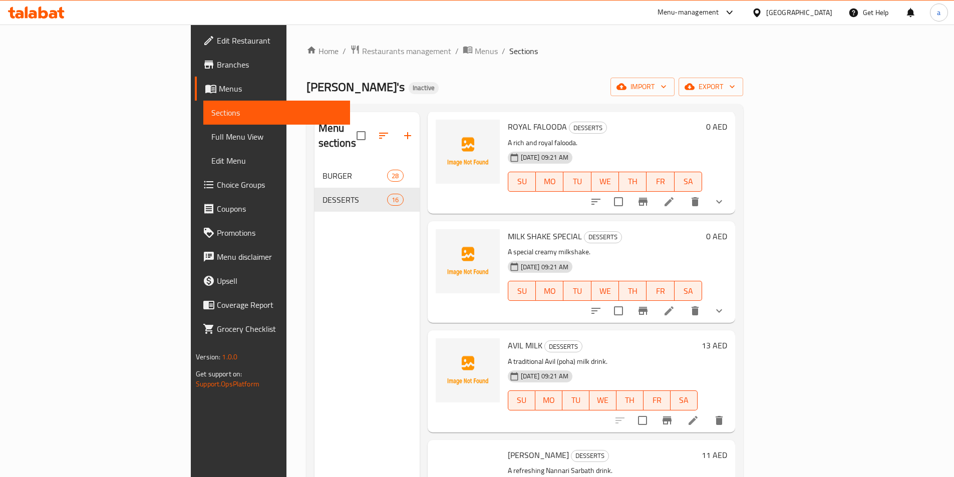
scroll to position [601, 0]
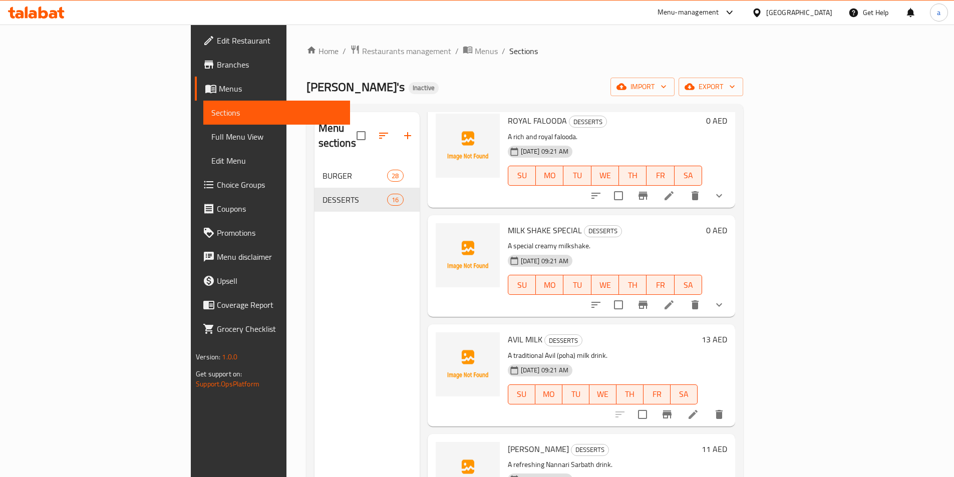
click at [699, 409] on icon at bounding box center [693, 415] width 12 height 12
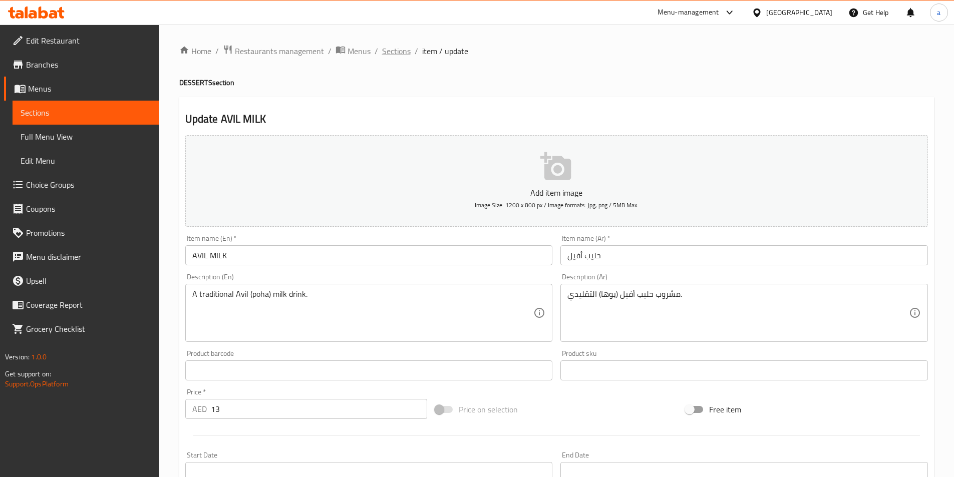
click at [399, 54] on span "Sections" at bounding box center [396, 51] width 29 height 12
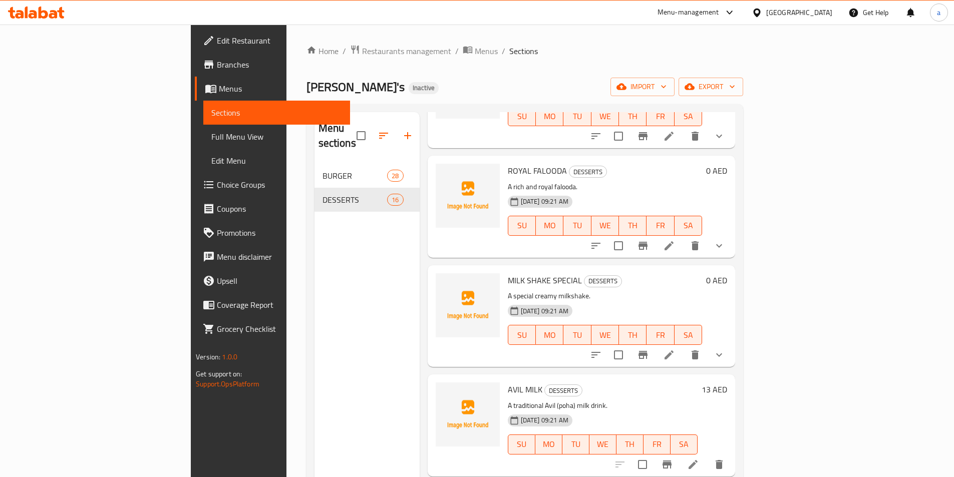
scroll to position [701, 0]
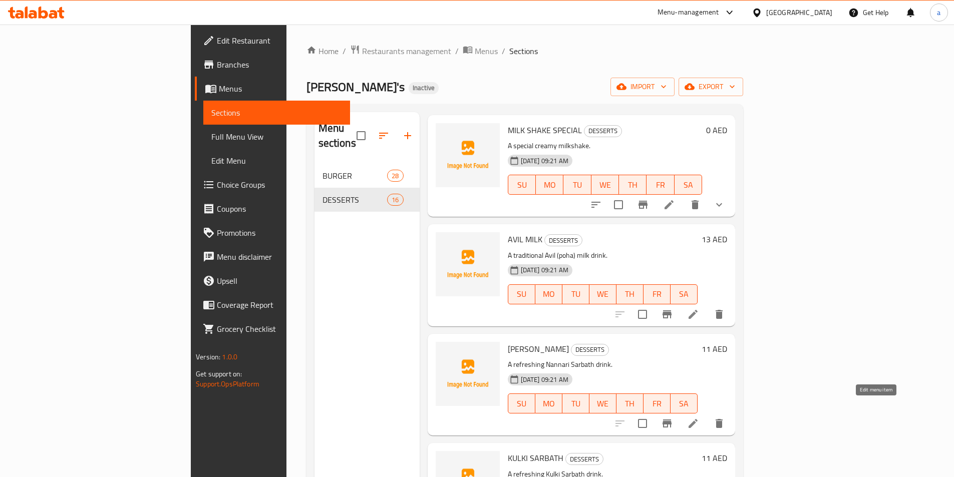
click at [699, 418] on icon at bounding box center [693, 424] width 12 height 12
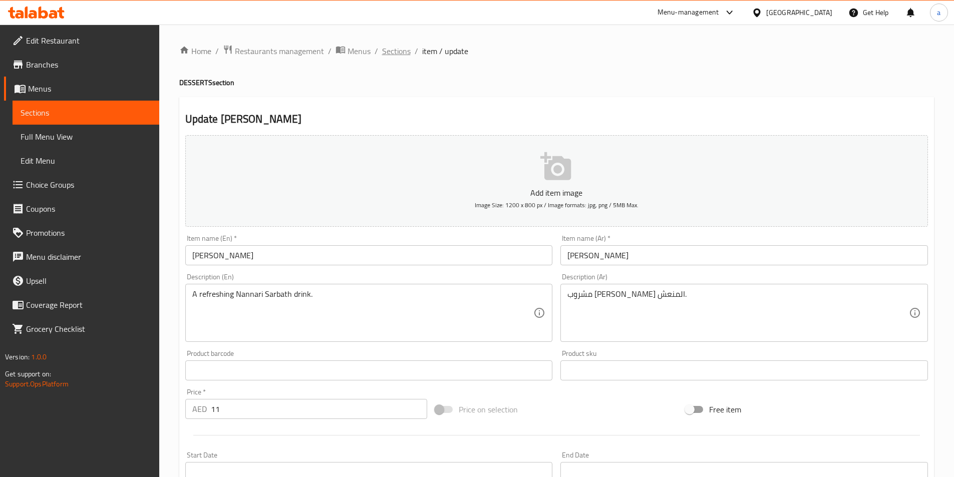
click at [401, 54] on span "Sections" at bounding box center [396, 51] width 29 height 12
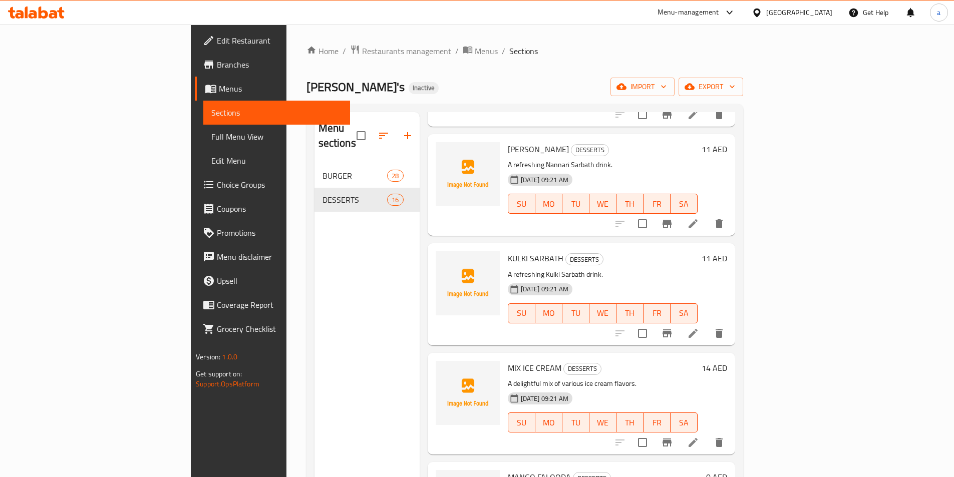
scroll to position [902, 0]
click at [699, 327] on icon at bounding box center [693, 333] width 12 height 12
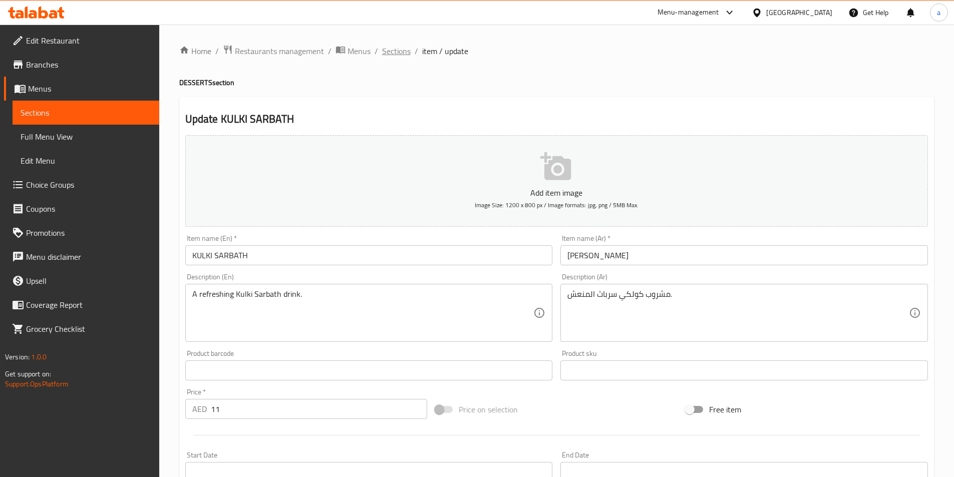
click at [397, 50] on span "Sections" at bounding box center [396, 51] width 29 height 12
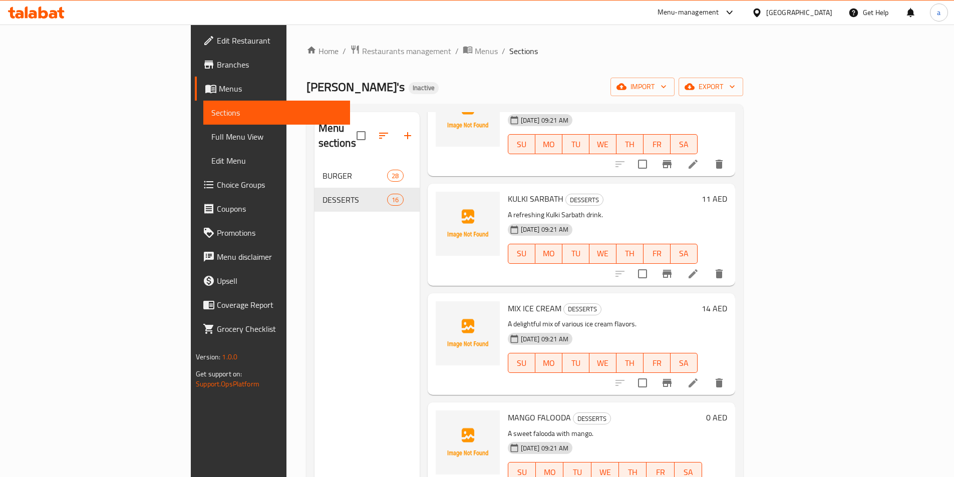
scroll to position [1002, 0]
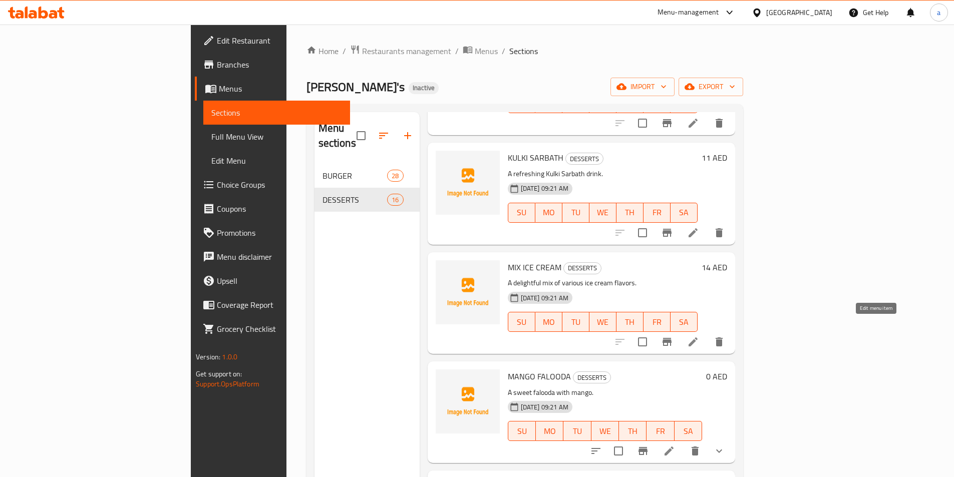
click at [699, 336] on icon at bounding box center [693, 342] width 12 height 12
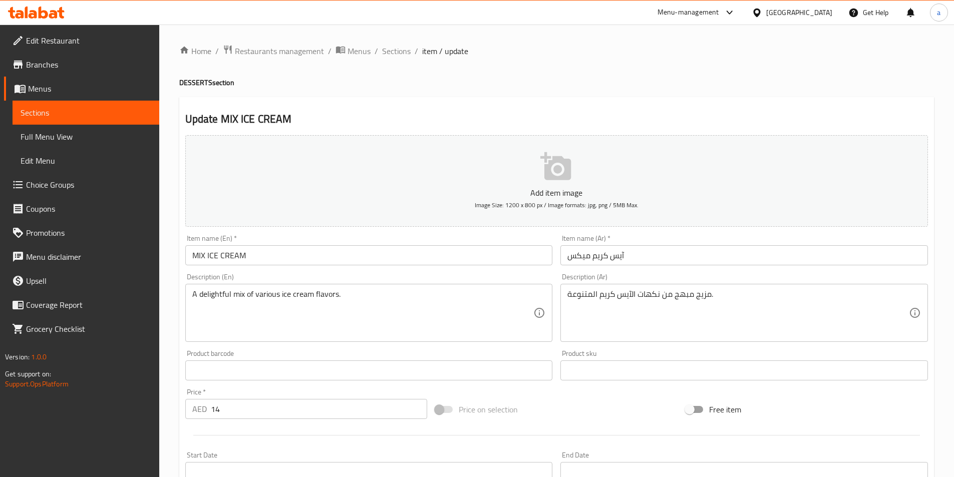
drag, startPoint x: 566, startPoint y: 294, endPoint x: 617, endPoint y: 300, distance: 51.5
click at [617, 300] on div "مزيج مبهج من نكهات الآيس كريم المتنوعة. Description (Ar)" at bounding box center [745, 313] width 368 height 58
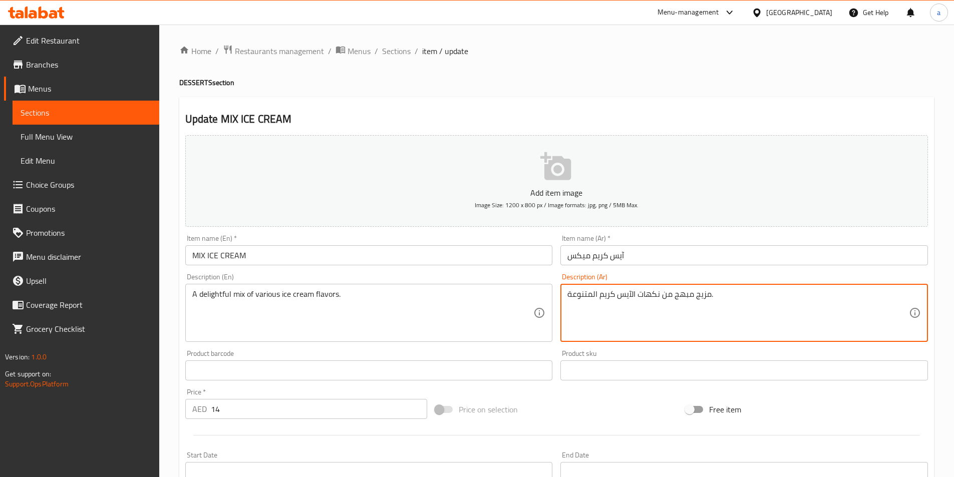
drag, startPoint x: 569, startPoint y: 293, endPoint x: 716, endPoint y: 298, distance: 147.9
click at [716, 298] on textarea "مزيج مبهج من نكهات الآيس كريم المتنوعة." at bounding box center [739, 314] width 342 height 48
paste textarea "ذيذ من نكهات الآيس كريم المختلف"
type textarea "مزيج لذيذ من نكهات الآيس كريم المختلفة."
click at [542, 77] on div "Home / Restaurants management / Menus / Sections / item / update DESSERTS secti…" at bounding box center [556, 366] width 755 height 643
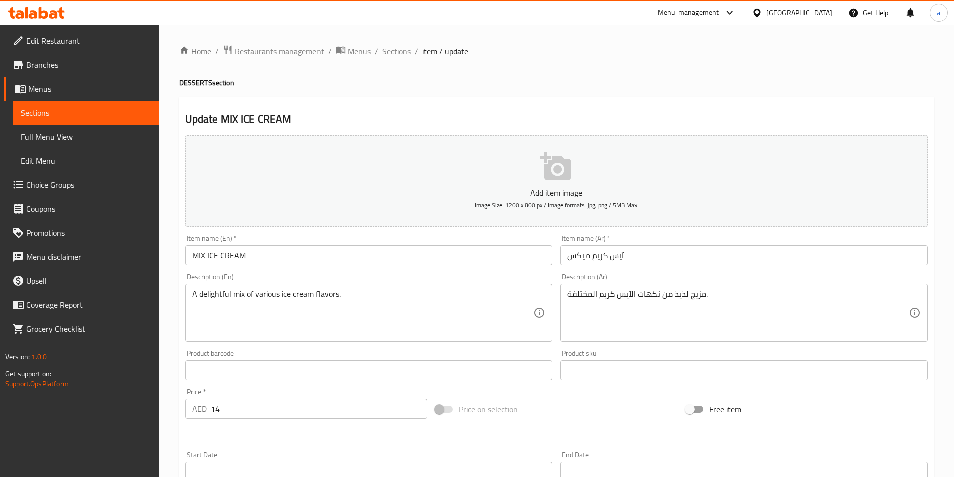
click at [392, 53] on span "Sections" at bounding box center [396, 51] width 29 height 12
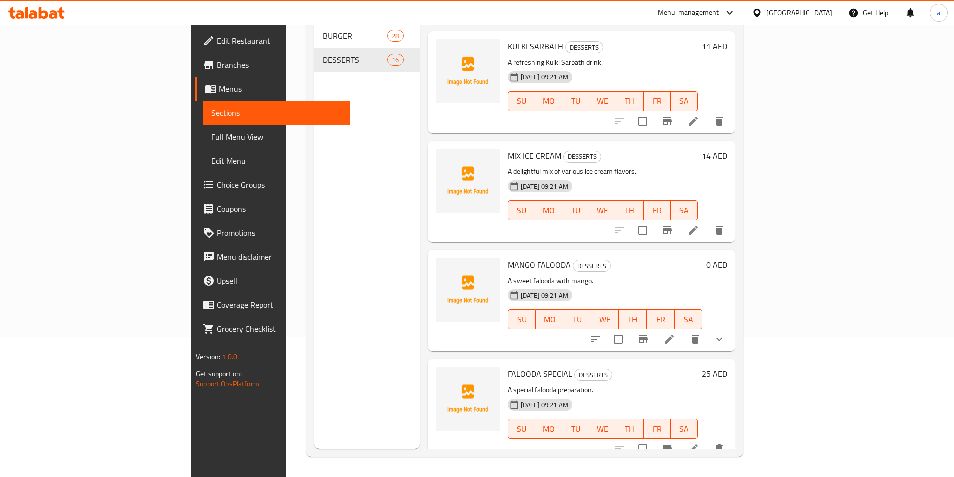
scroll to position [1002, 0]
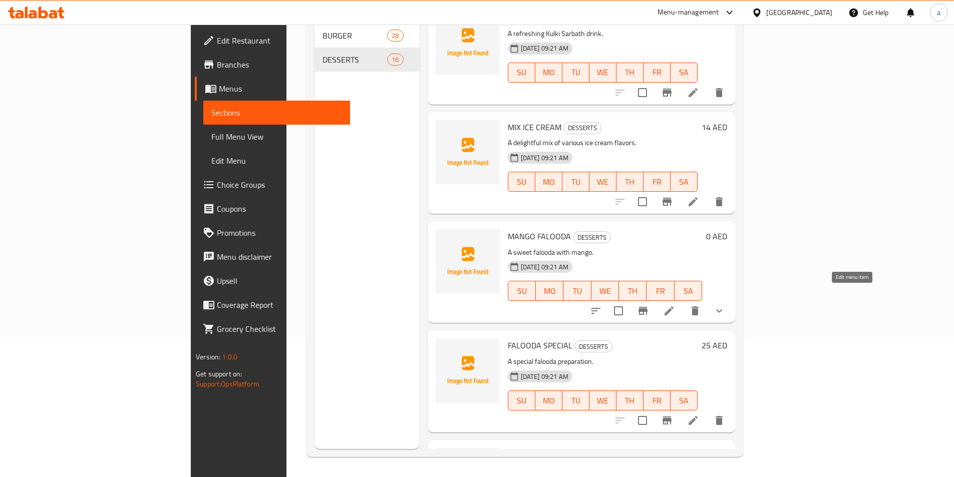
click at [674, 307] on icon at bounding box center [669, 311] width 9 height 9
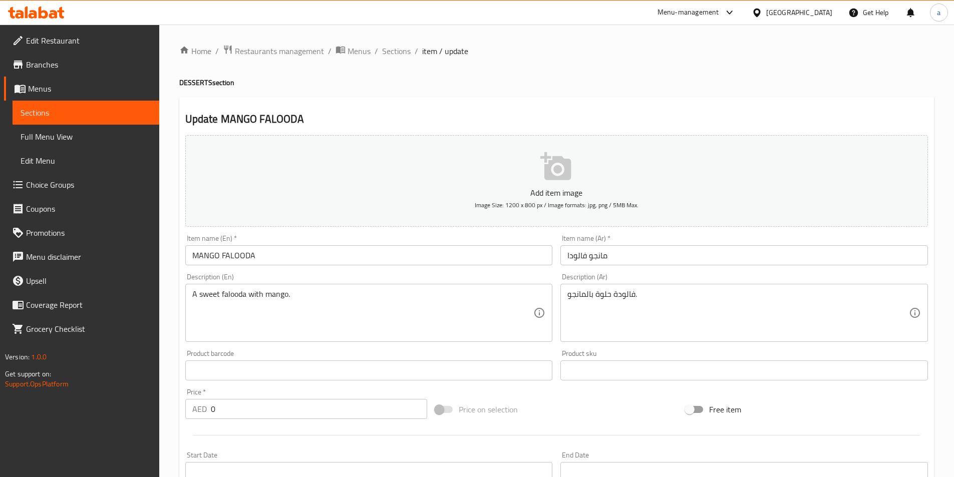
drag, startPoint x: 398, startPoint y: 47, endPoint x: 82, endPoint y: 96, distance: 320.3
click at [398, 47] on span "Sections" at bounding box center [396, 51] width 29 height 12
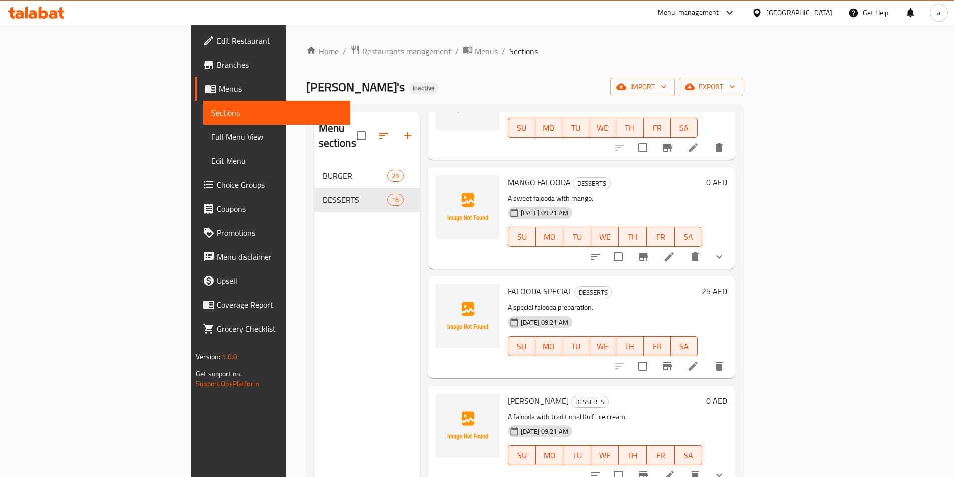
scroll to position [1202, 0]
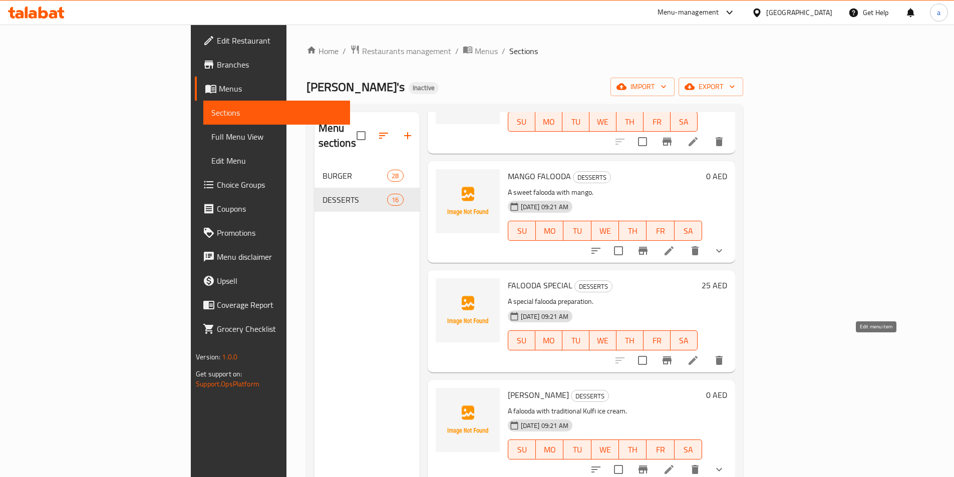
click at [698, 356] on icon at bounding box center [693, 360] width 9 height 9
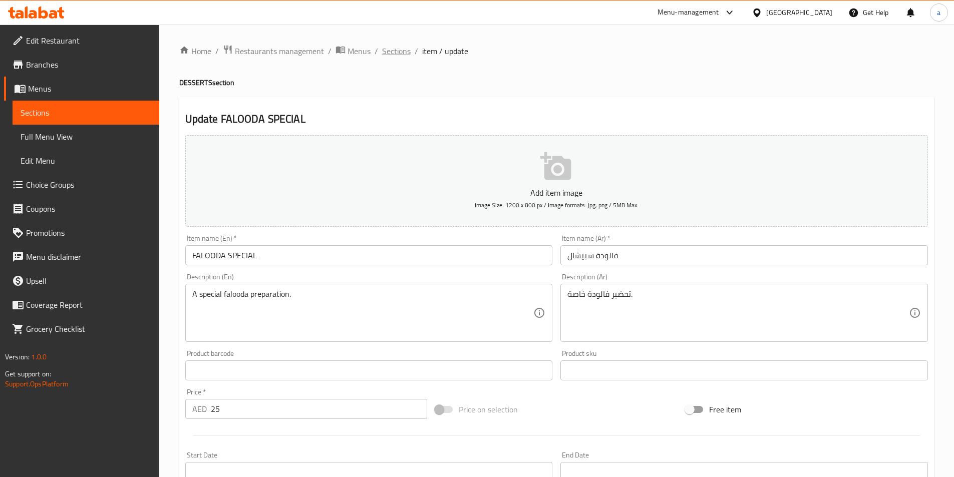
click at [401, 53] on span "Sections" at bounding box center [396, 51] width 29 height 12
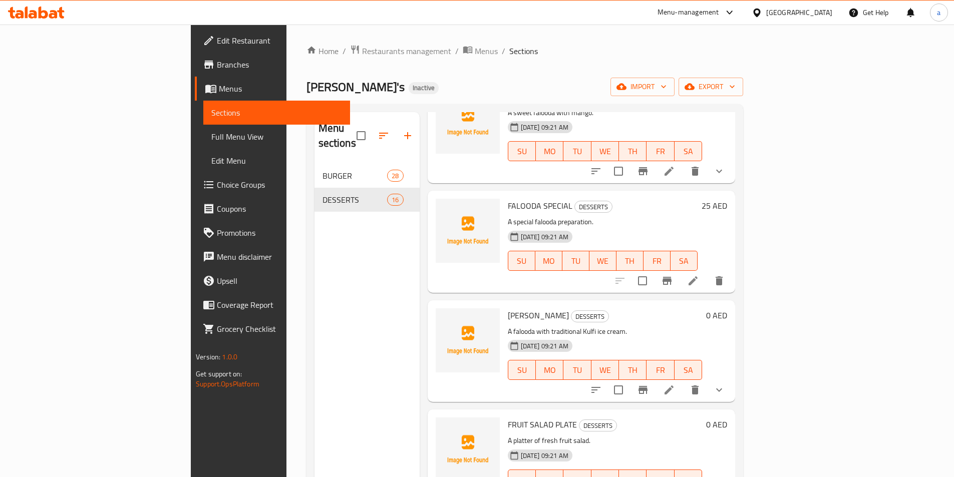
scroll to position [1299, 0]
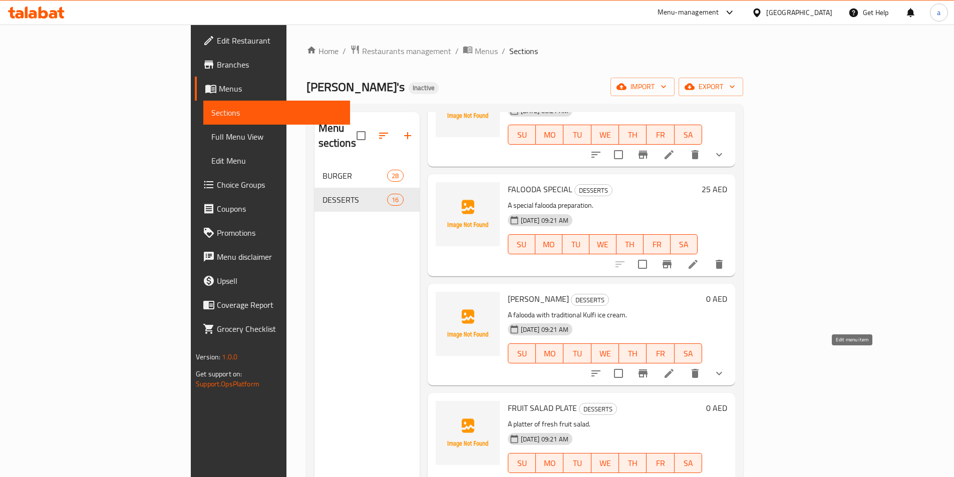
click at [674, 369] on icon at bounding box center [669, 373] width 9 height 9
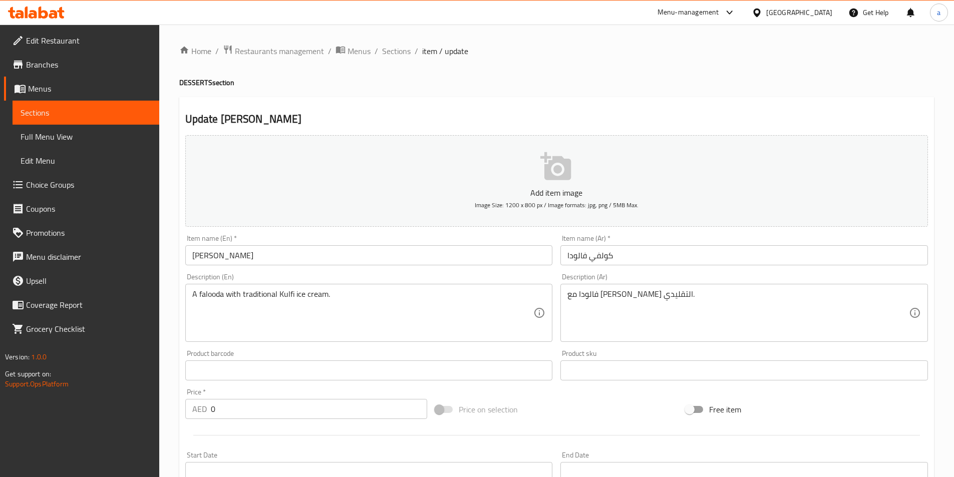
click at [398, 50] on span "Sections" at bounding box center [396, 51] width 29 height 12
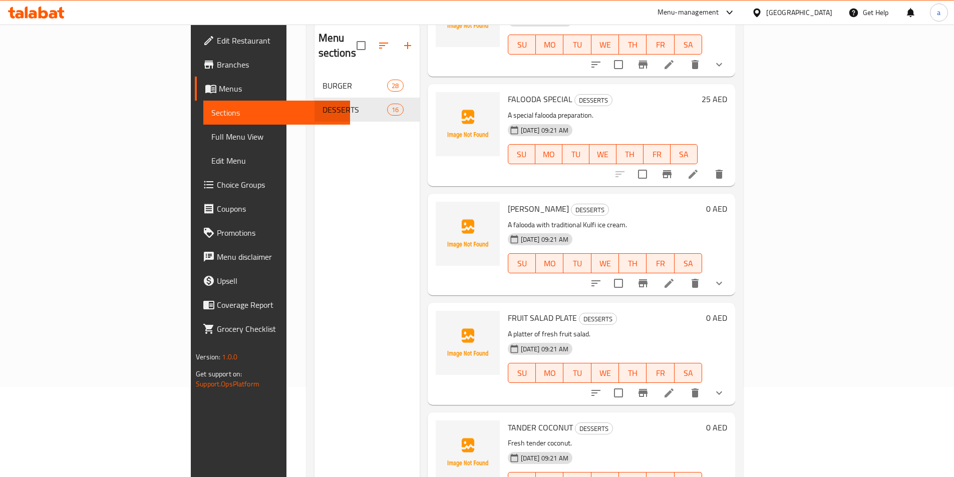
scroll to position [140, 0]
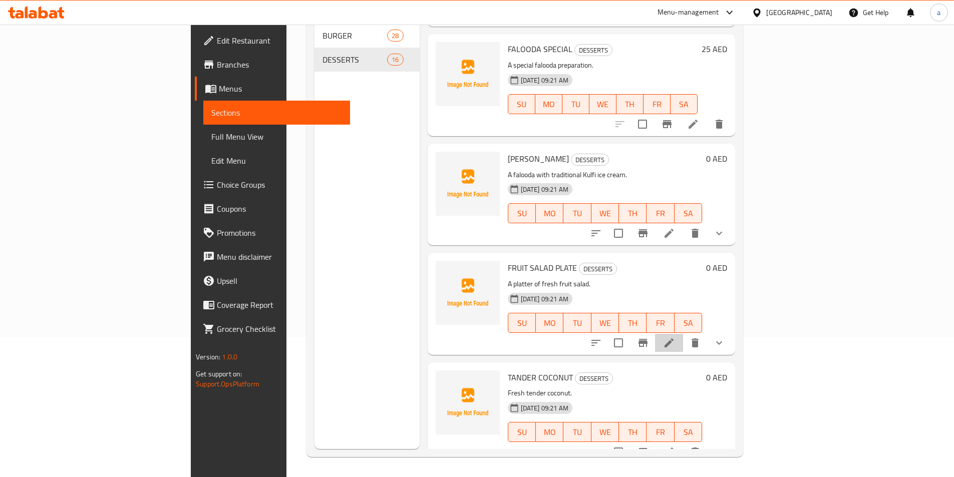
click at [683, 335] on li at bounding box center [669, 343] width 28 height 18
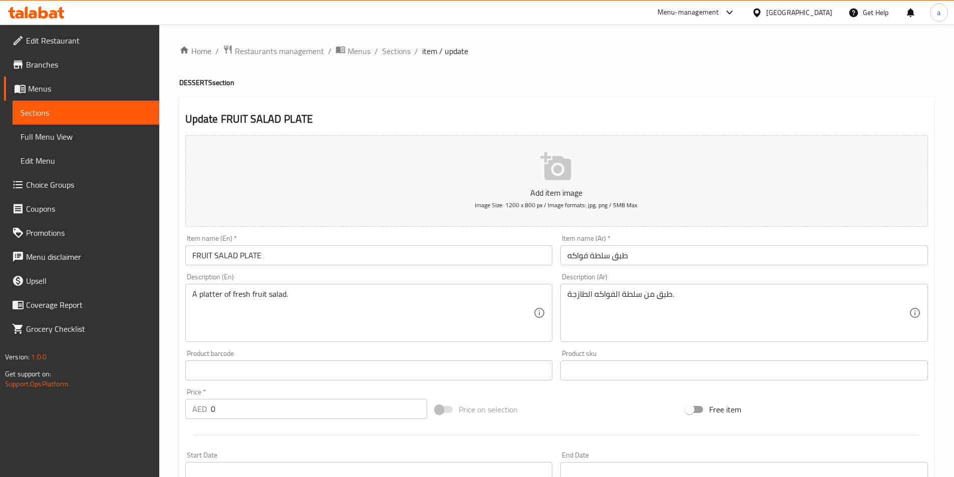
drag, startPoint x: 404, startPoint y: 55, endPoint x: 423, endPoint y: 71, distance: 24.5
click at [404, 55] on span "Sections" at bounding box center [396, 51] width 29 height 12
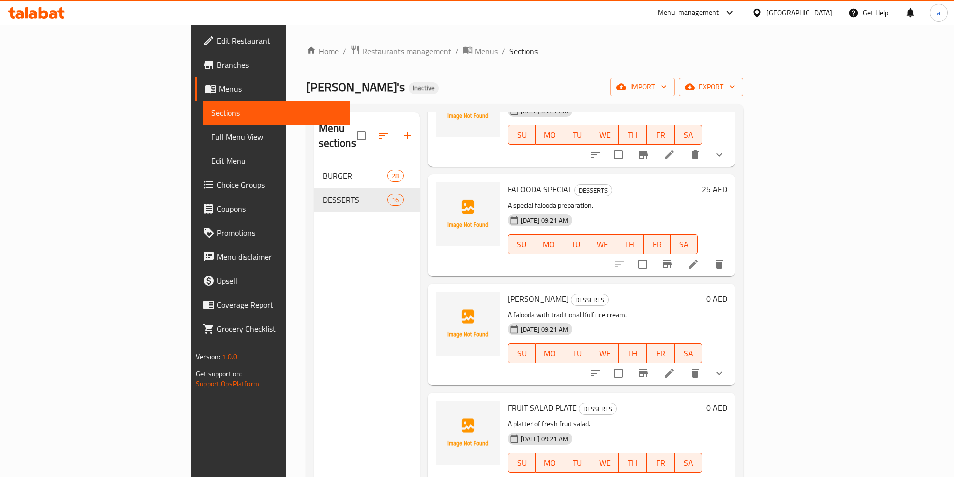
scroll to position [140, 0]
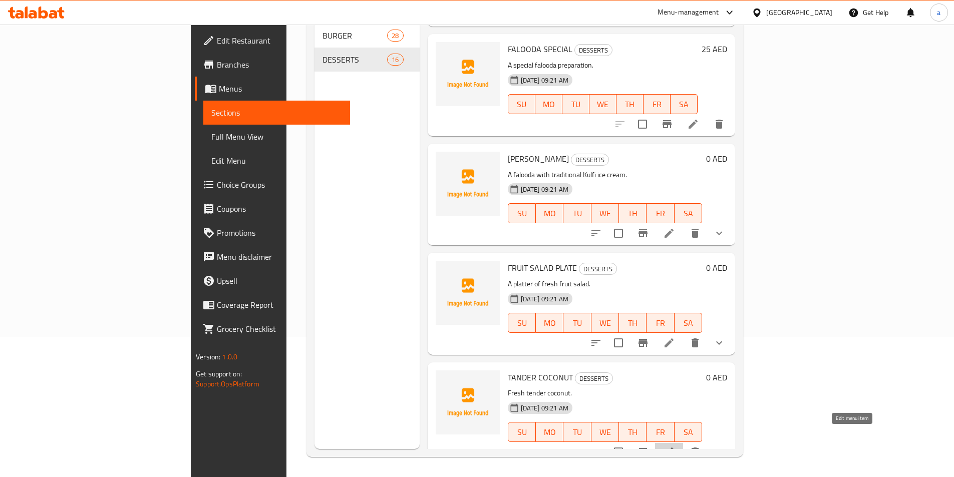
click at [675, 446] on icon at bounding box center [669, 452] width 12 height 12
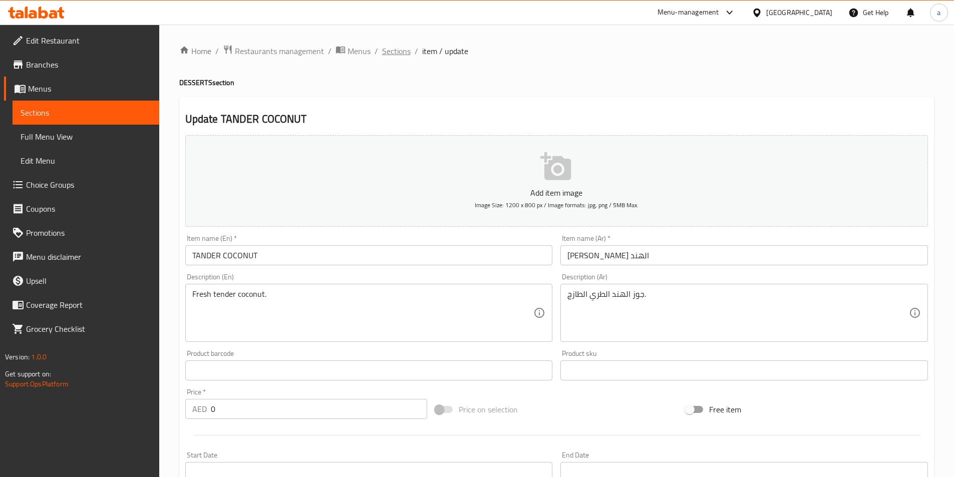
click at [397, 54] on span "Sections" at bounding box center [396, 51] width 29 height 12
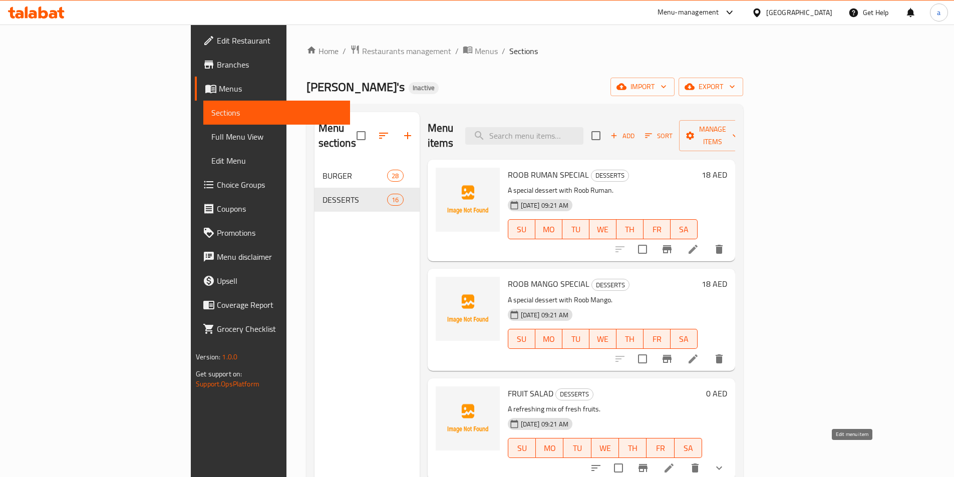
click at [674, 464] on icon at bounding box center [669, 468] width 9 height 9
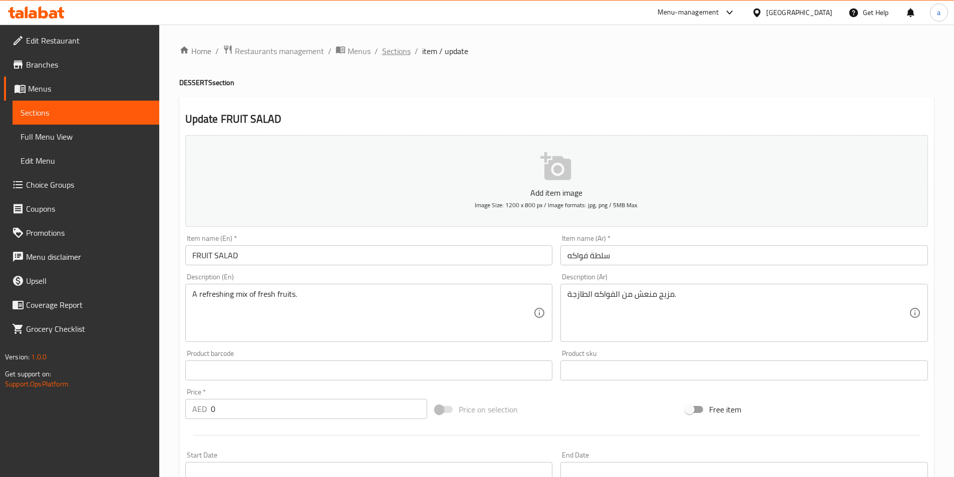
click at [406, 54] on span "Sections" at bounding box center [396, 51] width 29 height 12
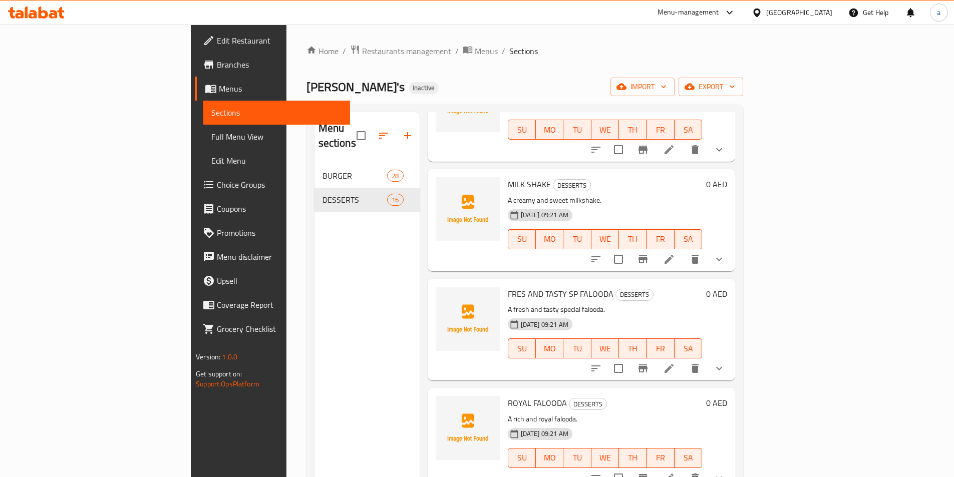
scroll to position [351, 0]
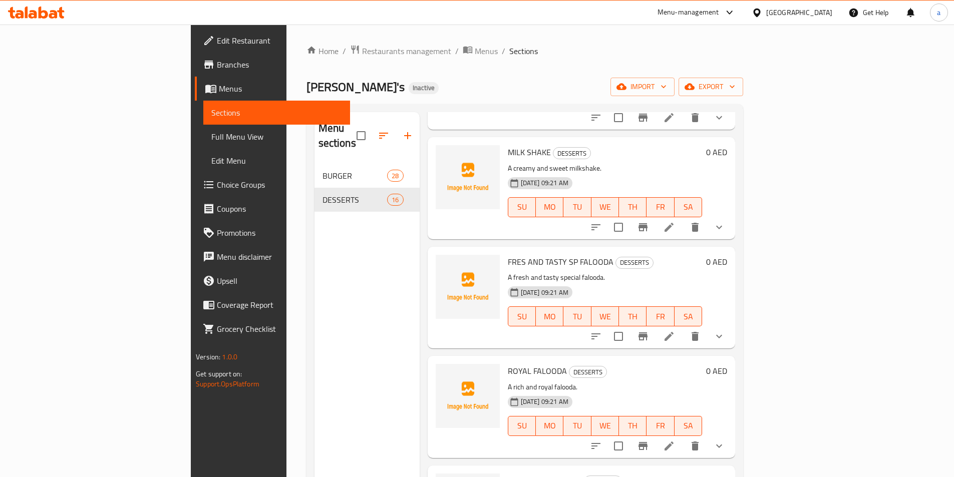
click at [683, 218] on li at bounding box center [669, 227] width 28 height 18
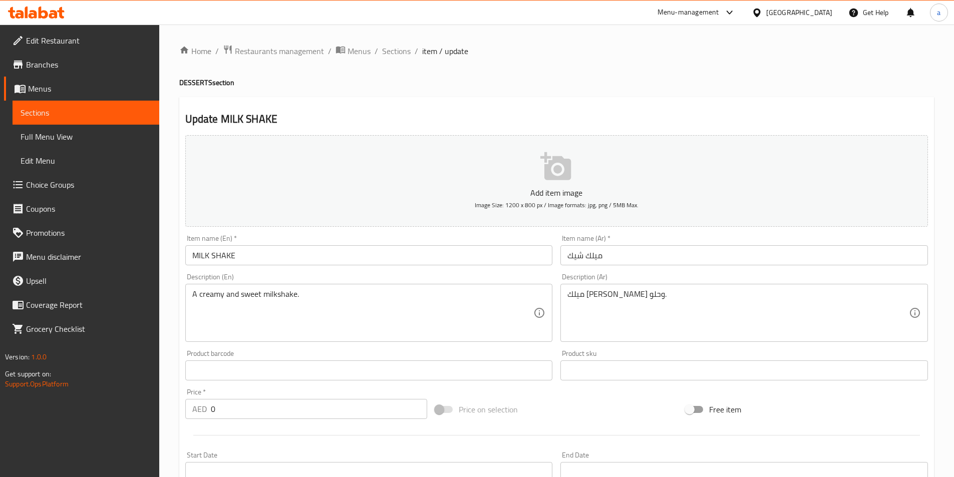
click at [384, 53] on span "Sections" at bounding box center [396, 51] width 29 height 12
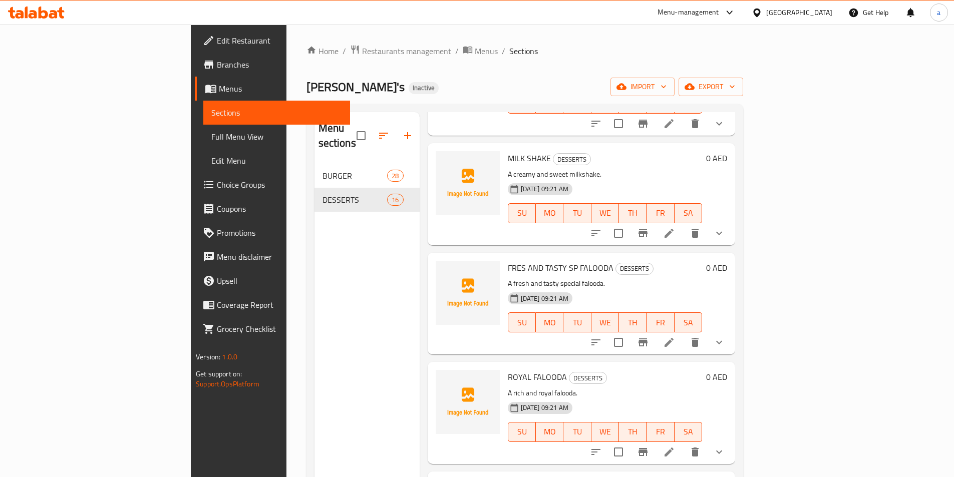
scroll to position [351, 0]
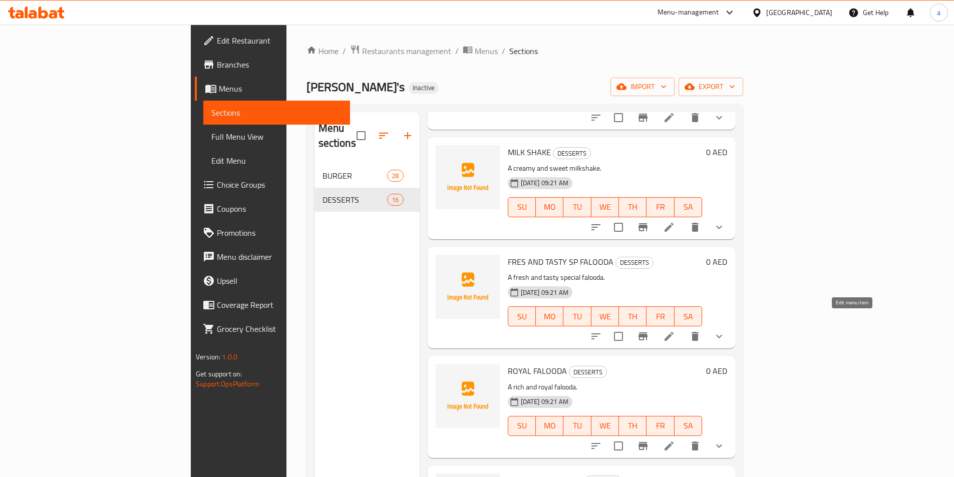
click at [675, 331] on icon at bounding box center [669, 337] width 12 height 12
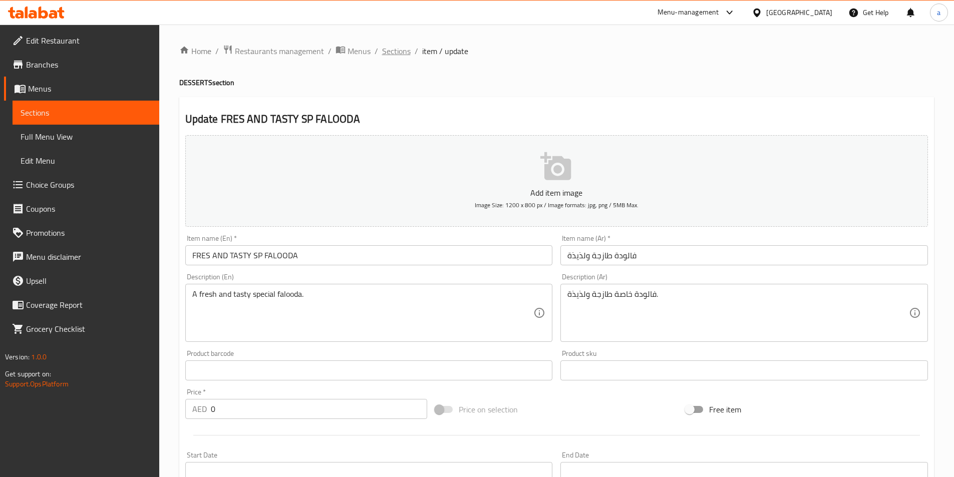
click at [391, 56] on span "Sections" at bounding box center [396, 51] width 29 height 12
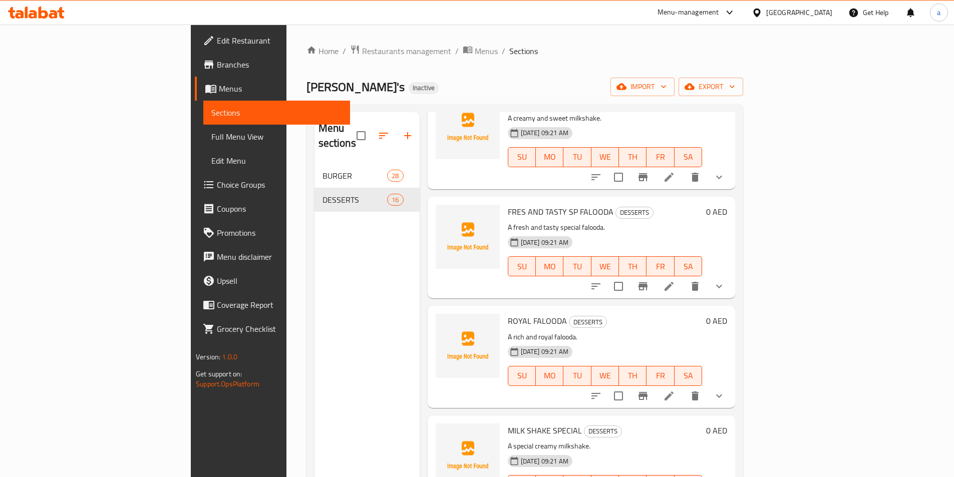
scroll to position [501, 0]
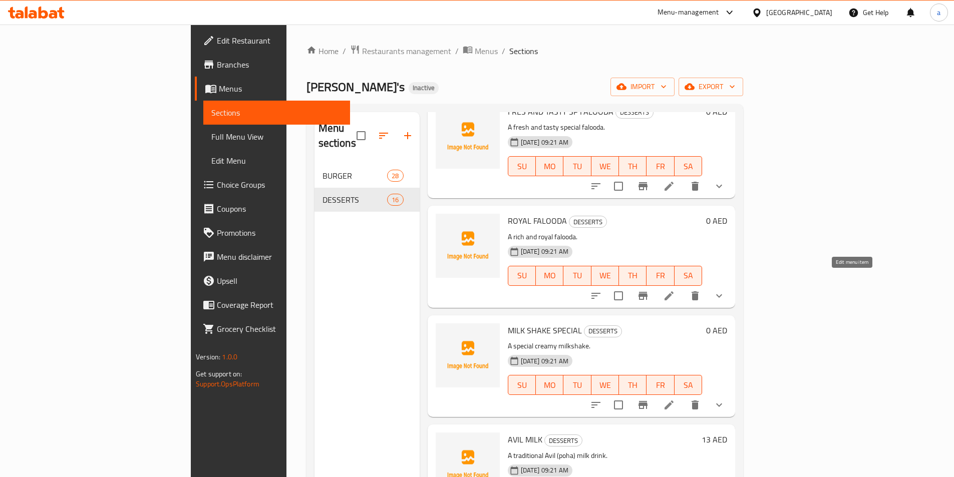
click at [674, 292] on icon at bounding box center [669, 296] width 9 height 9
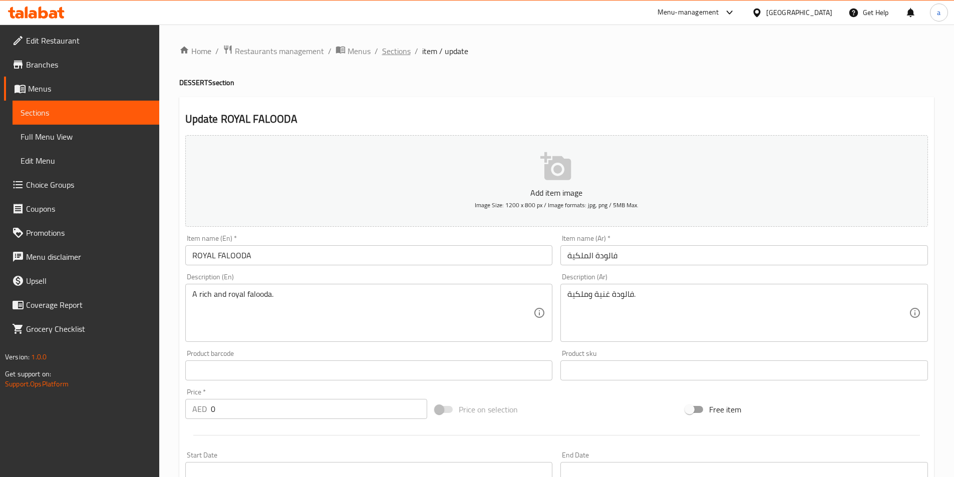
click at [401, 54] on span "Sections" at bounding box center [396, 51] width 29 height 12
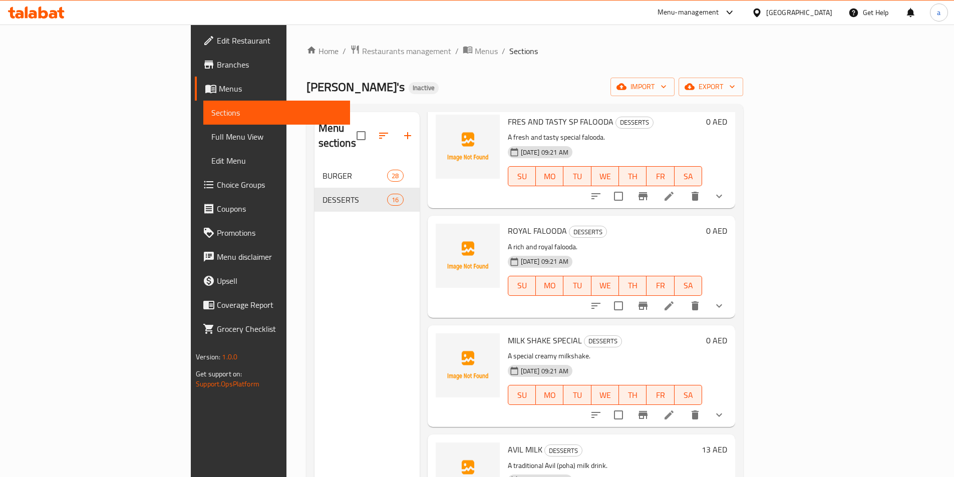
scroll to position [501, 0]
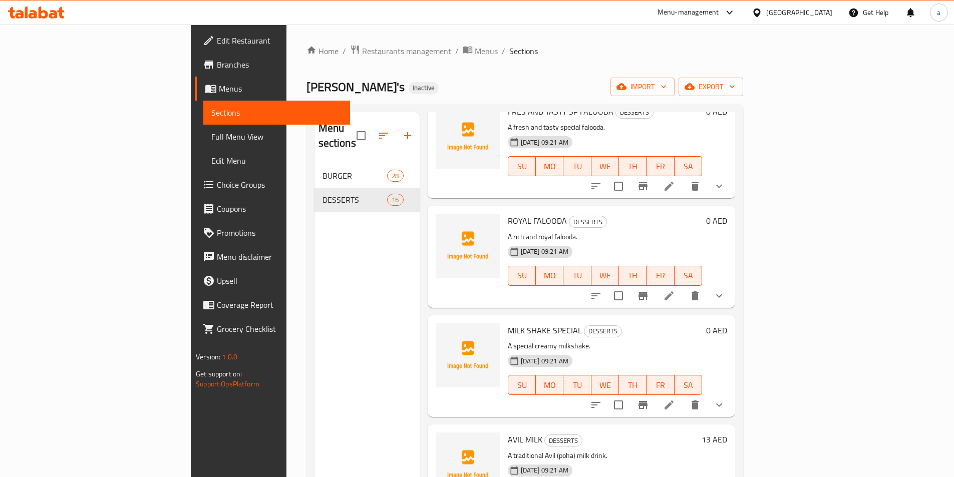
click at [683, 396] on li at bounding box center [669, 405] width 28 height 18
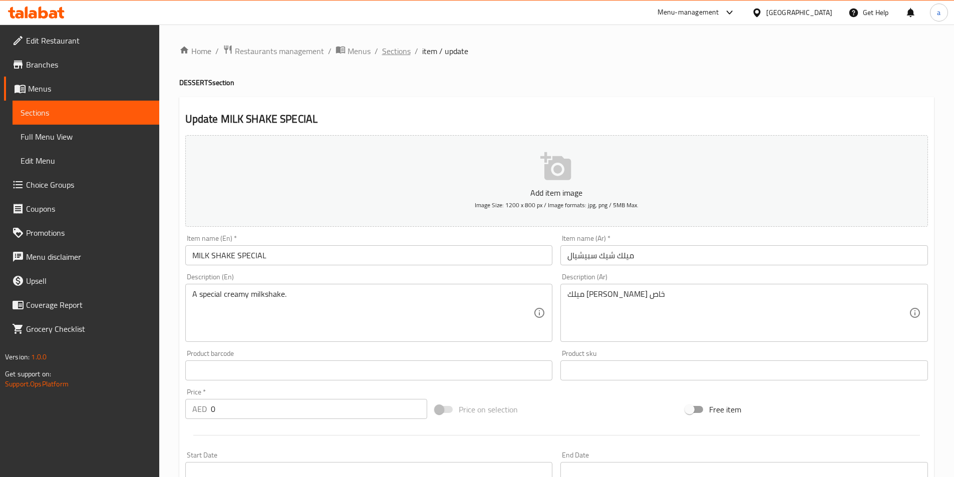
click at [392, 51] on span "Sections" at bounding box center [396, 51] width 29 height 12
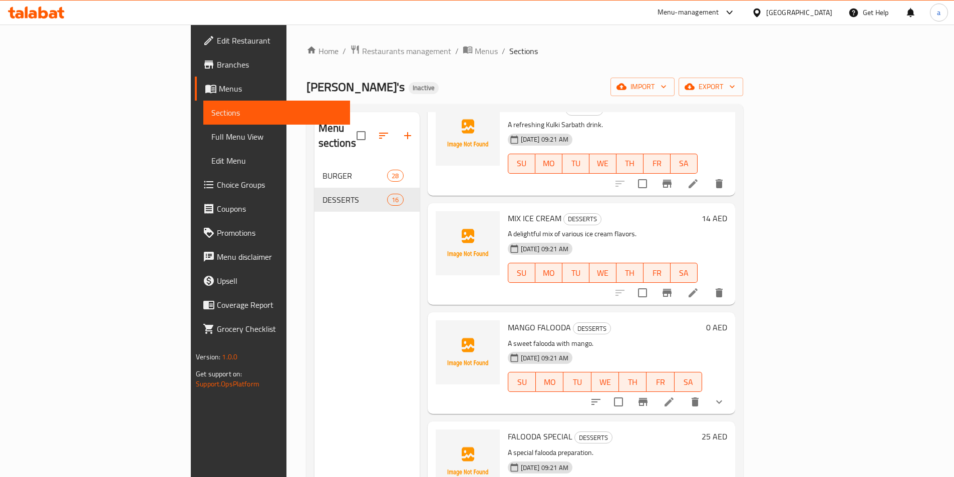
scroll to position [1102, 0]
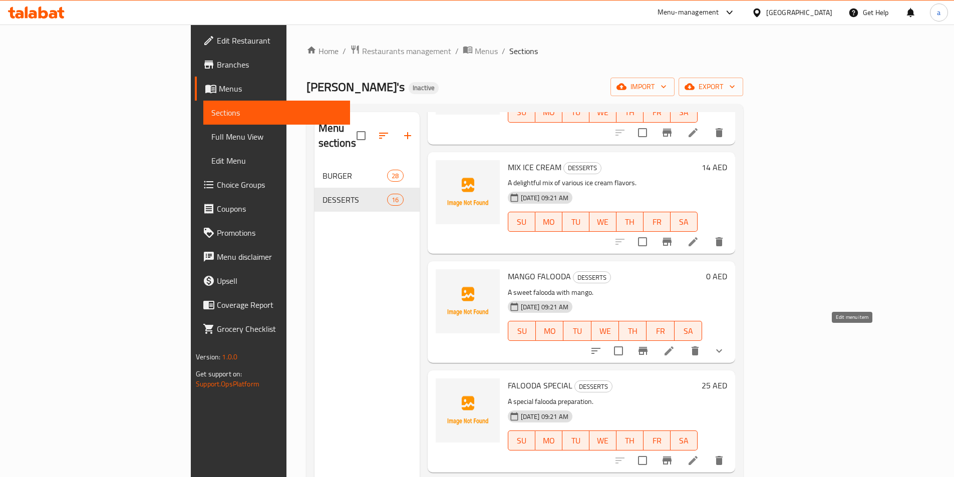
click at [674, 347] on icon at bounding box center [669, 351] width 9 height 9
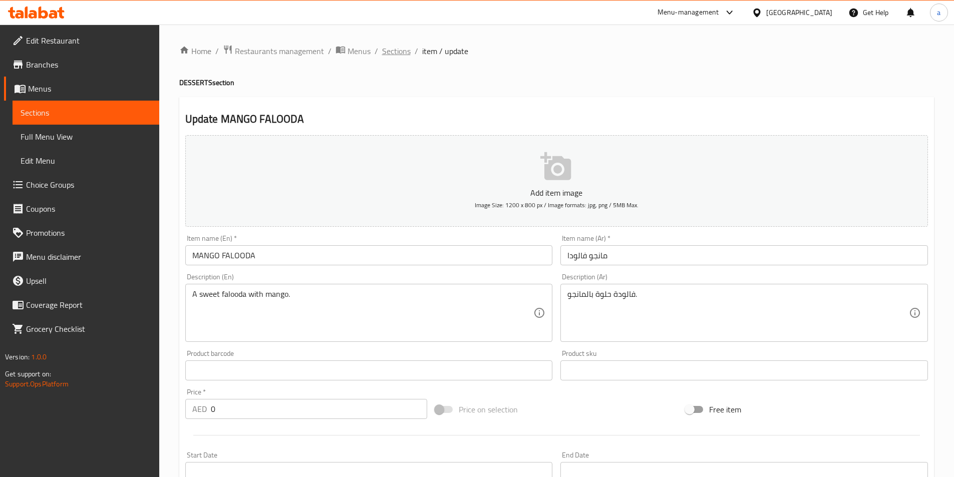
click at [403, 50] on span "Sections" at bounding box center [396, 51] width 29 height 12
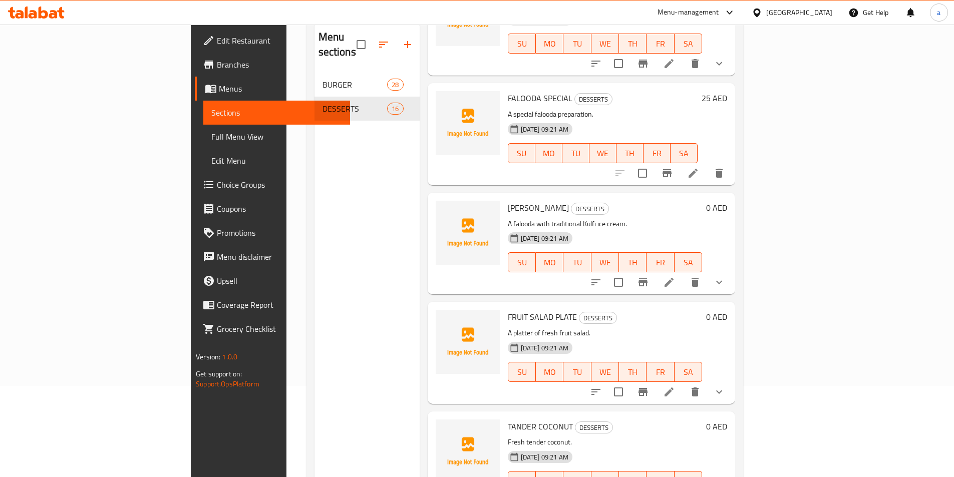
scroll to position [140, 0]
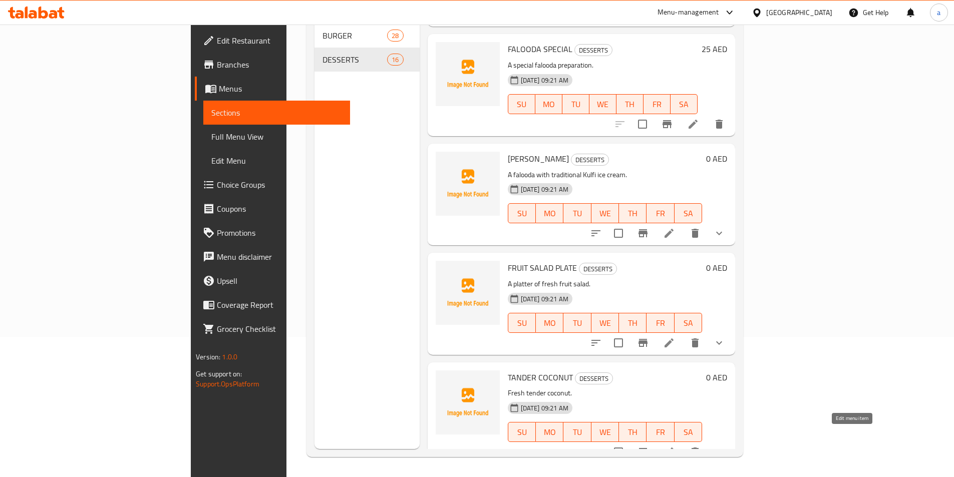
click at [675, 446] on icon at bounding box center [669, 452] width 12 height 12
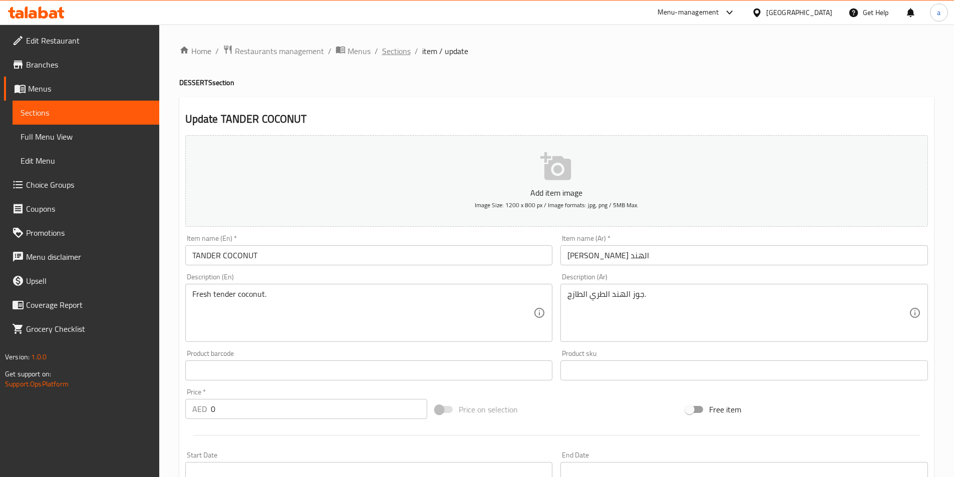
click at [401, 53] on span "Sections" at bounding box center [396, 51] width 29 height 12
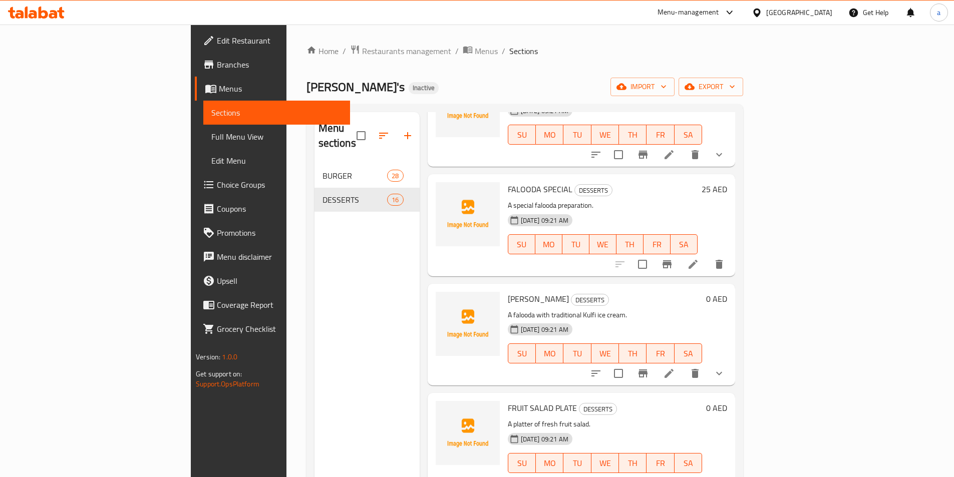
scroll to position [140, 0]
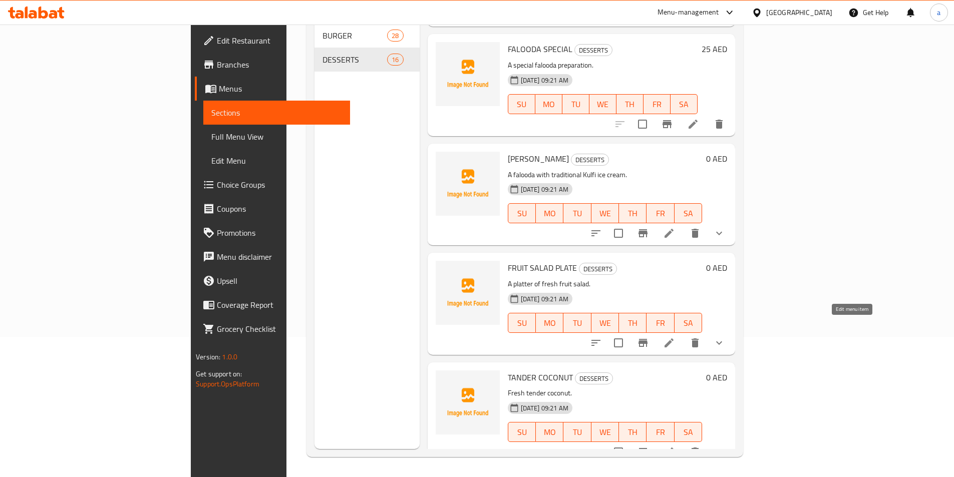
click at [675, 337] on icon at bounding box center [669, 343] width 12 height 12
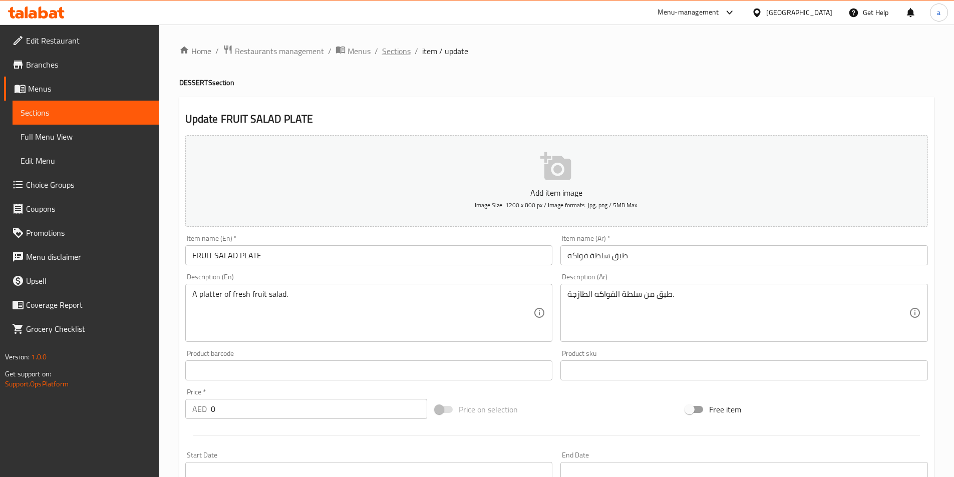
click at [391, 50] on span "Sections" at bounding box center [396, 51] width 29 height 12
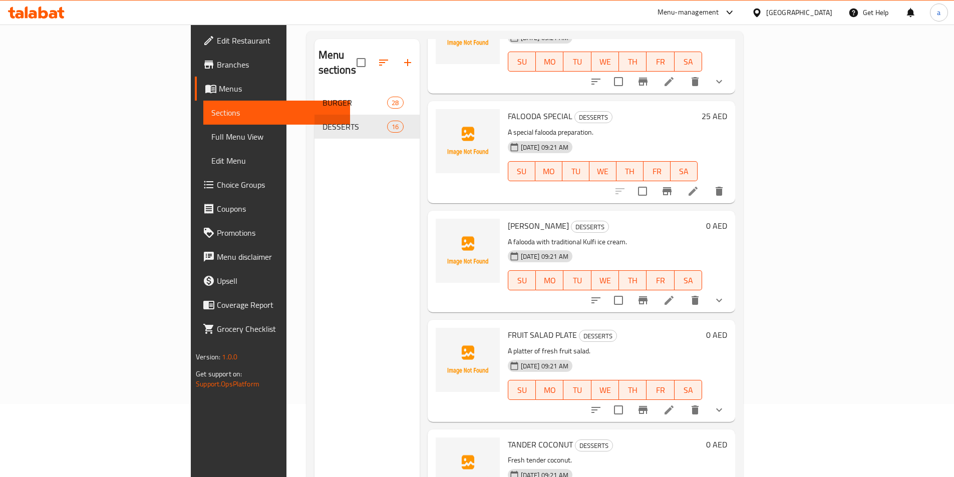
scroll to position [140, 0]
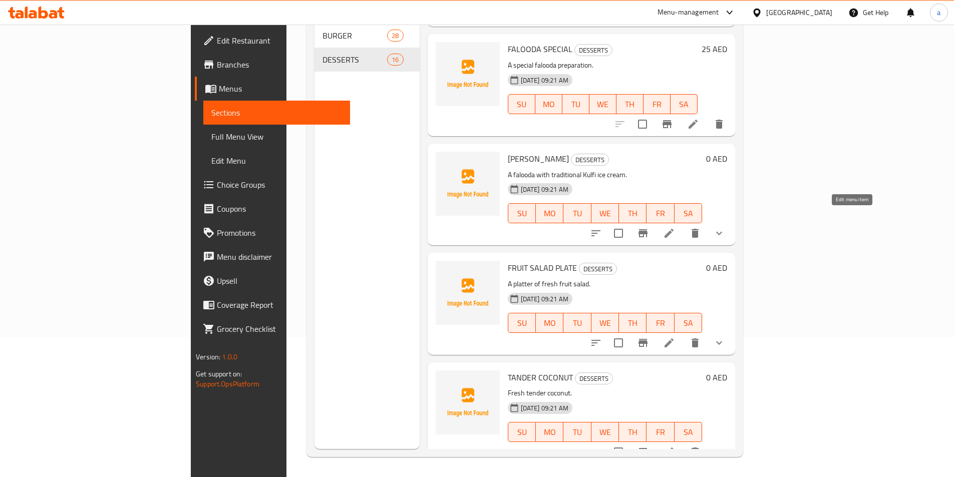
click at [674, 229] on icon at bounding box center [669, 233] width 9 height 9
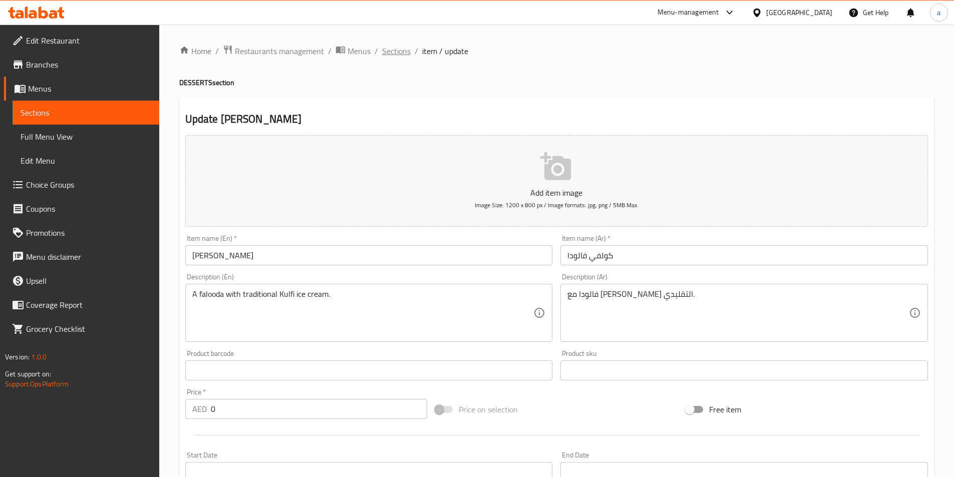
click at [407, 50] on span "Sections" at bounding box center [396, 51] width 29 height 12
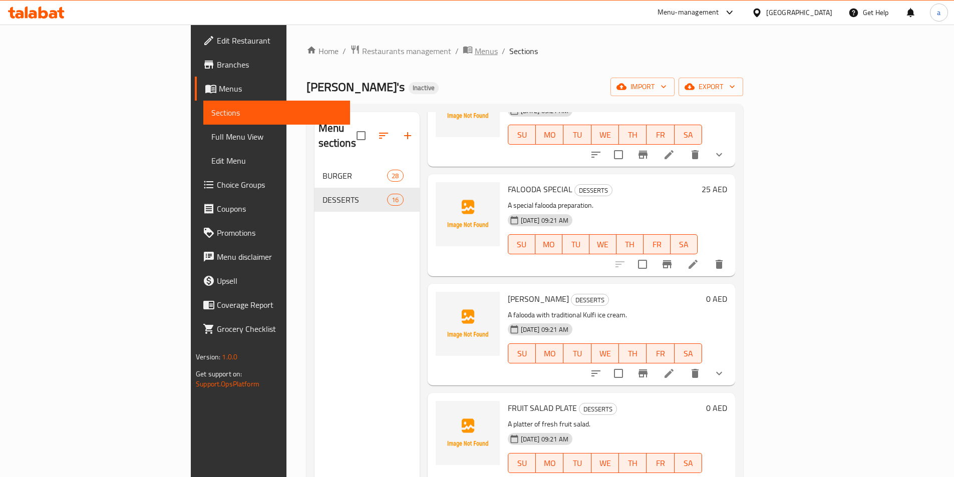
click at [475, 56] on span "Menus" at bounding box center [486, 51] width 23 height 12
